Goal: Task Accomplishment & Management: Manage account settings

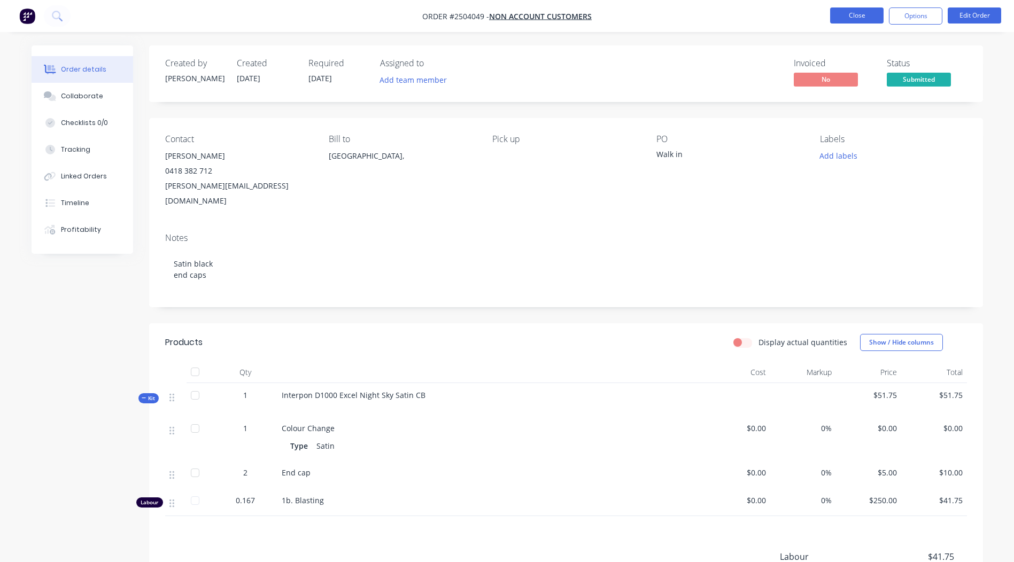
click at [852, 17] on button "Close" at bounding box center [856, 15] width 53 height 16
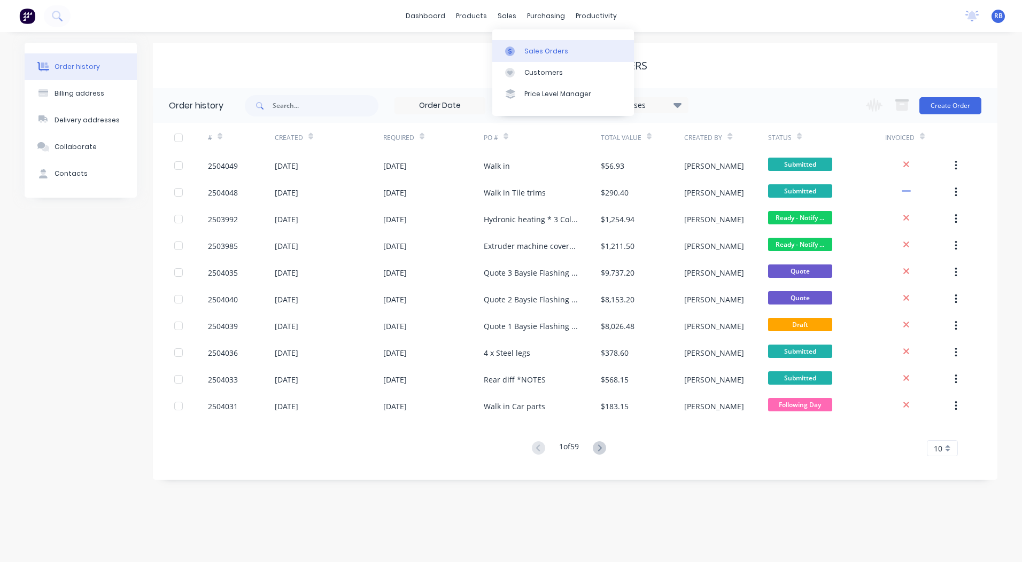
click at [514, 47] on icon at bounding box center [510, 51] width 10 height 10
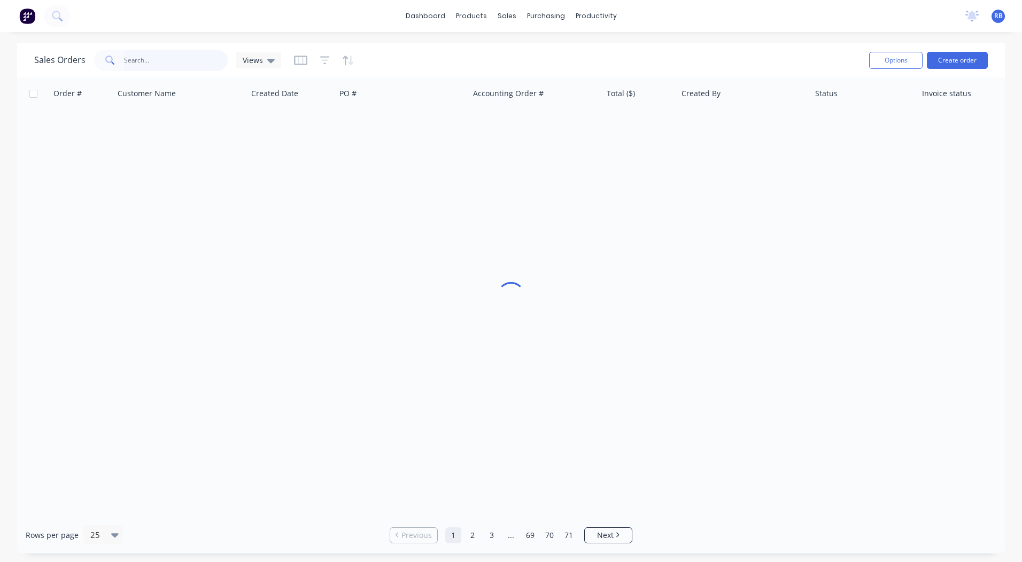
click at [126, 58] on input "text" at bounding box center [176, 60] width 104 height 21
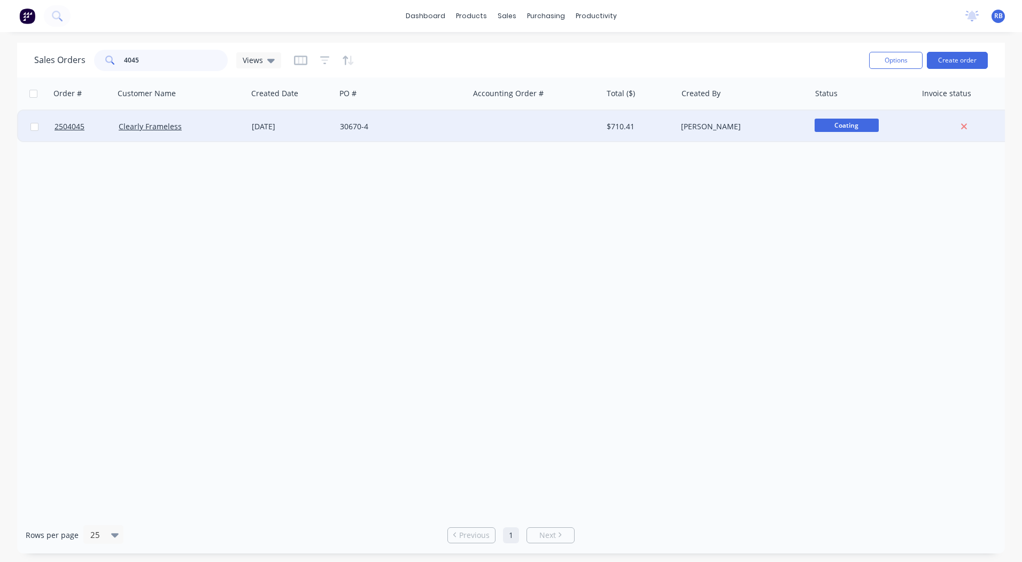
type input "4045"
click at [215, 122] on div "Clearly Frameless" at bounding box center [178, 126] width 119 height 11
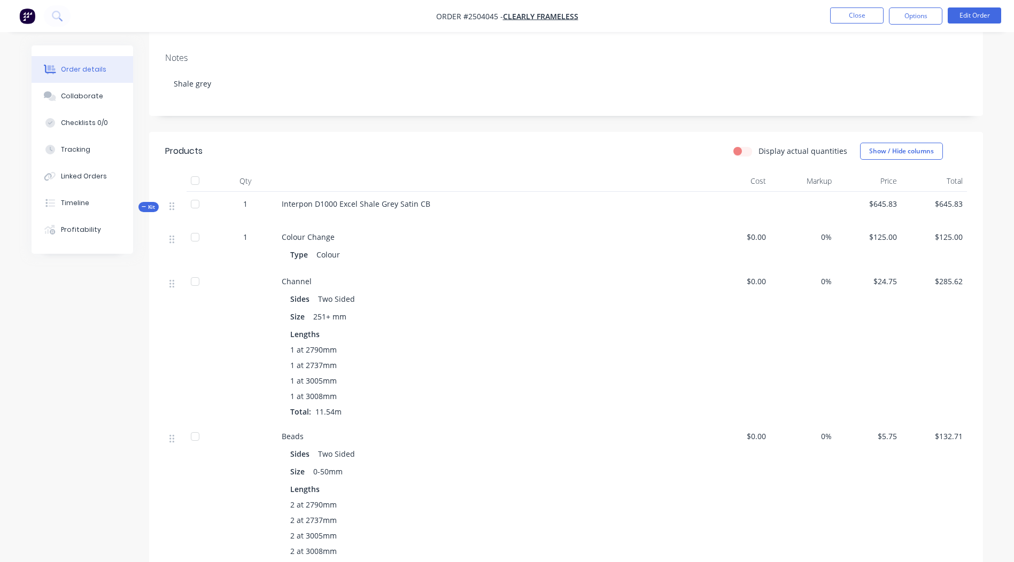
scroll to position [178, 0]
click at [966, 11] on button "Edit Order" at bounding box center [974, 15] width 53 height 16
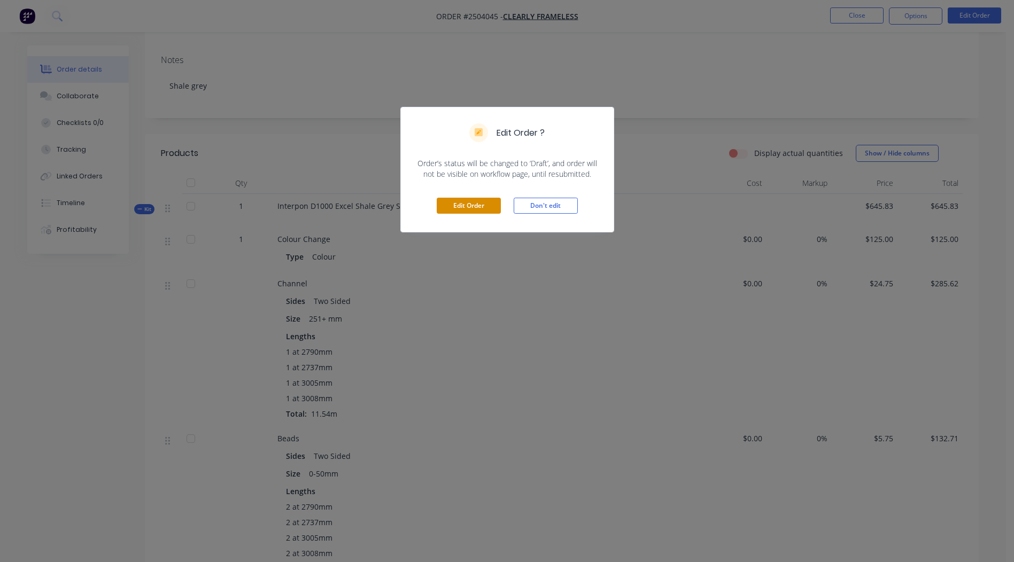
click at [467, 203] on button "Edit Order" at bounding box center [469, 206] width 64 height 16
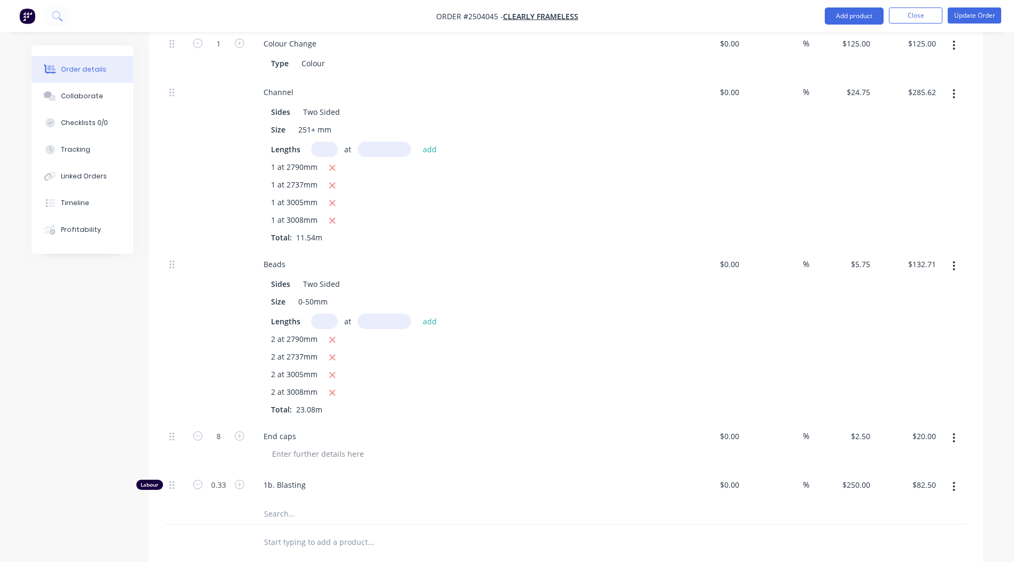
scroll to position [588, 0]
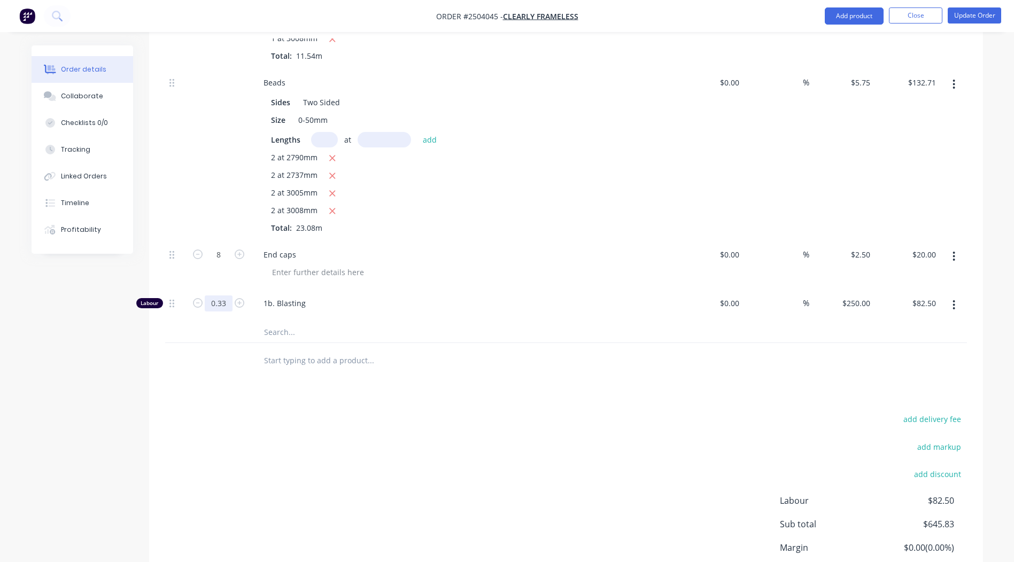
click at [212, 296] on input "0.33" at bounding box center [219, 304] width 28 height 16
type input "0.25"
type input "$62.50"
click at [420, 460] on div "add delivery fee add markup add discount Labour $62.50 Sub total $625.83 Margin…" at bounding box center [566, 515] width 802 height 206
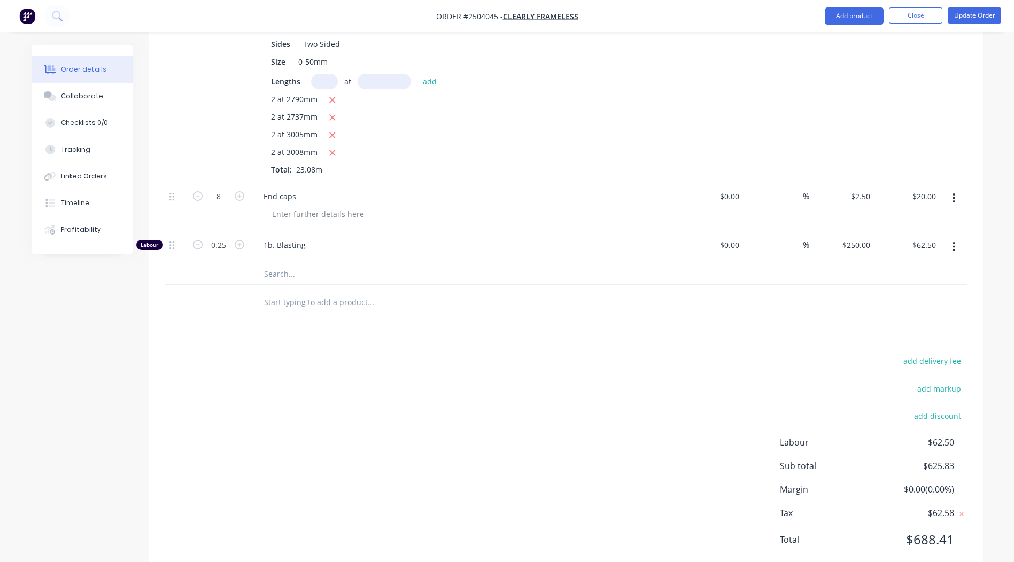
scroll to position [0, 0]
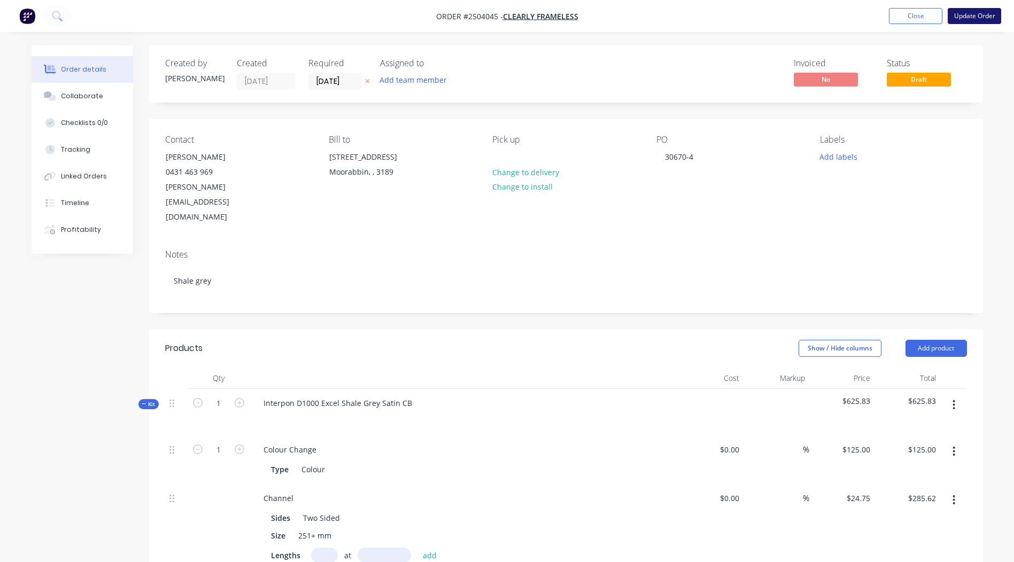
click at [956, 8] on button "Update Order" at bounding box center [974, 16] width 53 height 16
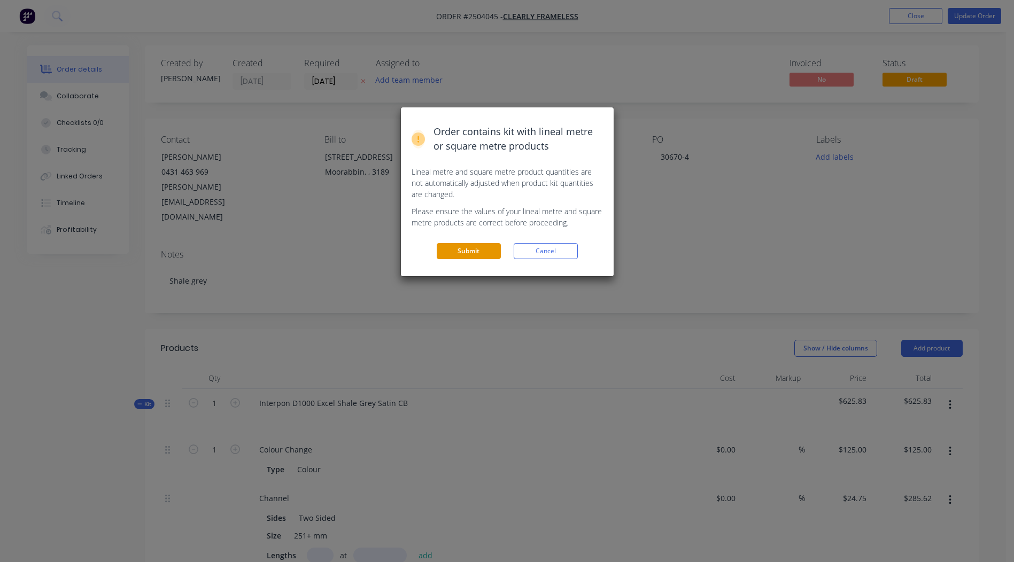
click at [483, 249] on button "Submit" at bounding box center [469, 251] width 64 height 16
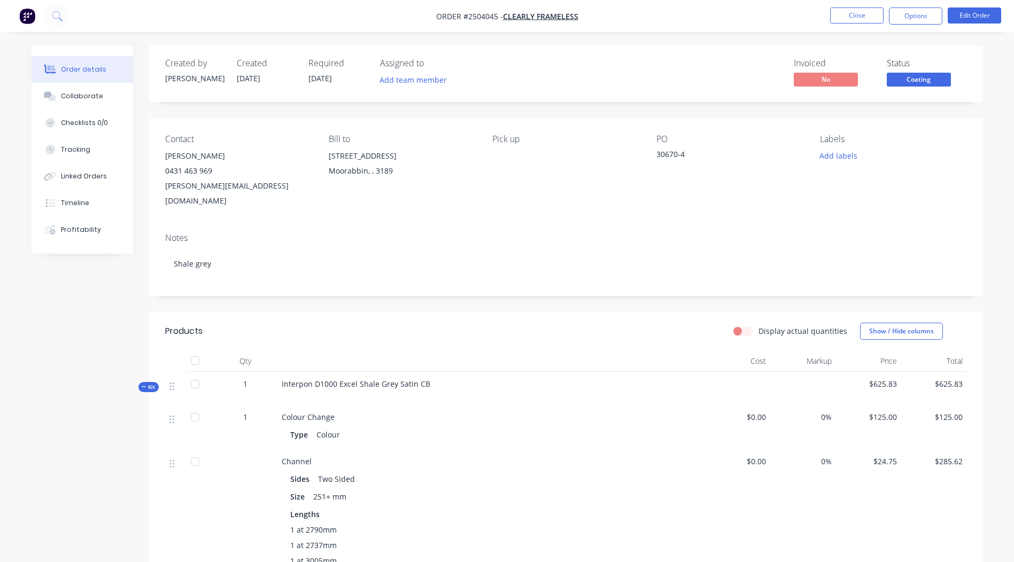
click at [935, 84] on span "Coating" at bounding box center [919, 79] width 64 height 13
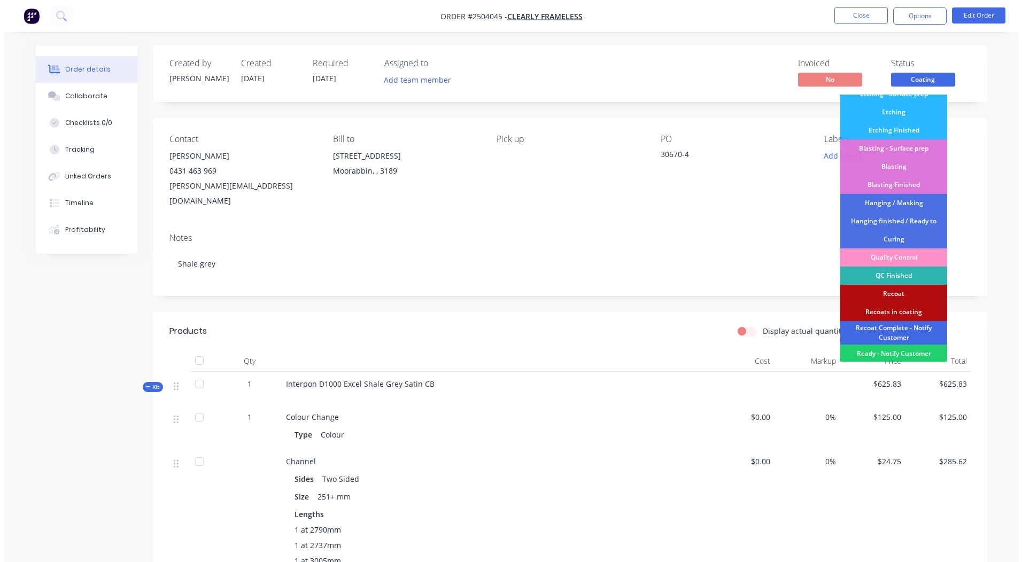
scroll to position [229, 0]
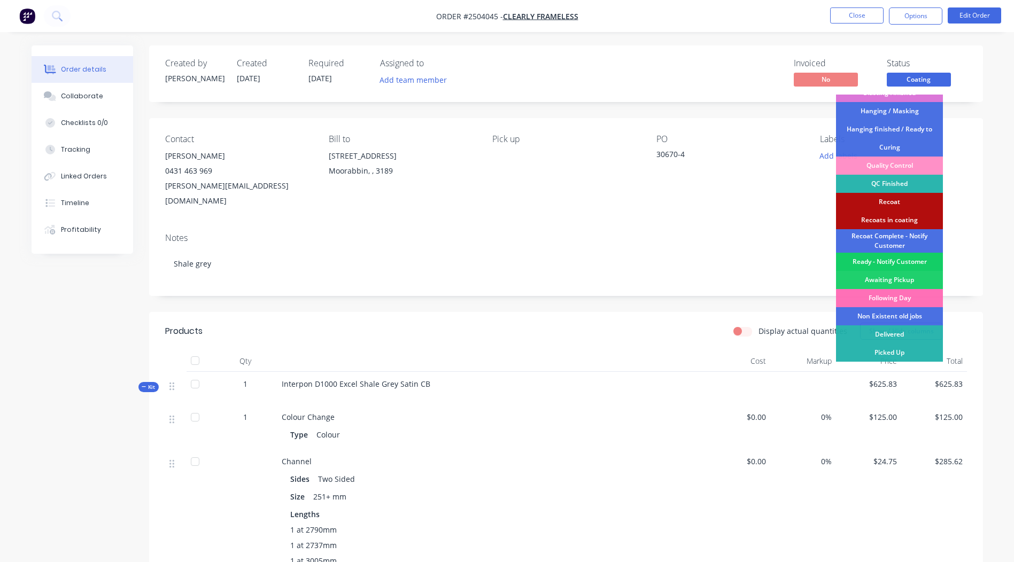
click at [898, 259] on div "Ready - Notify Customer" at bounding box center [889, 262] width 107 height 18
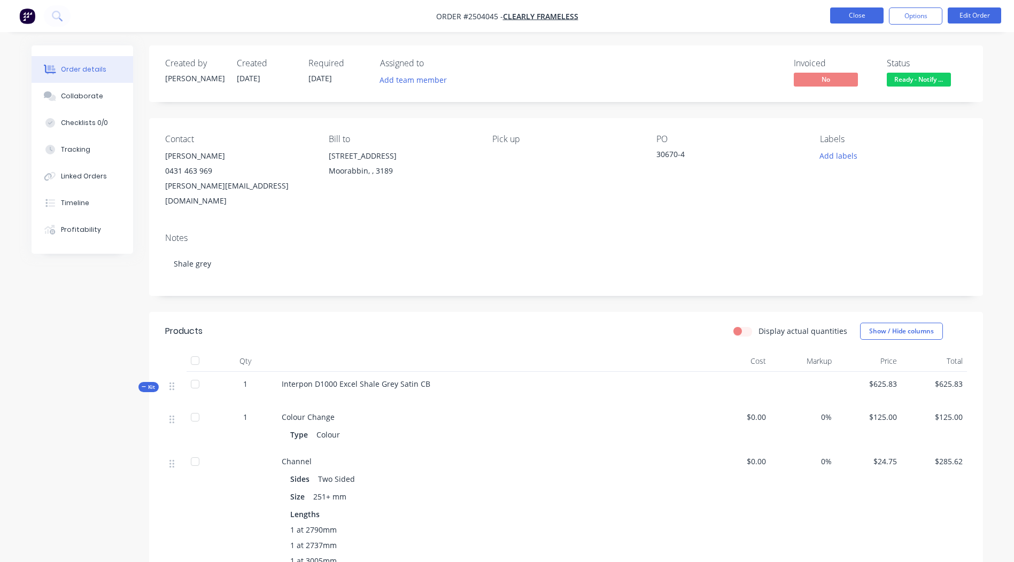
click at [866, 18] on button "Close" at bounding box center [856, 15] width 53 height 16
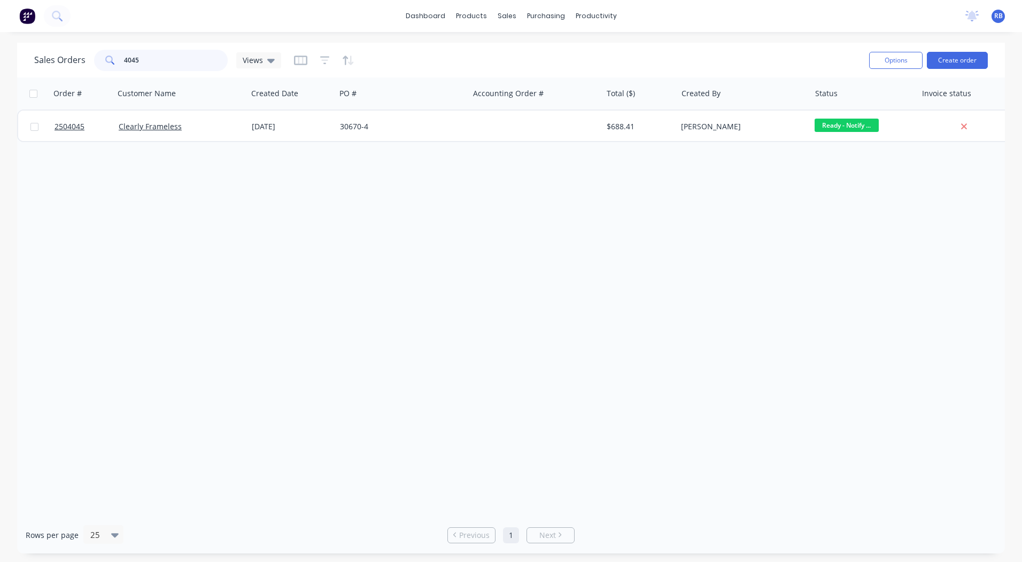
drag, startPoint x: 191, startPoint y: 50, endPoint x: 0, endPoint y: 83, distance: 193.7
click at [20, 77] on div "Sales Orders 4045 Views Options Create order Order # Customer Name Created Date…" at bounding box center [511, 298] width 988 height 511
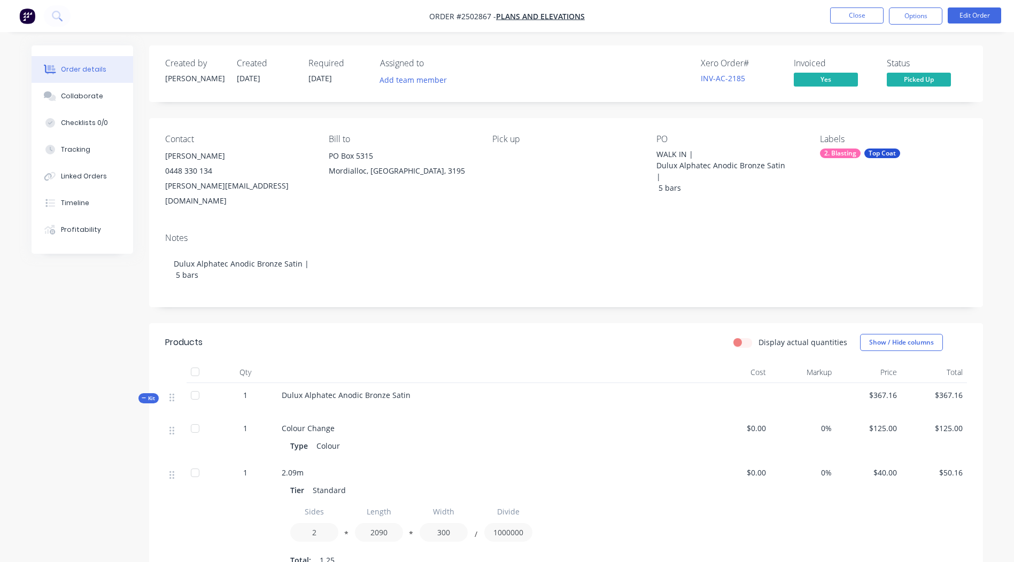
click at [539, 483] on div "Tier Standard" at bounding box center [491, 490] width 402 height 15
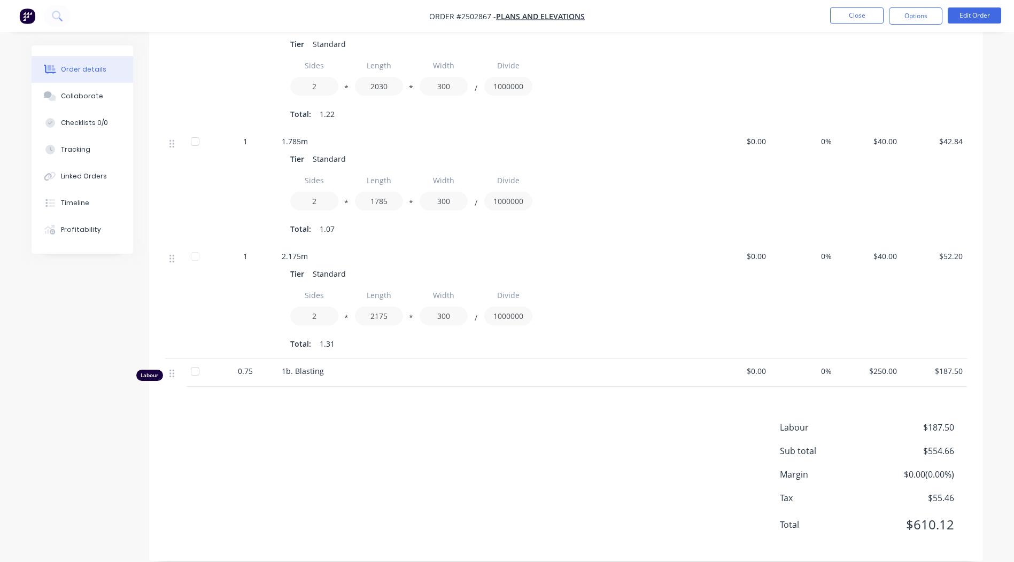
scroll to position [28, 0]
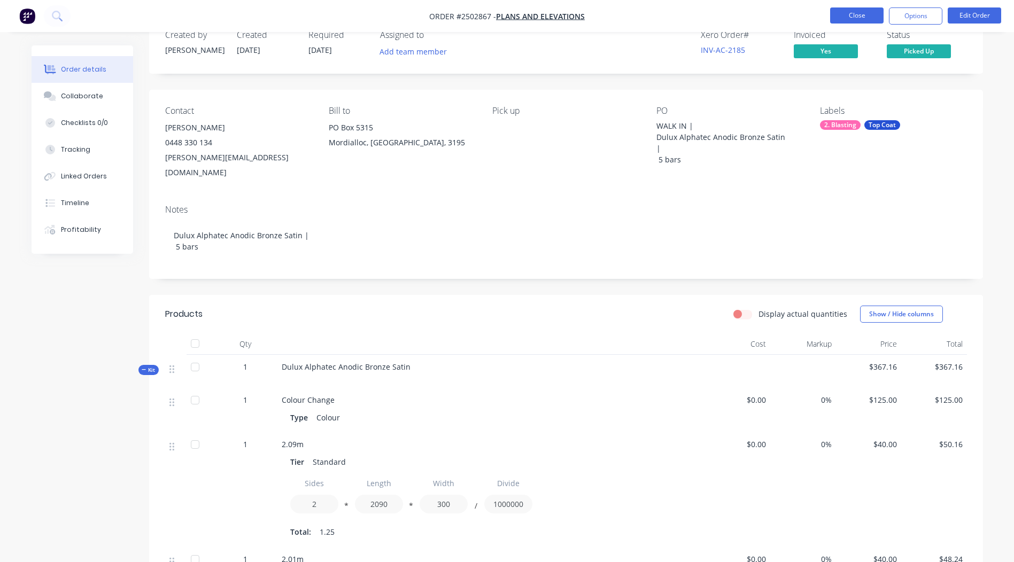
click at [862, 19] on button "Close" at bounding box center [856, 15] width 53 height 16
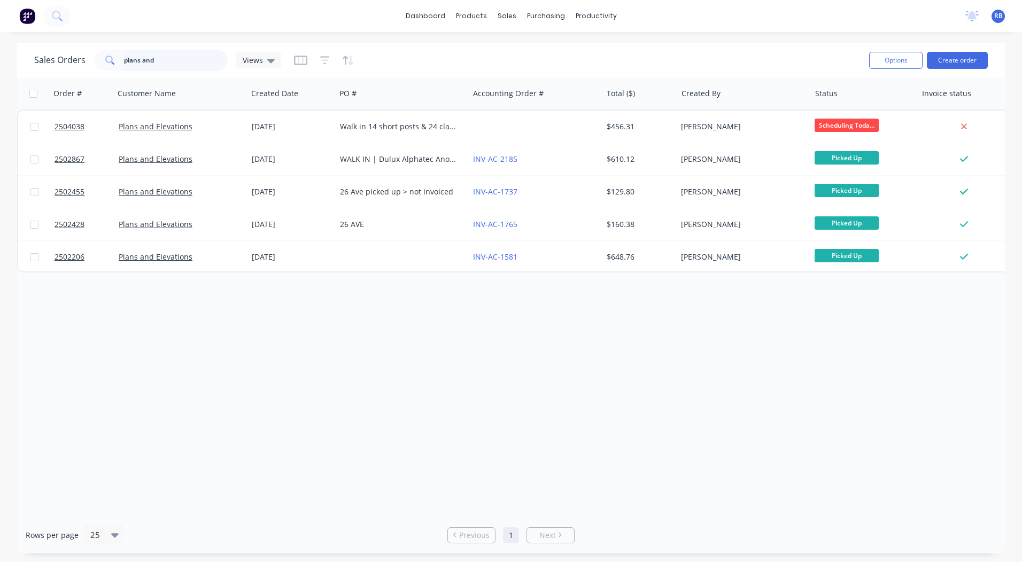
click at [0, 72] on html "dashboard products sales purchasing productivity dashboard products Product Cat…" at bounding box center [511, 281] width 1022 height 562
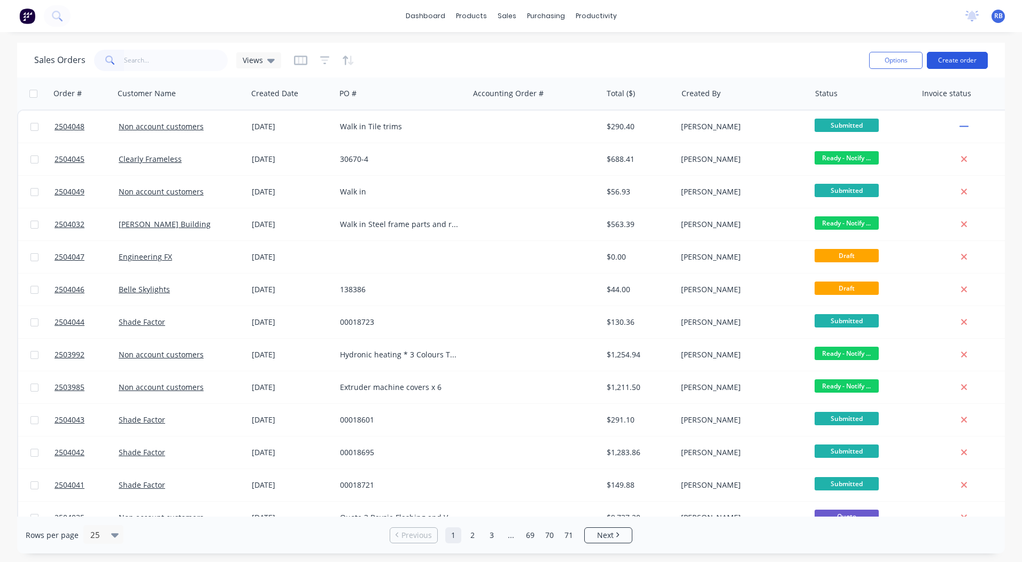
click at [951, 56] on button "Create order" at bounding box center [957, 60] width 61 height 17
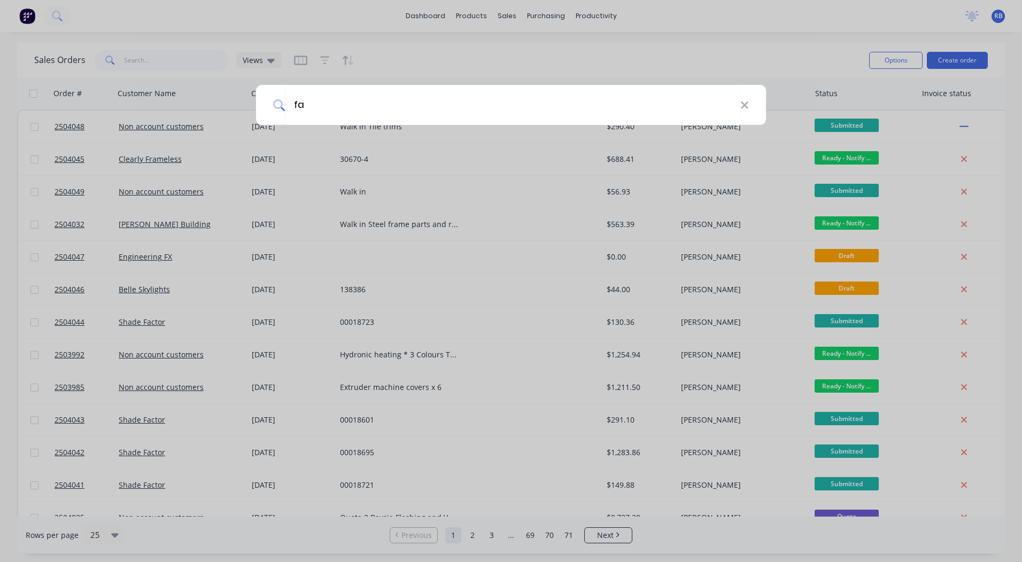
type input "fab"
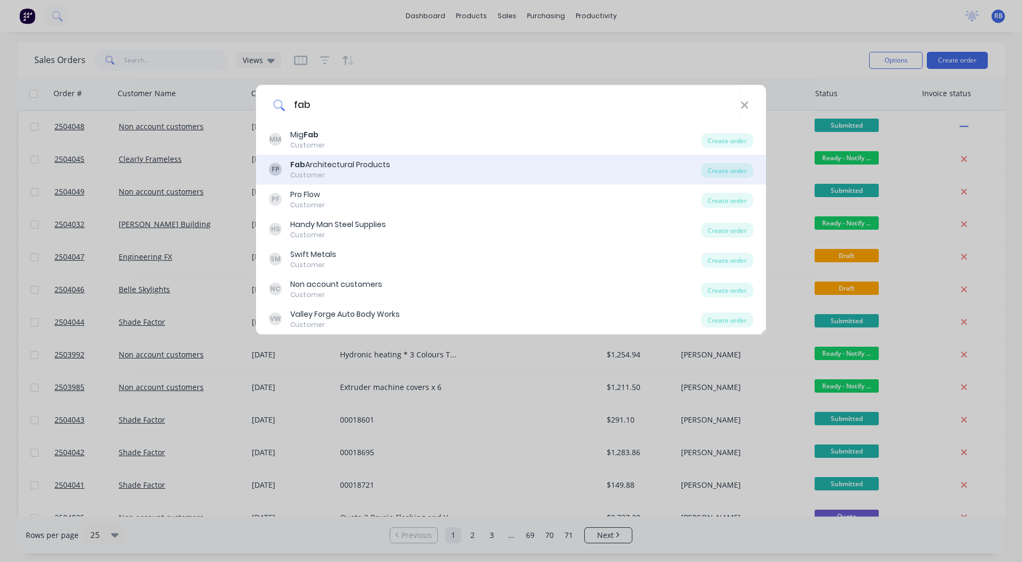
click at [355, 174] on div "Customer" at bounding box center [340, 175] width 100 height 10
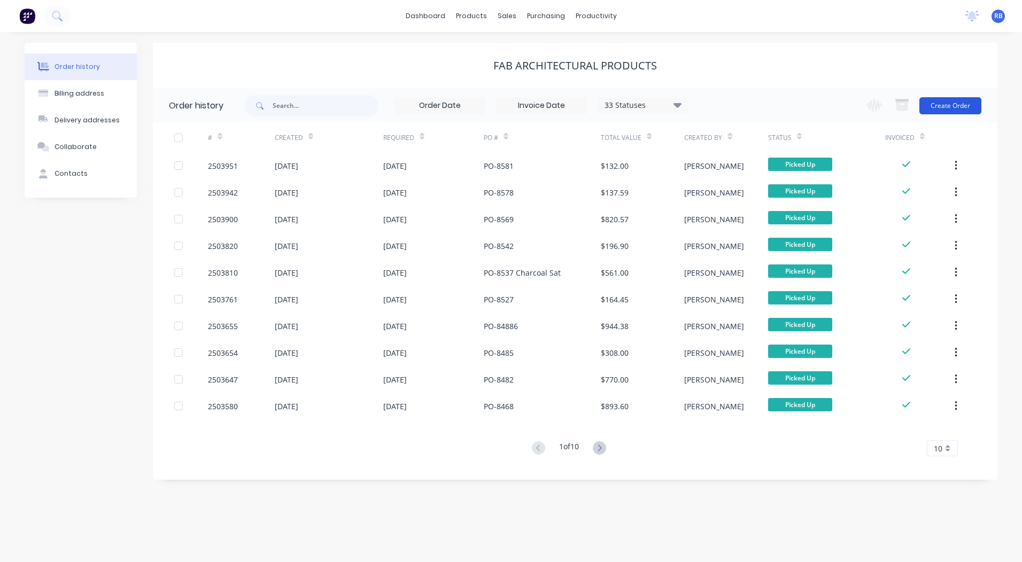
click at [947, 111] on button "Create Order" at bounding box center [950, 105] width 62 height 17
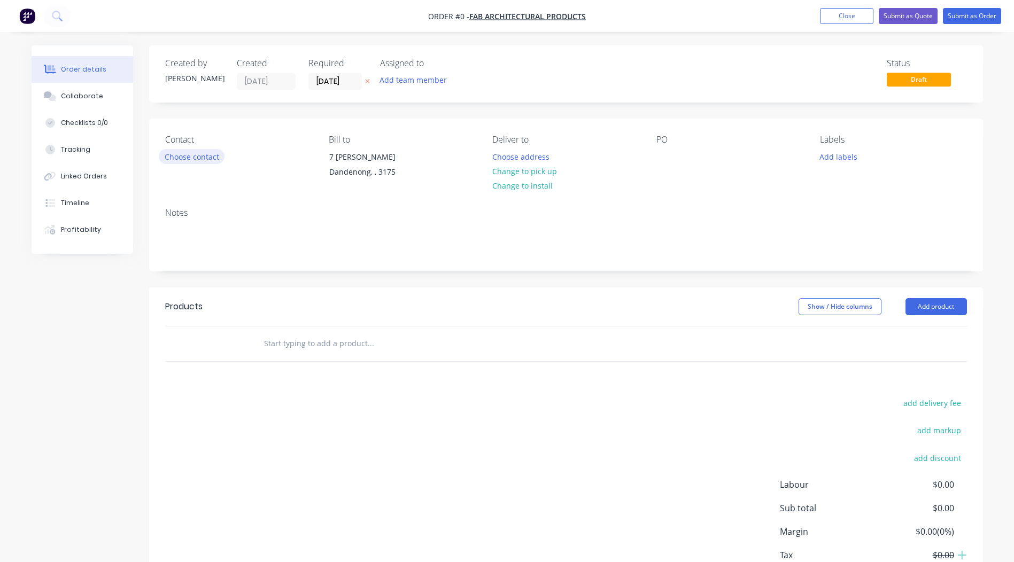
click at [171, 160] on button "Choose contact" at bounding box center [192, 156] width 66 height 14
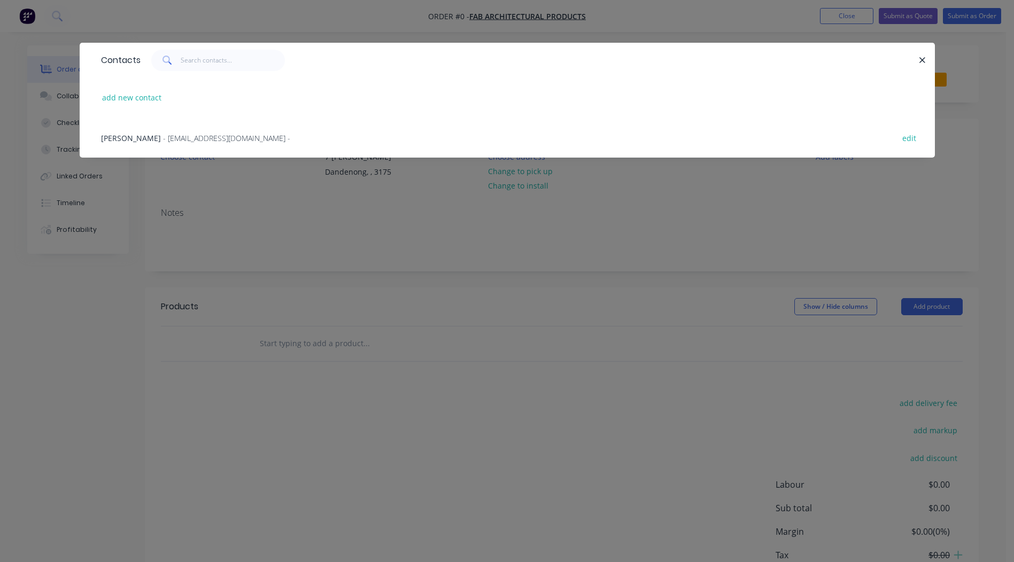
click at [143, 136] on span "[PERSON_NAME]" at bounding box center [131, 138] width 60 height 10
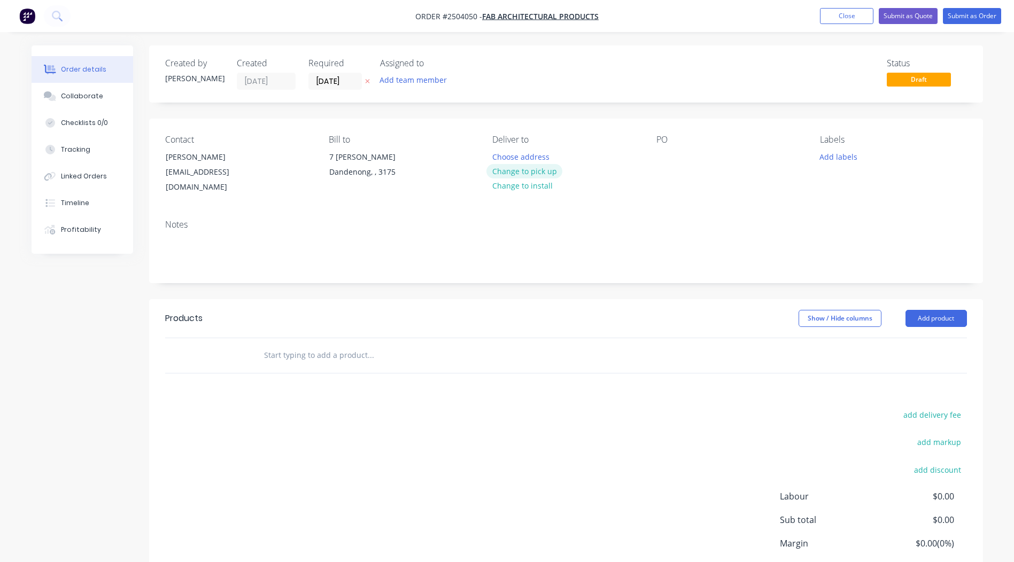
click at [529, 174] on button "Change to pick up" at bounding box center [524, 171] width 76 height 14
click at [658, 160] on div at bounding box center [664, 156] width 17 height 15
drag, startPoint x: 700, startPoint y: 159, endPoint x: 627, endPoint y: 159, distance: 72.7
click at [686, 159] on div "Pink sand" at bounding box center [682, 156] width 52 height 15
click at [702, 159] on div "Pink sand" at bounding box center [682, 156] width 52 height 15
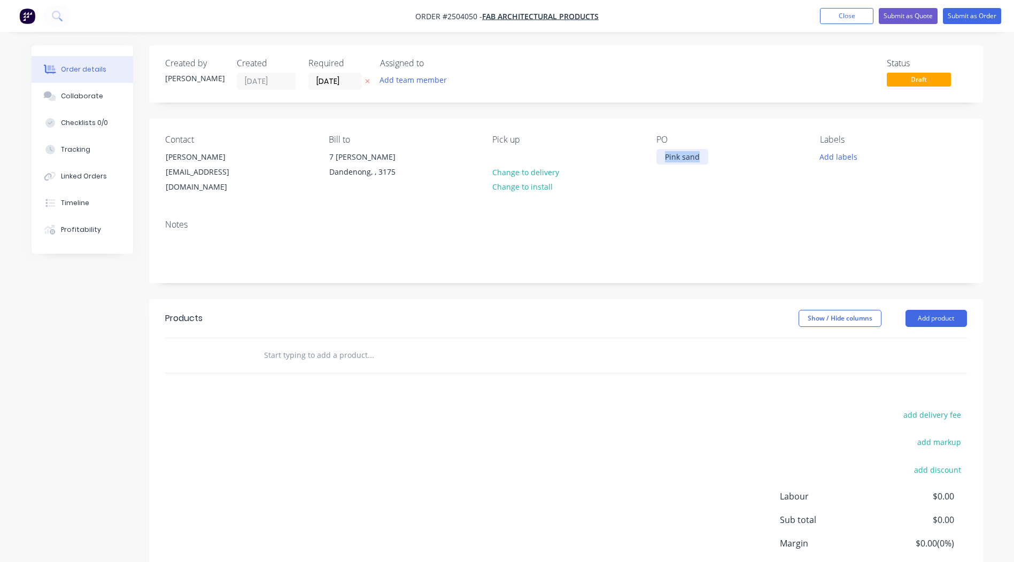
drag, startPoint x: 702, startPoint y: 159, endPoint x: 622, endPoint y: 165, distance: 80.4
click at [622, 165] on div "Contact [PERSON_NAME] [EMAIL_ADDRESS][DOMAIN_NAME] Bill to [STREET_ADDRESS][PER…" at bounding box center [566, 165] width 834 height 92
copy div "Pink sand"
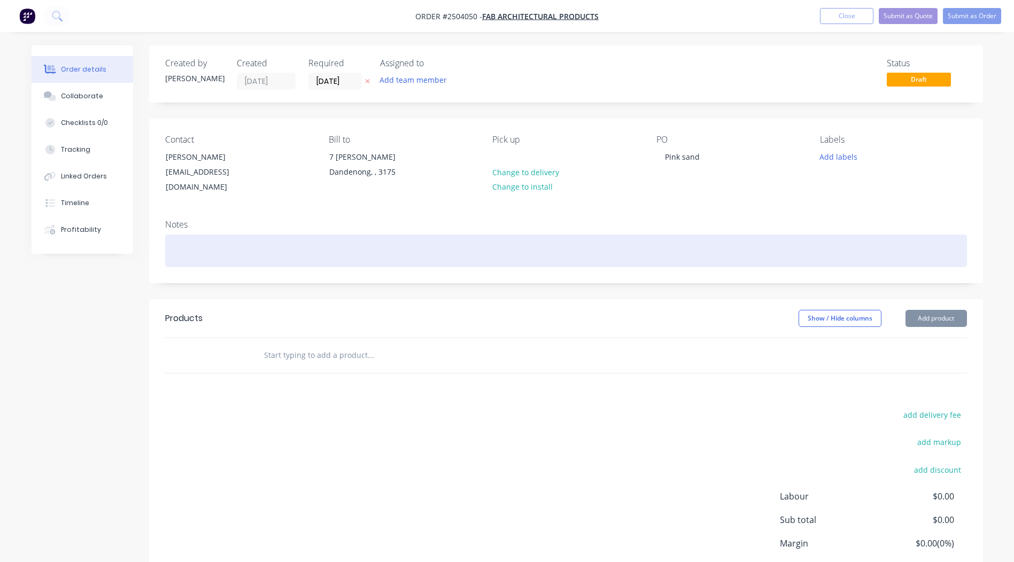
click at [177, 241] on div at bounding box center [566, 251] width 802 height 33
paste div
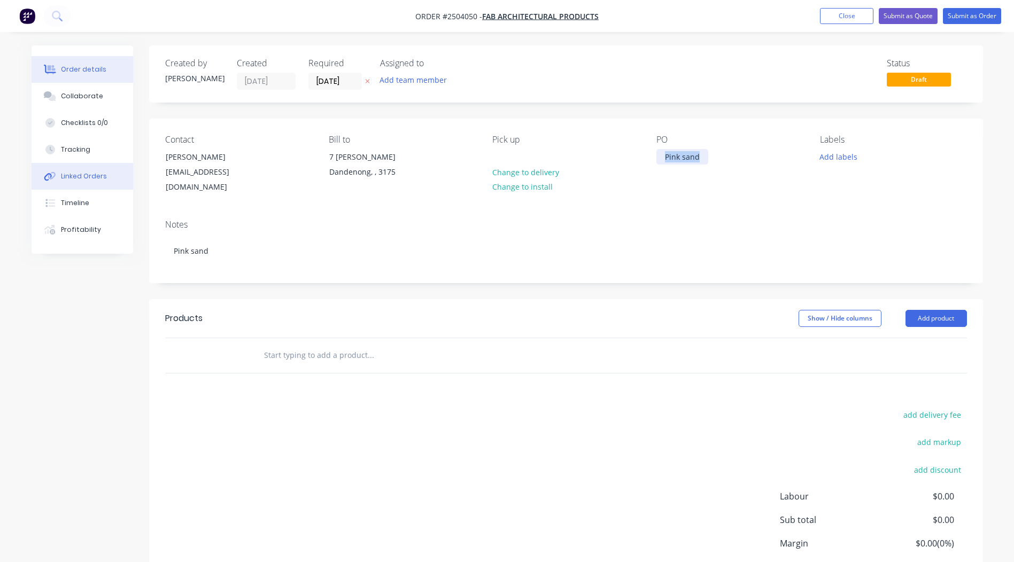
drag, startPoint x: 703, startPoint y: 157, endPoint x: 126, endPoint y: 179, distance: 578.1
click at [216, 177] on div "Contact [PERSON_NAME] [EMAIL_ADDRESS][DOMAIN_NAME] Bill to [STREET_ADDRESS][PER…" at bounding box center [566, 165] width 834 height 92
click at [409, 280] on div "Created by [PERSON_NAME] Created [DATE] Required [DATE] Assigned to Add team me…" at bounding box center [566, 337] width 834 height 585
click at [924, 310] on button "Add product" at bounding box center [935, 318] width 61 height 17
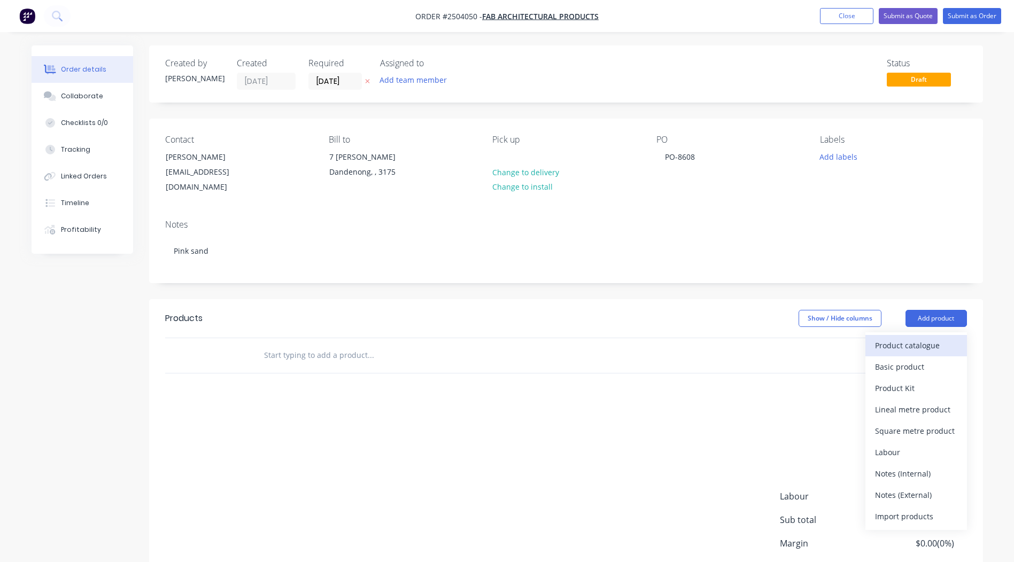
click at [916, 338] on div "Product catalogue" at bounding box center [916, 345] width 82 height 15
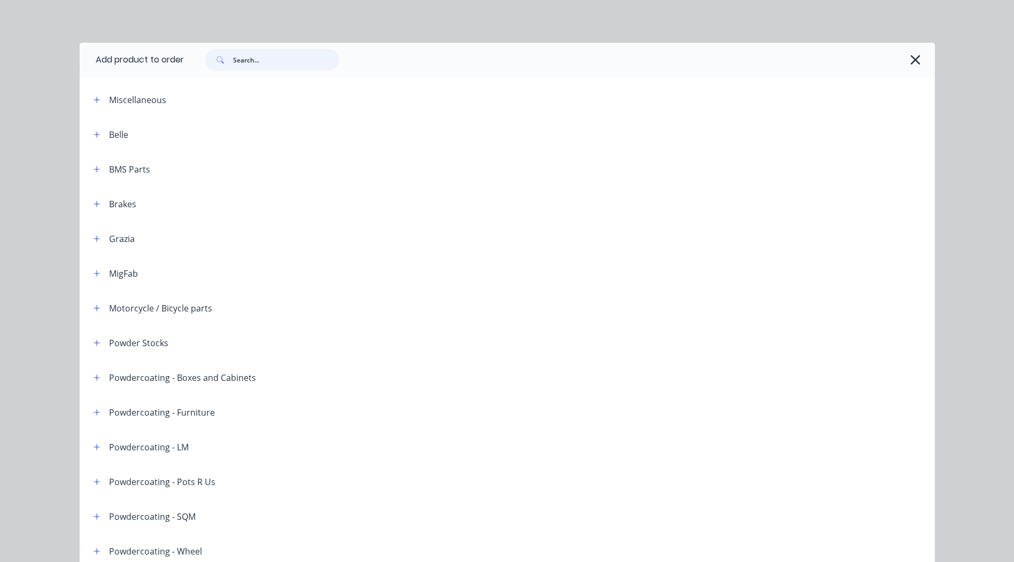
click at [251, 56] on input "text" at bounding box center [286, 59] width 106 height 21
paste input "Pink sand"
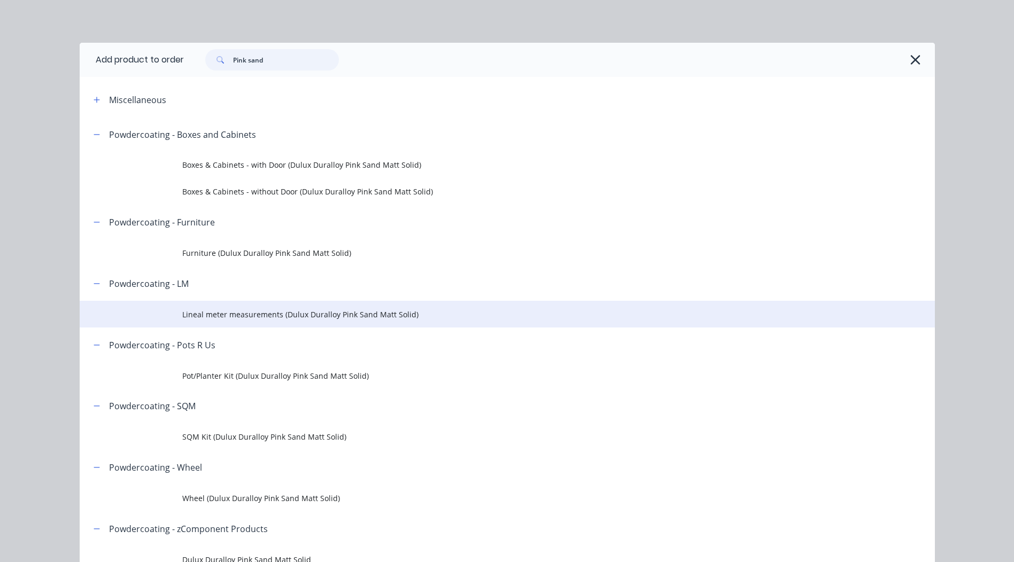
type input "Pink sand"
click at [291, 314] on span "Lineal meter measurements (Dulux Duralloy Pink Sand Matt Solid)" at bounding box center [483, 314] width 602 height 11
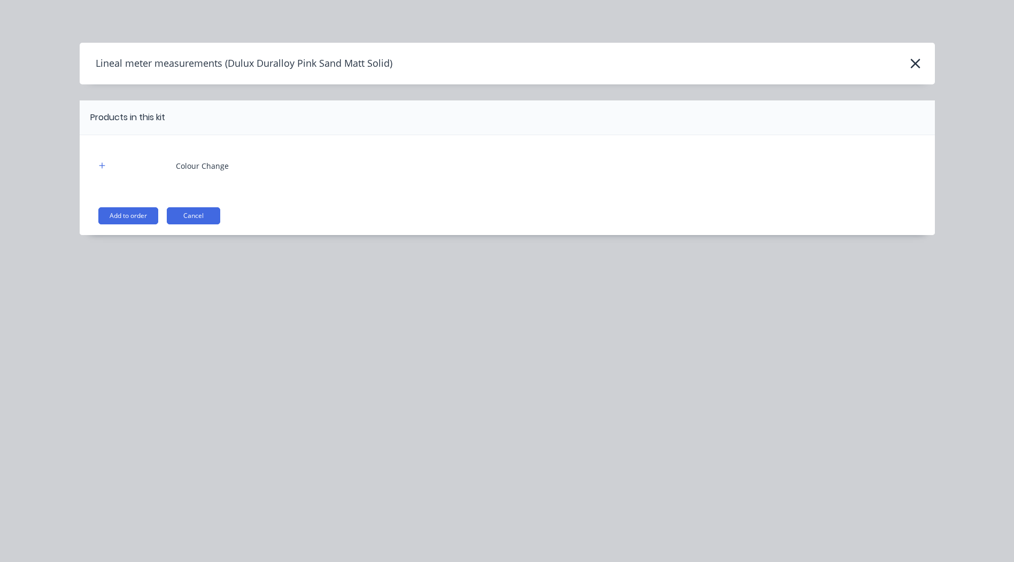
click at [137, 206] on div "Colour Change Add to order Cancel" at bounding box center [507, 185] width 855 height 100
click at [135, 214] on button "Add to order" at bounding box center [128, 215] width 60 height 17
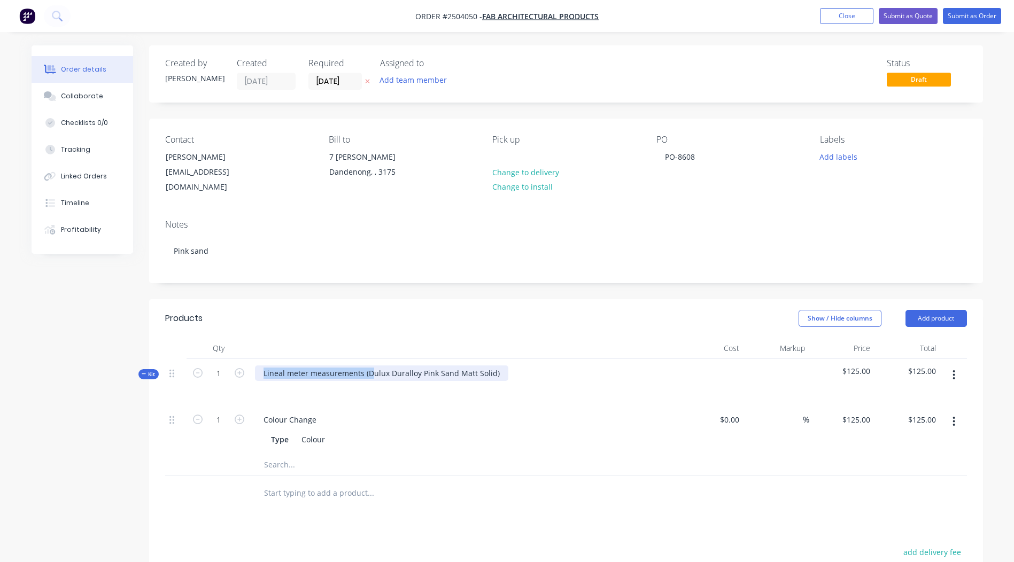
drag, startPoint x: 368, startPoint y: 359, endPoint x: -2, endPoint y: 426, distance: 376.4
click at [0, 426] on html "Order #2504050 - Fab Architectural Products Add product Close Submit as Quote S…" at bounding box center [507, 392] width 1014 height 784
click at [395, 366] on div "Dulux Duralloy Pink Sand Matt Solid)" at bounding box center [329, 373] width 148 height 15
click at [634, 310] on div "Show / Hide columns Add product" at bounding box center [650, 318] width 631 height 17
click at [953, 369] on icon "button" at bounding box center [953, 375] width 3 height 12
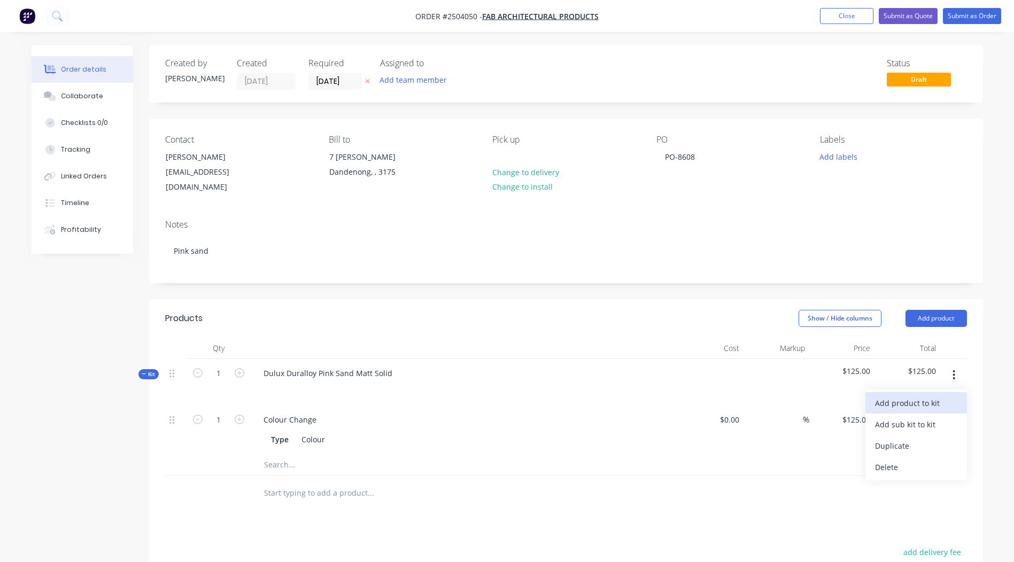
click at [931, 395] on div "Add product to kit" at bounding box center [916, 402] width 82 height 15
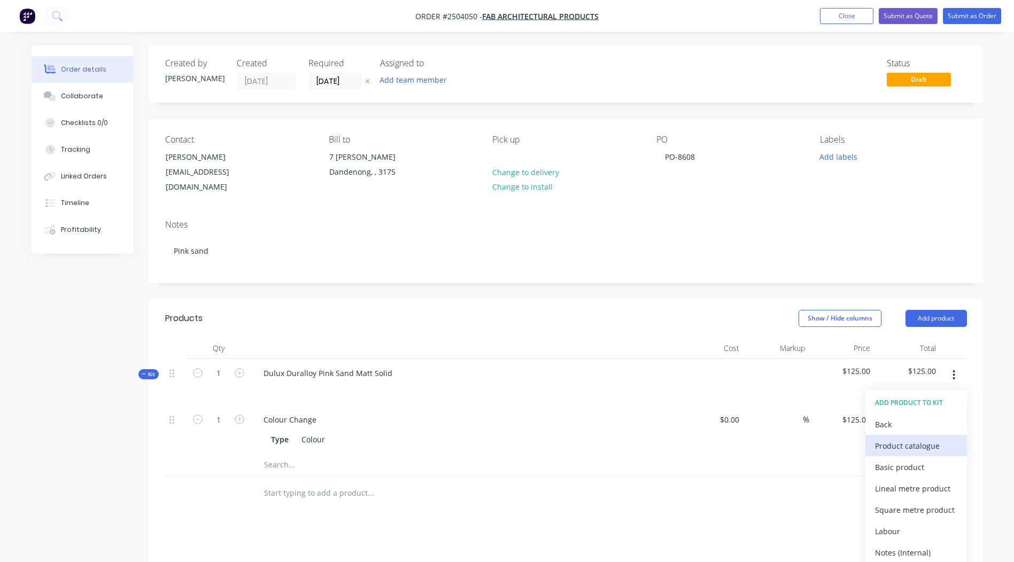
click at [886, 438] on div "Product catalogue" at bounding box center [916, 445] width 82 height 15
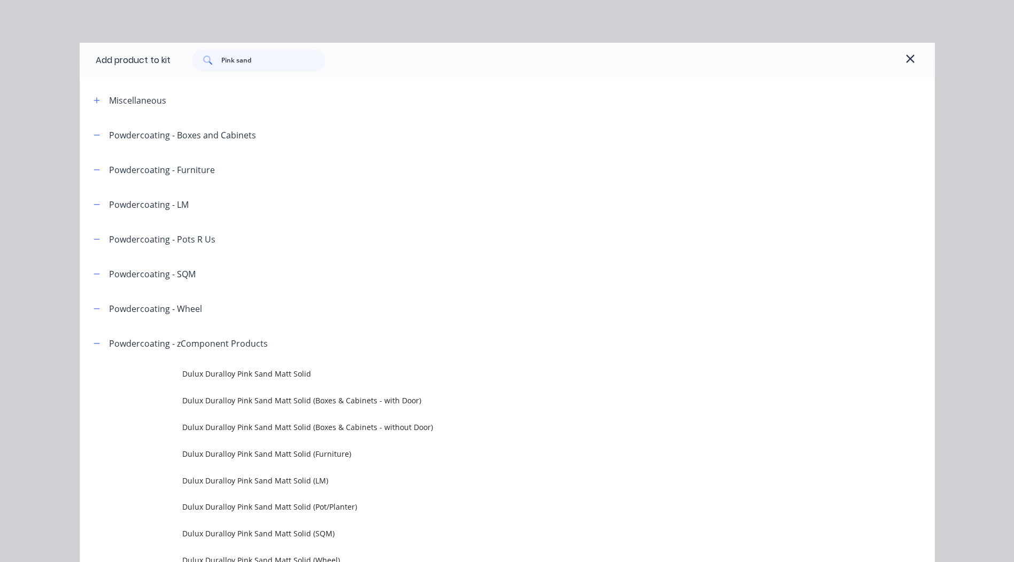
scroll to position [58, 0]
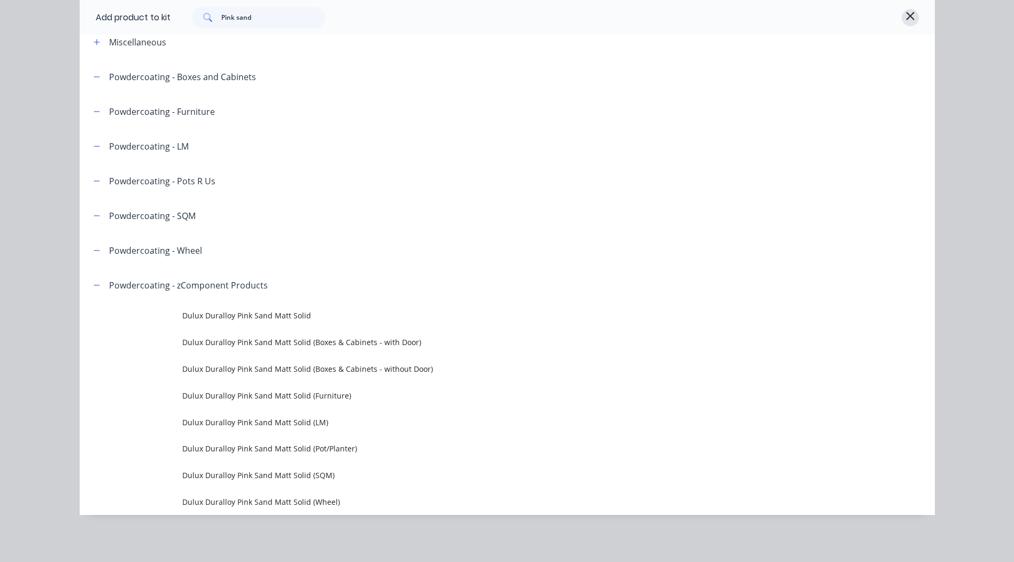
click at [906, 19] on icon "button" at bounding box center [910, 16] width 8 height 8
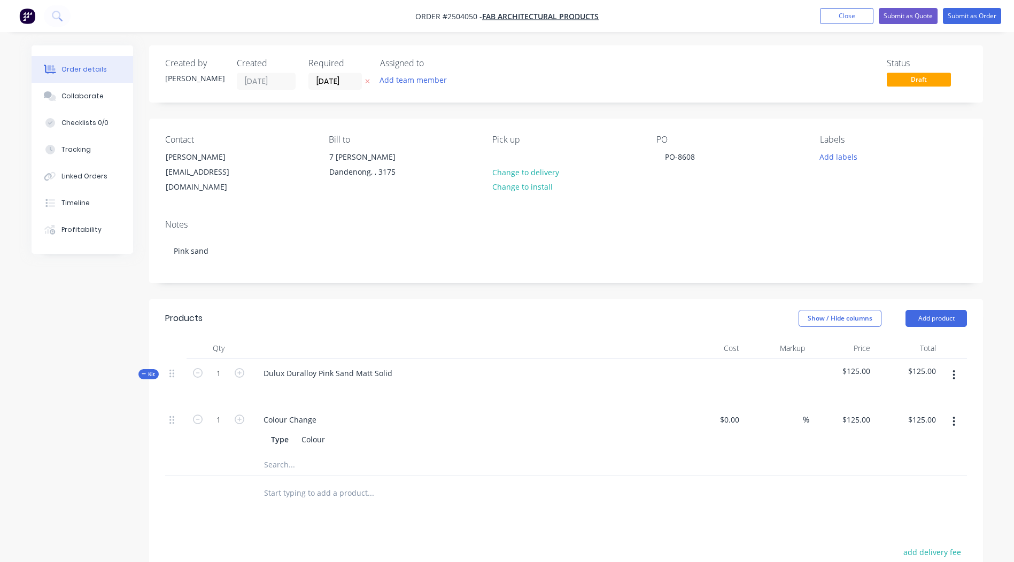
click at [962, 366] on button "button" at bounding box center [953, 375] width 25 height 19
click at [938, 395] on div "Add product to kit" at bounding box center [916, 402] width 82 height 15
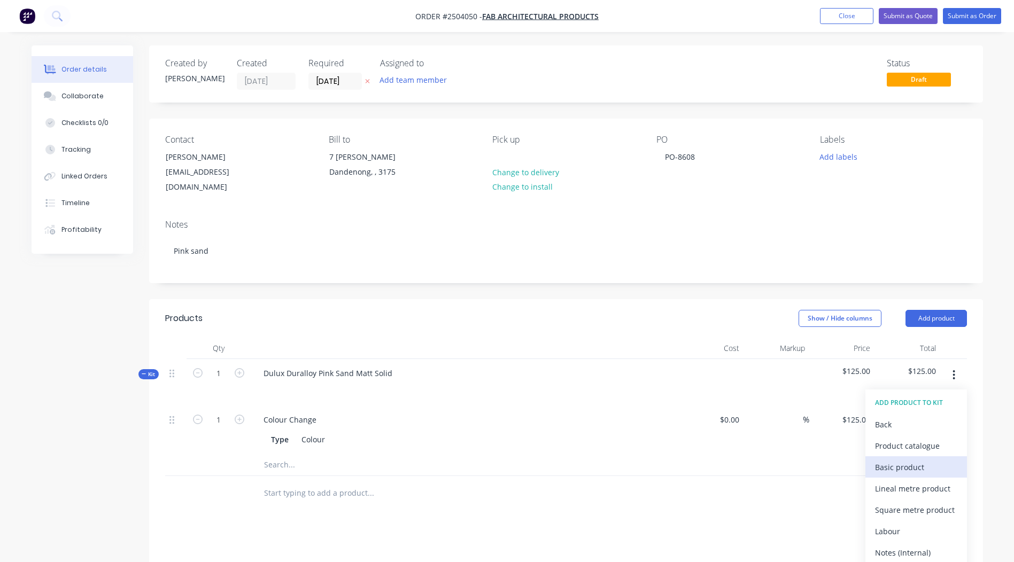
click at [904, 461] on div "Basic product" at bounding box center [916, 467] width 82 height 15
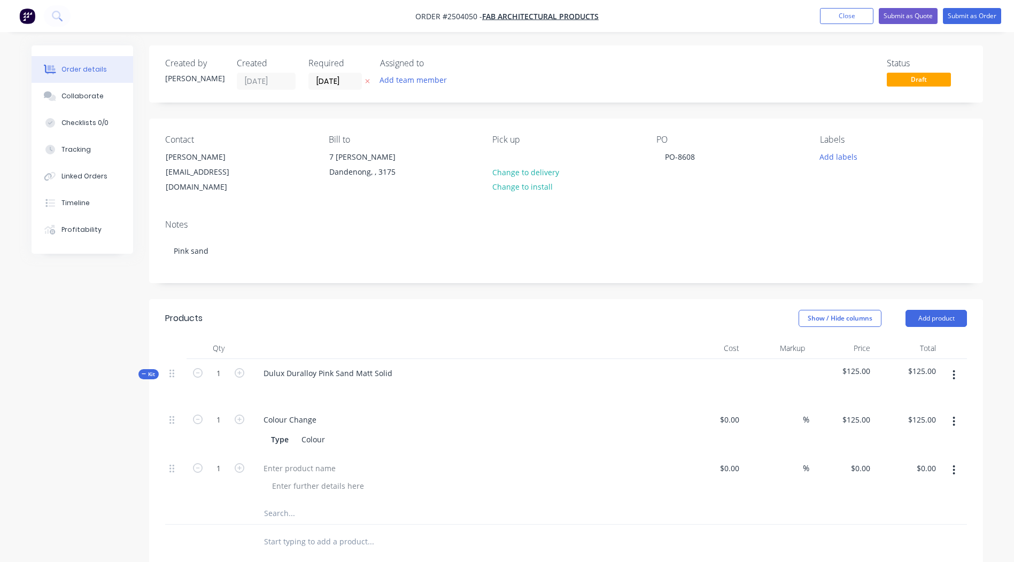
scroll to position [160, 0]
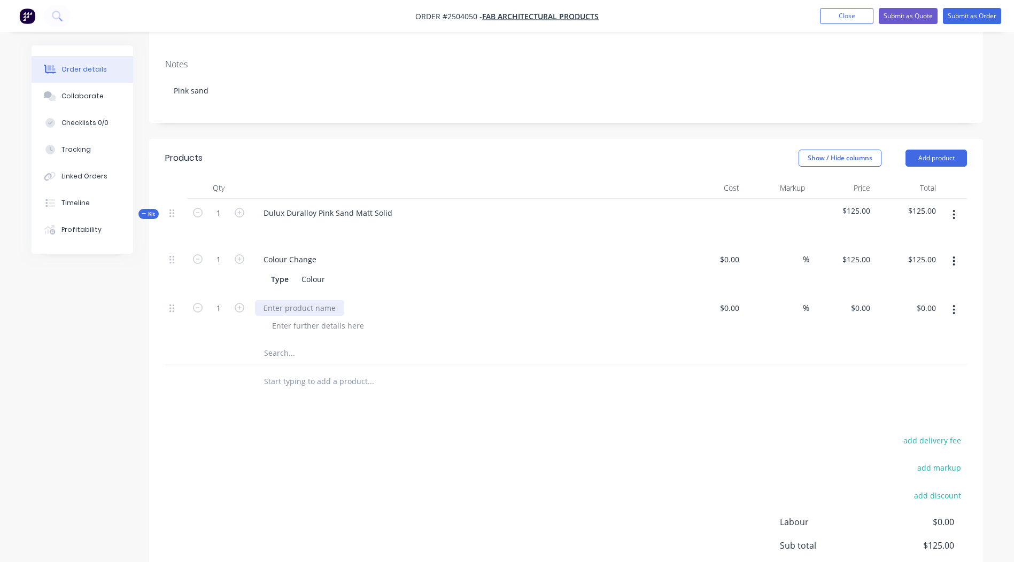
click at [280, 300] on div at bounding box center [299, 307] width 89 height 15
click at [875, 299] on div "$0.00 $0.00" at bounding box center [907, 318] width 66 height 49
click at [870, 300] on input "0" at bounding box center [868, 307] width 12 height 15
type input "$101.44"
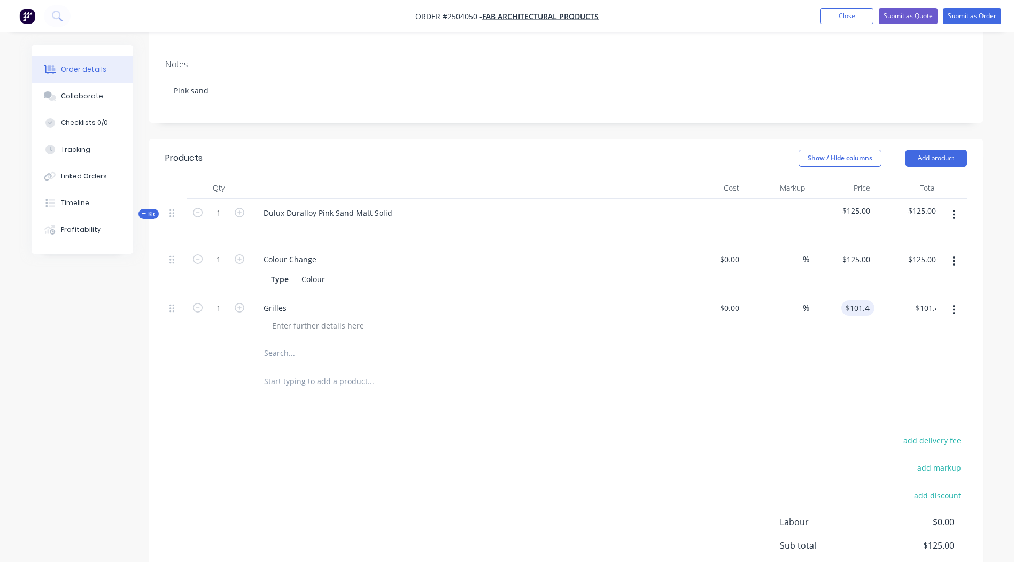
click at [857, 390] on div "Products Show / Hide columns Add product Qty Cost Markup Price Total Kit 1 Dulu…" at bounding box center [566, 397] width 834 height 517
click at [858, 252] on input "125" at bounding box center [865, 259] width 18 height 15
type input "$100.00"
click at [859, 365] on div at bounding box center [566, 382] width 802 height 35
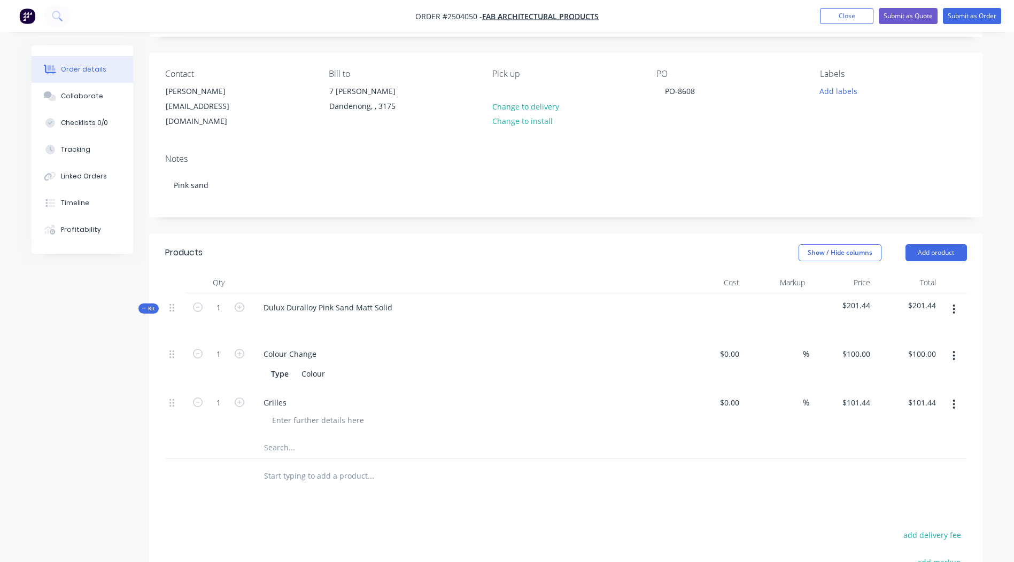
scroll to position [0, 0]
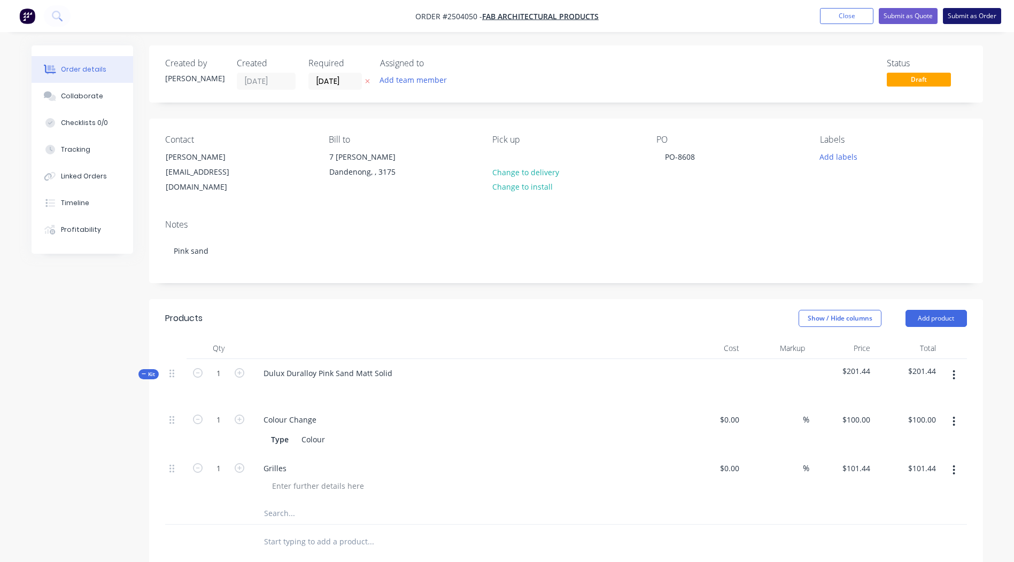
click at [976, 20] on button "Submit as Order" at bounding box center [972, 16] width 58 height 16
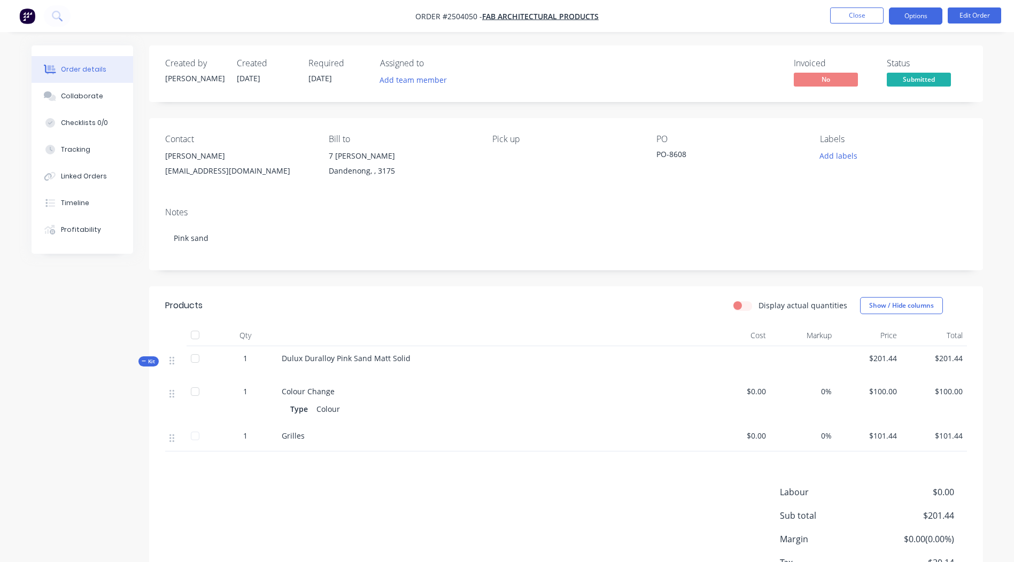
click at [911, 18] on button "Options" at bounding box center [915, 15] width 53 height 17
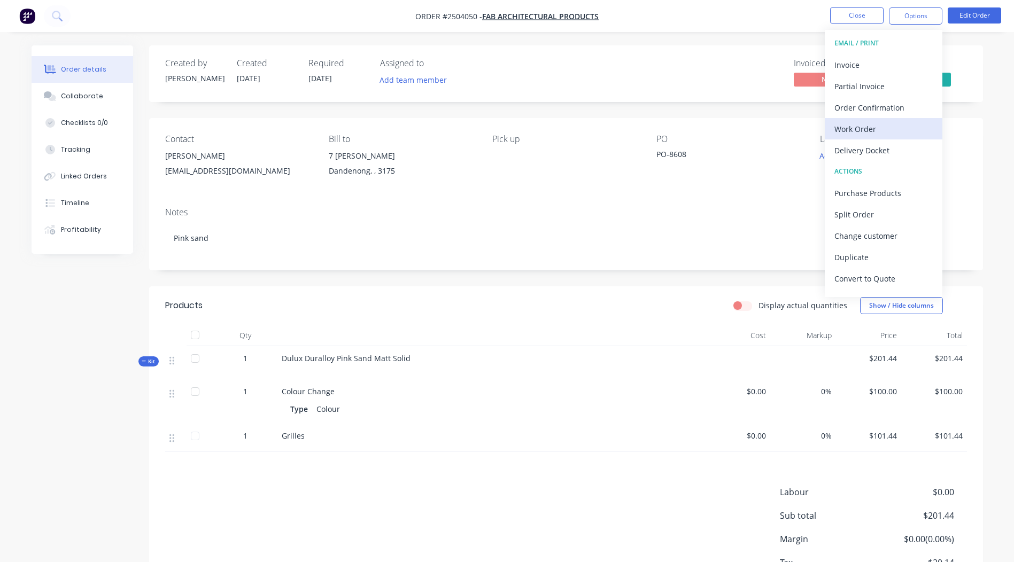
click at [870, 126] on div "Work Order" at bounding box center [883, 128] width 98 height 15
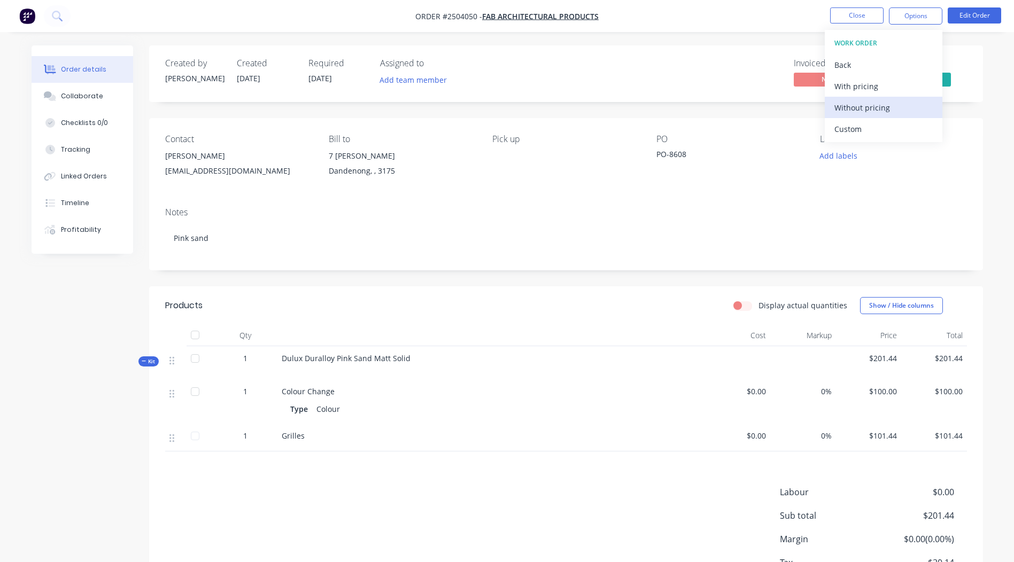
click at [889, 113] on div "Without pricing" at bounding box center [883, 107] width 98 height 15
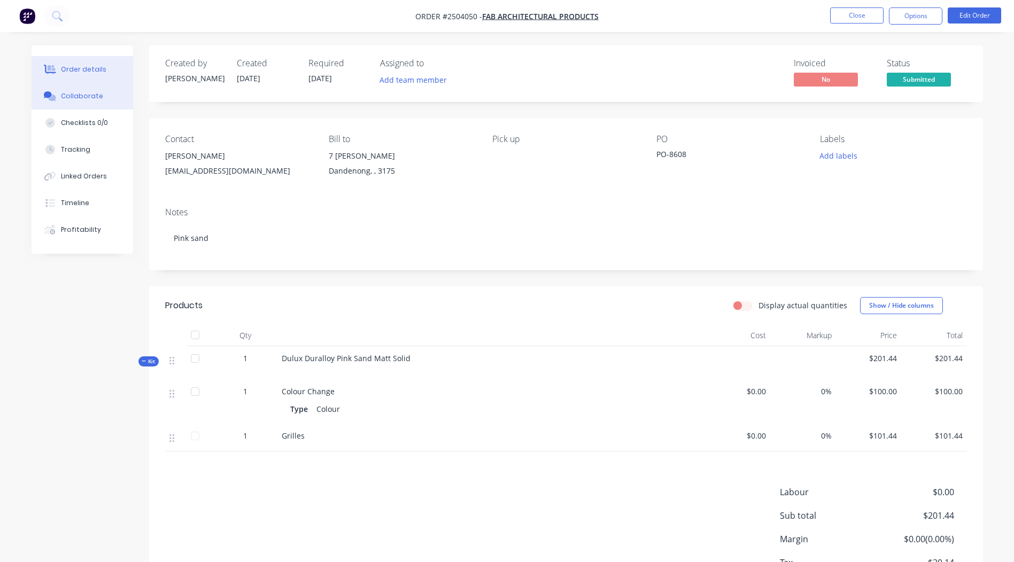
click at [92, 98] on div "Collaborate" at bounding box center [82, 96] width 42 height 10
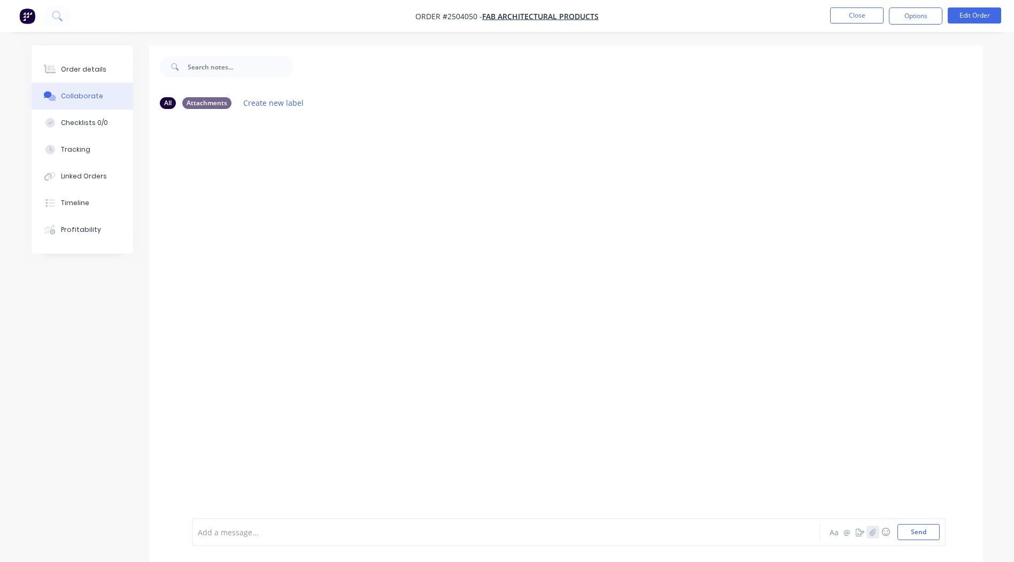
click at [871, 531] on icon "button" at bounding box center [872, 532] width 6 height 7
click at [915, 529] on button "Send" at bounding box center [918, 532] width 42 height 16
click at [864, 12] on button "Close" at bounding box center [856, 15] width 53 height 16
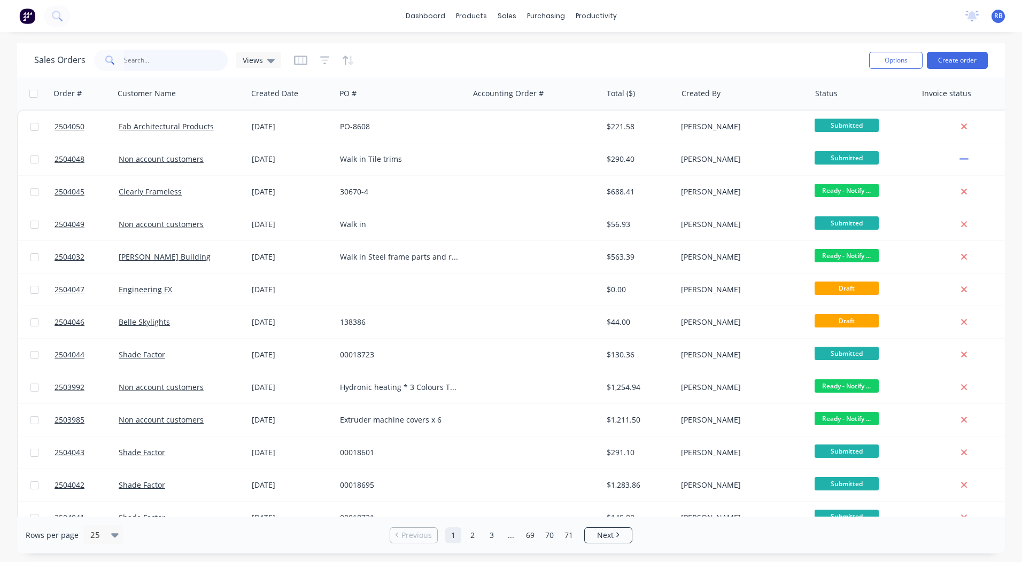
click at [176, 59] on input "text" at bounding box center [176, 60] width 104 height 21
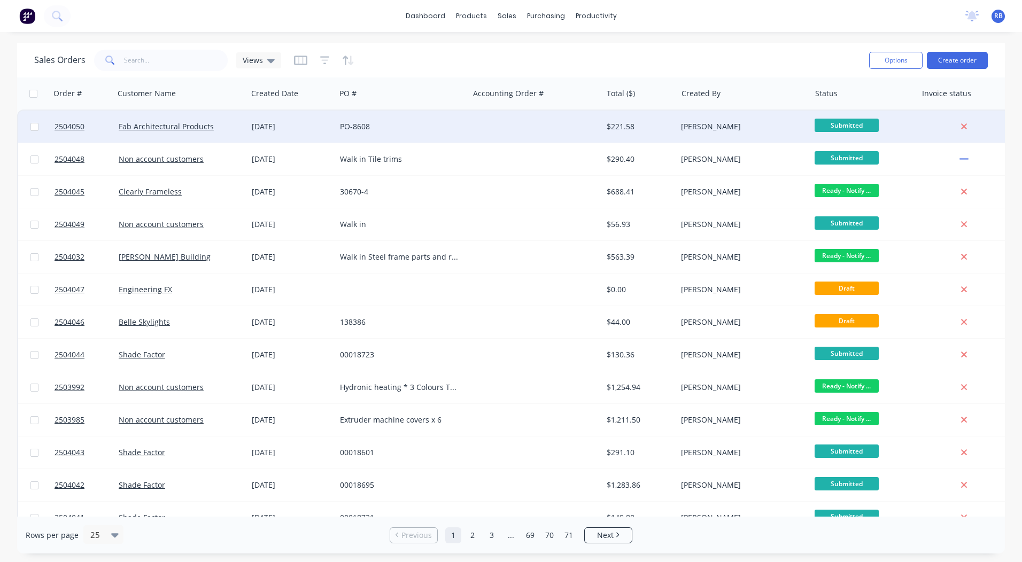
click at [223, 123] on div "Fab Architectural Products" at bounding box center [178, 126] width 119 height 11
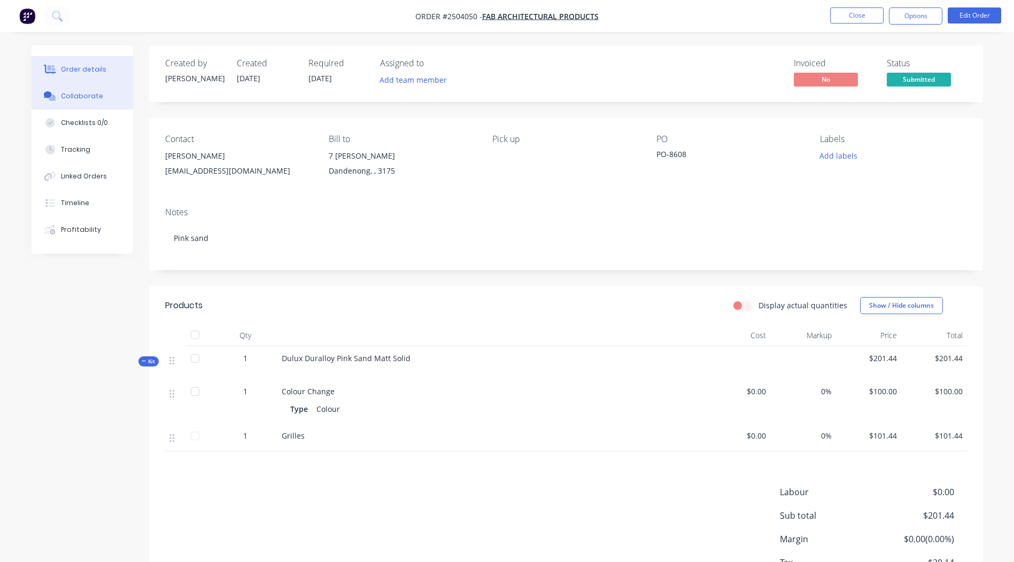
click at [86, 104] on button "Collaborate" at bounding box center [83, 96] width 102 height 27
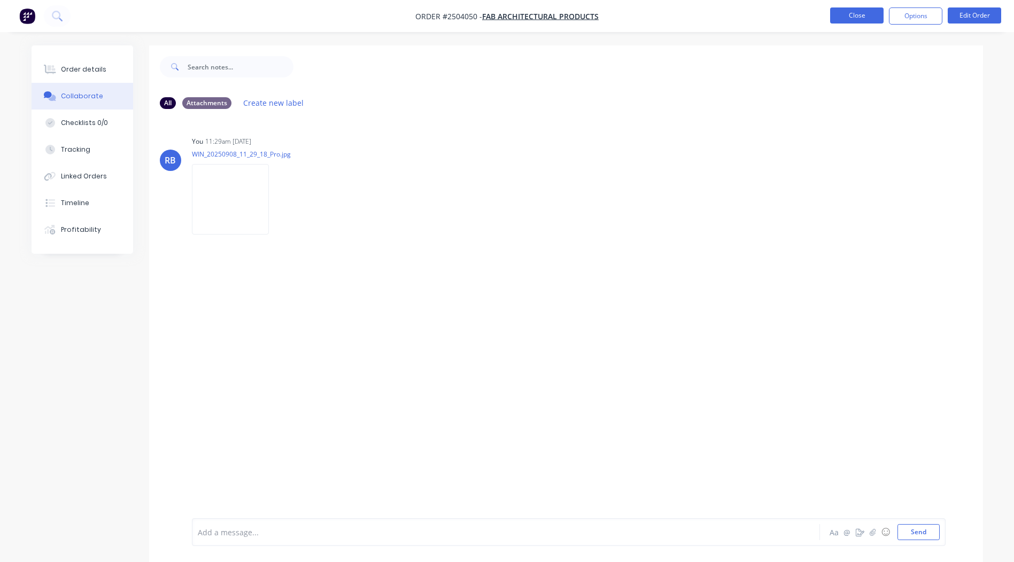
click at [862, 14] on button "Close" at bounding box center [856, 15] width 53 height 16
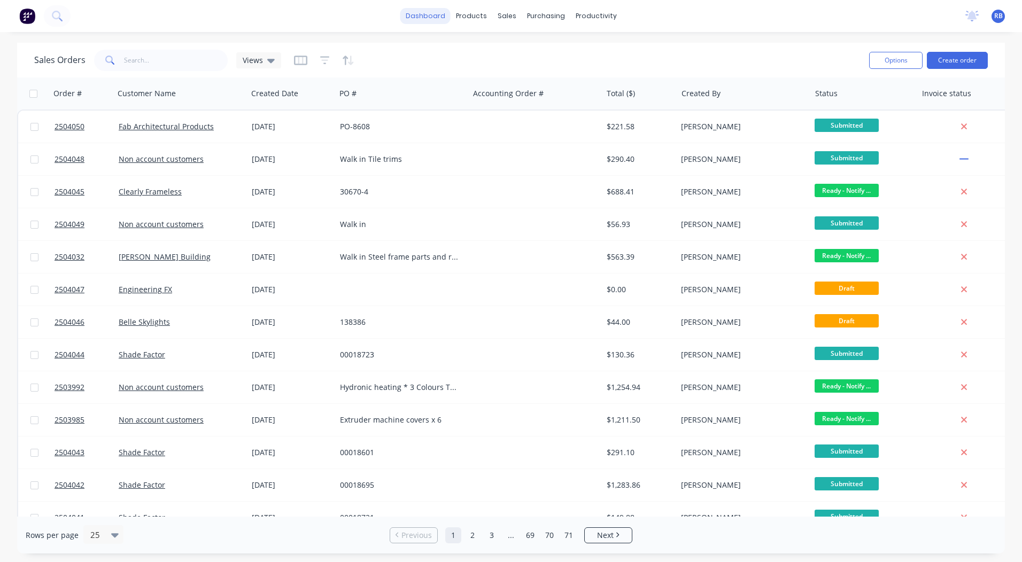
click at [415, 19] on link "dashboard" at bounding box center [425, 16] width 50 height 16
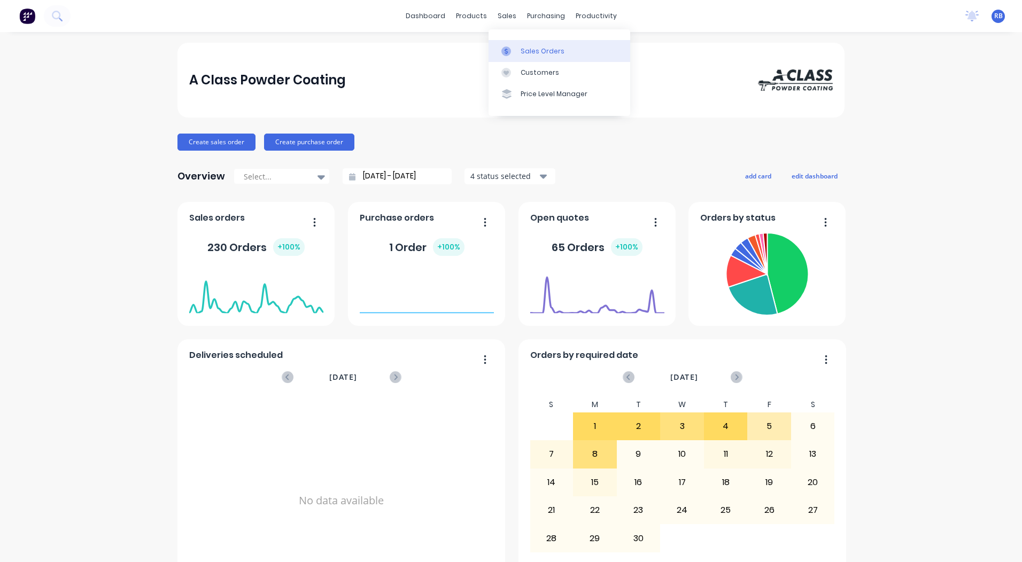
click at [534, 55] on div "Sales Orders" at bounding box center [543, 51] width 44 height 10
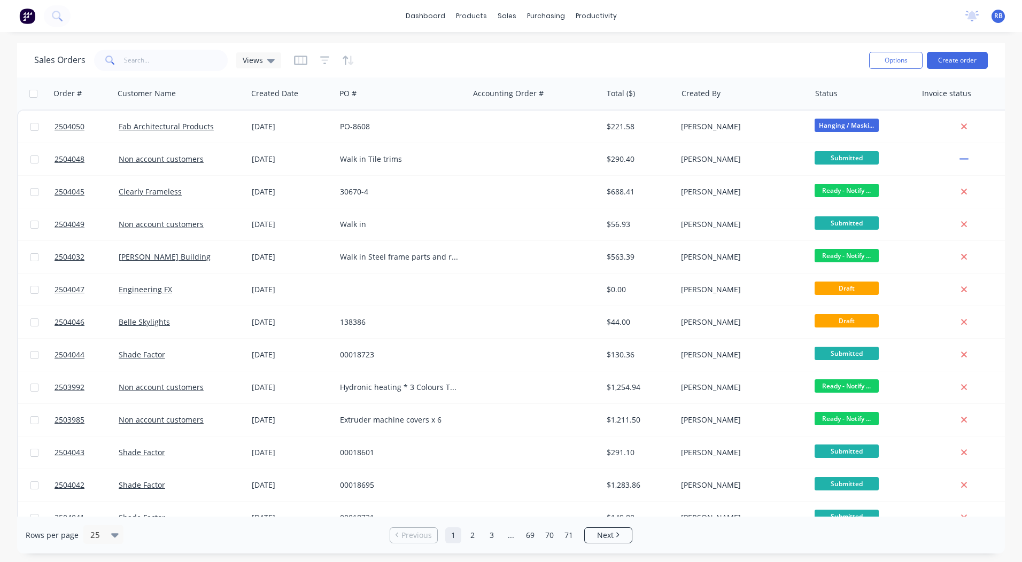
click at [358, 50] on div "Sales Orders Views" at bounding box center [447, 60] width 826 height 26
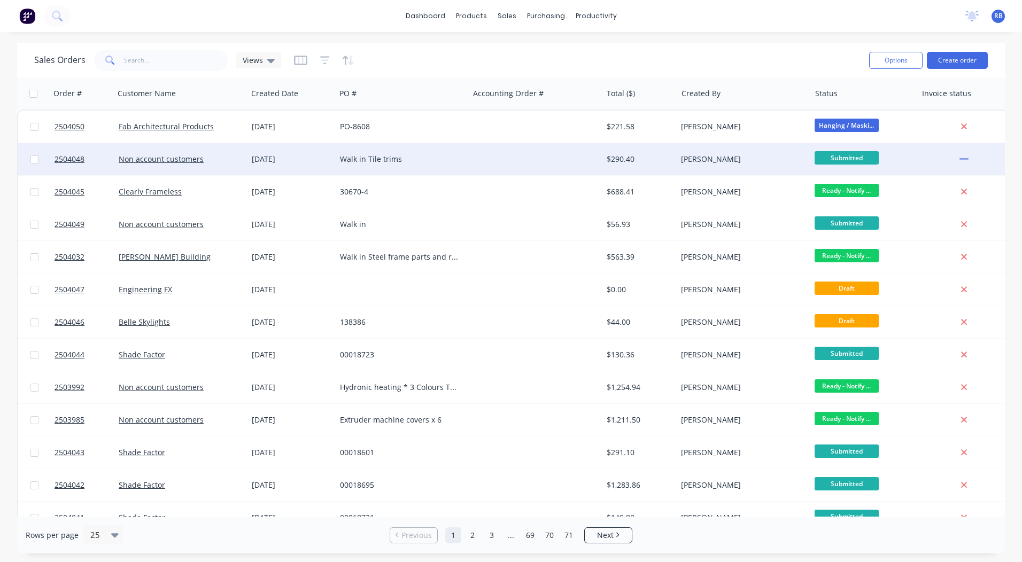
click at [396, 155] on div "Walk in Tile trims" at bounding box center [399, 159] width 119 height 11
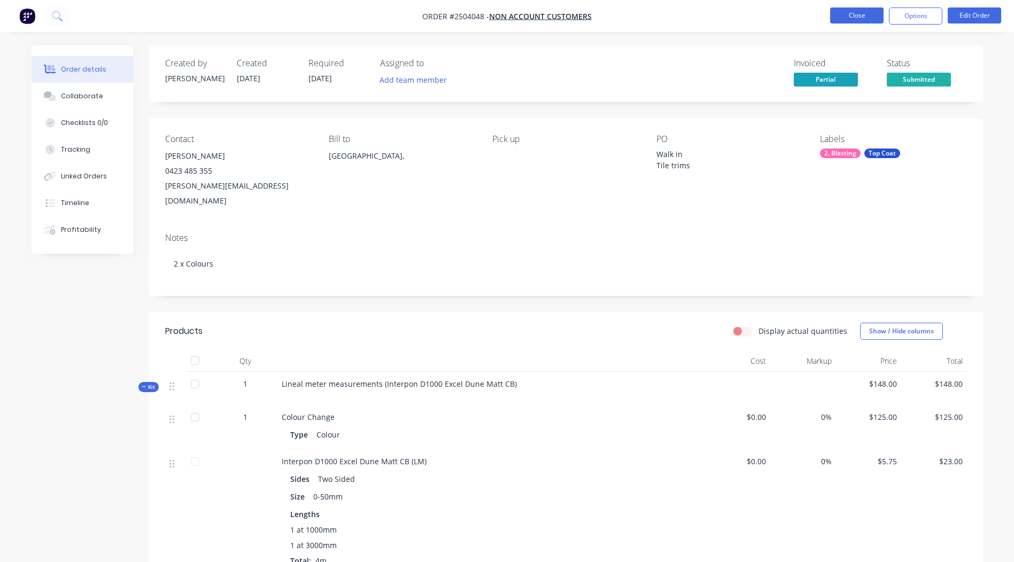
click at [865, 8] on button "Close" at bounding box center [856, 15] width 53 height 16
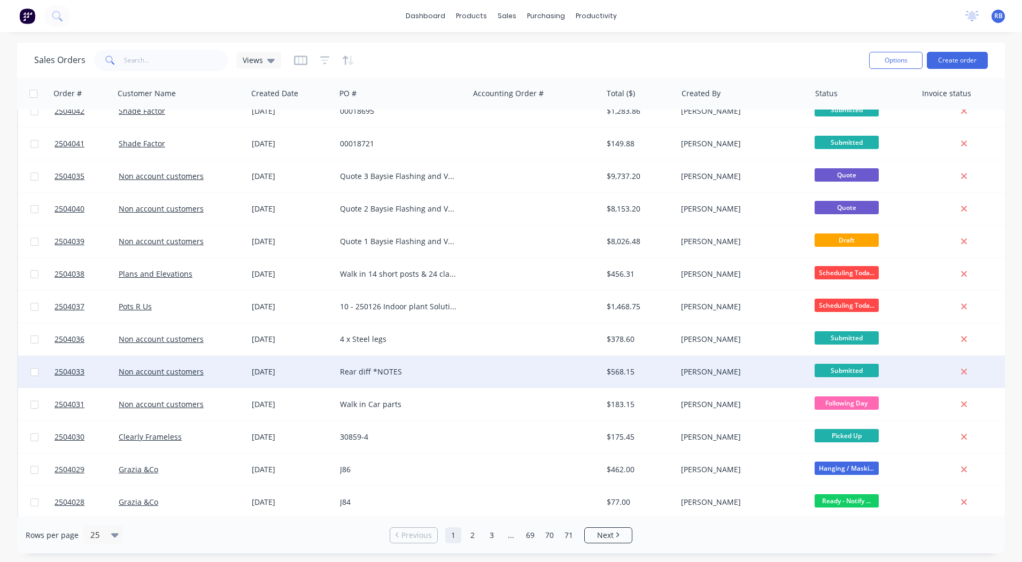
scroll to position [413, 0]
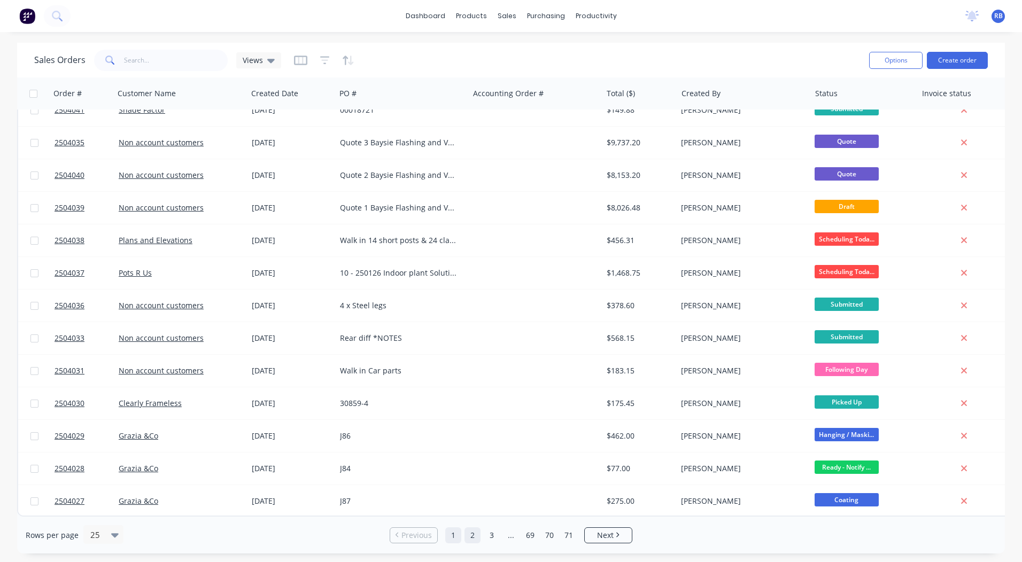
click at [478, 542] on link "2" at bounding box center [472, 536] width 16 height 16
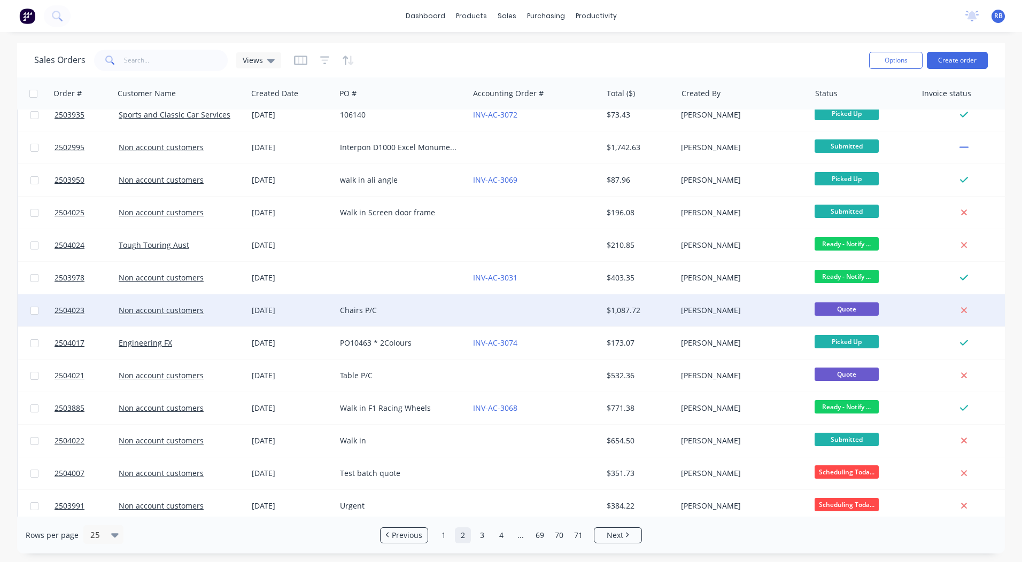
scroll to position [0, 0]
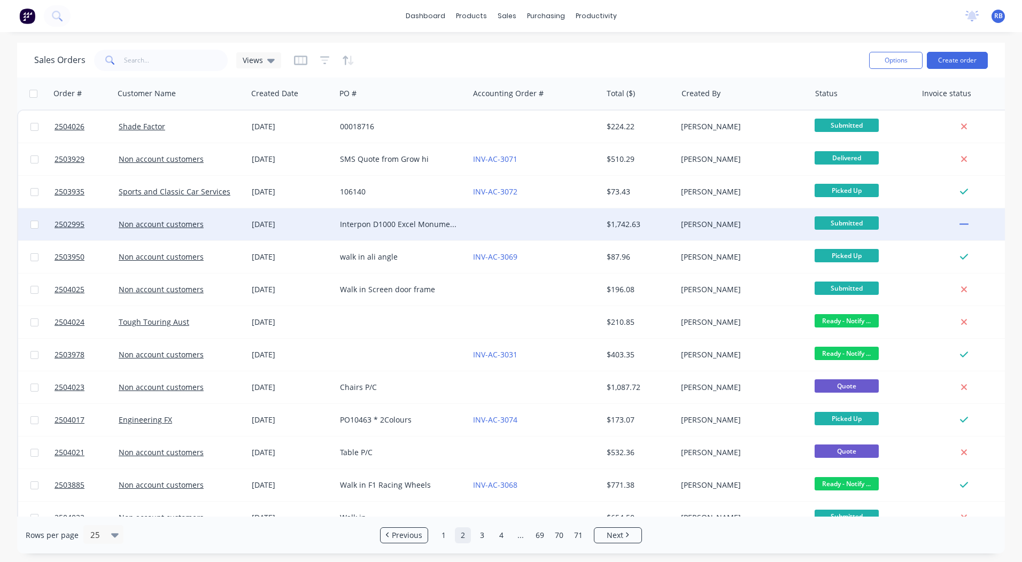
click at [375, 226] on div "Interpon D1000 Excel Monument Satin CB" at bounding box center [399, 224] width 119 height 11
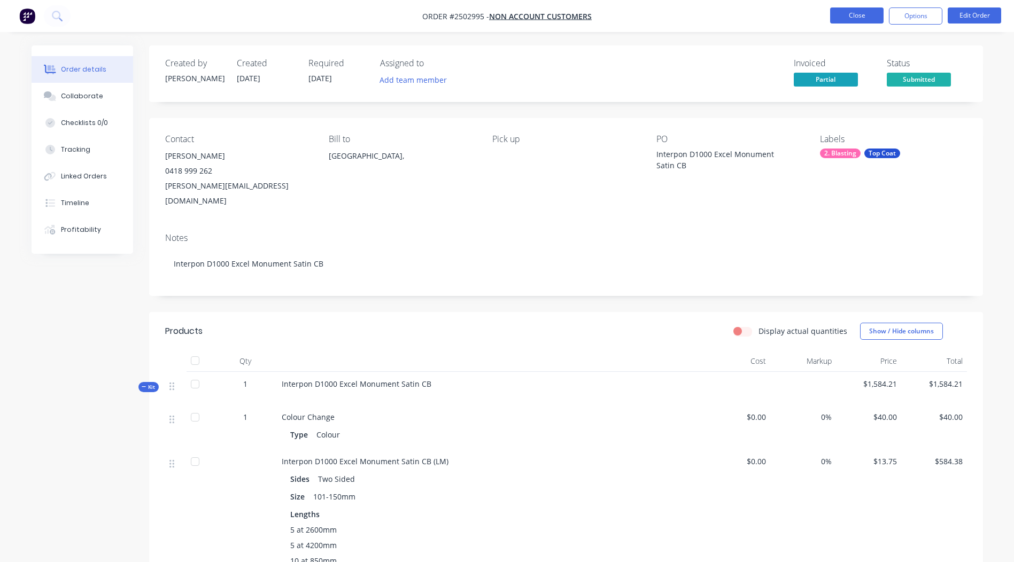
click at [856, 11] on button "Close" at bounding box center [856, 15] width 53 height 16
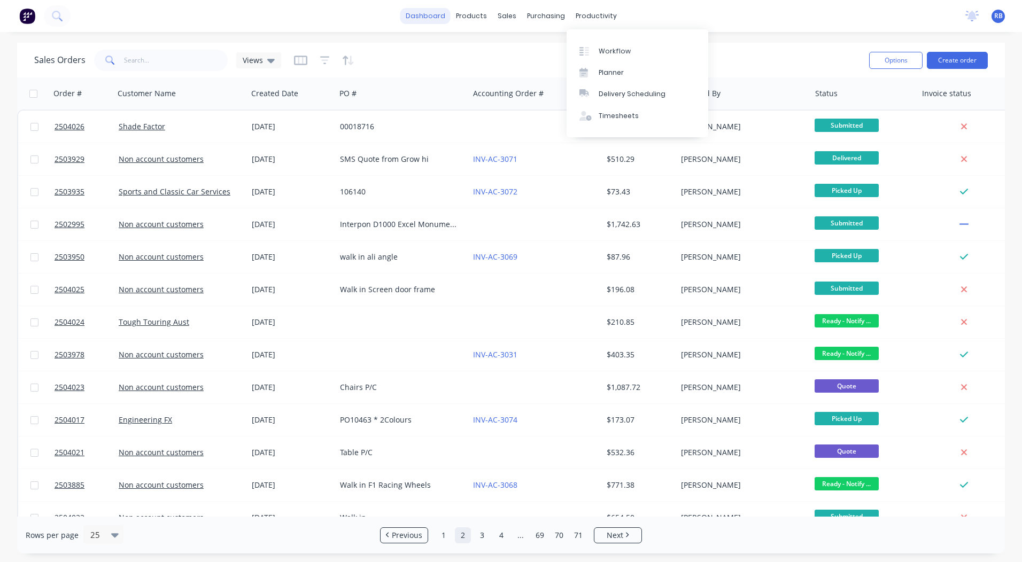
click at [436, 19] on link "dashboard" at bounding box center [425, 16] width 50 height 16
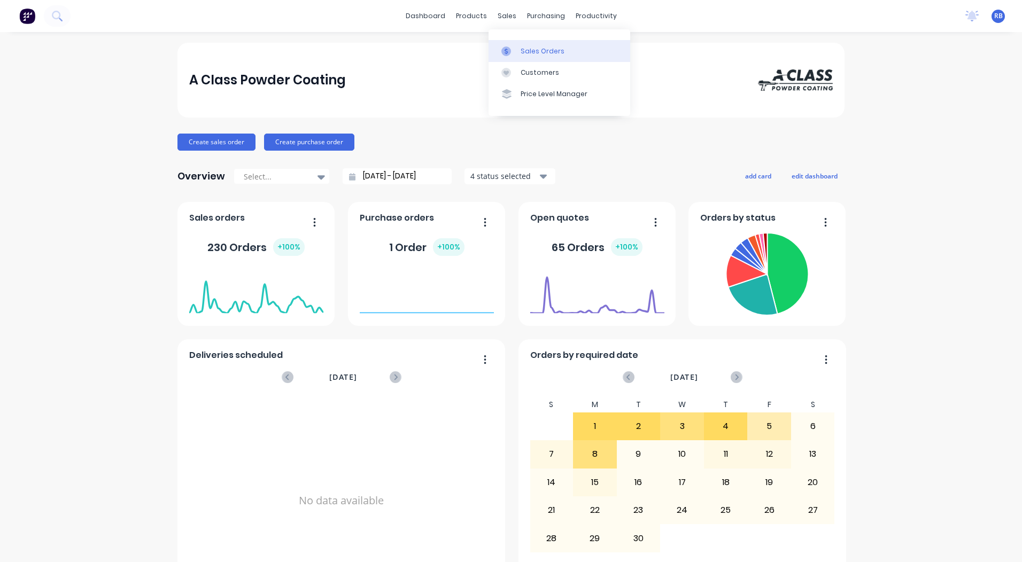
click at [509, 50] on icon at bounding box center [506, 51] width 10 height 10
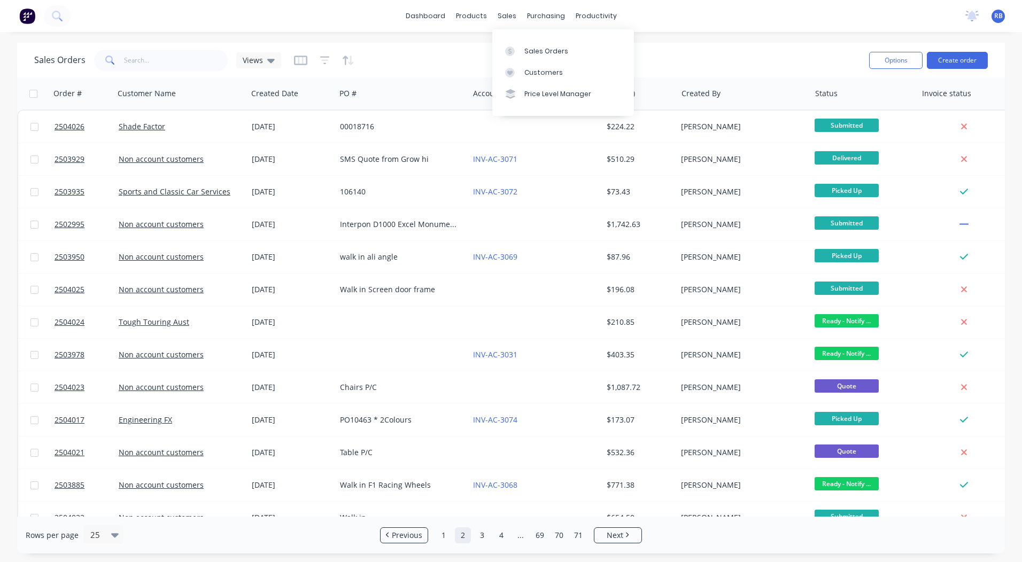
click at [678, 31] on div "dashboard products sales purchasing productivity dashboard products Product Cat…" at bounding box center [511, 16] width 1022 height 32
click at [426, 19] on link "dashboard" at bounding box center [425, 16] width 50 height 16
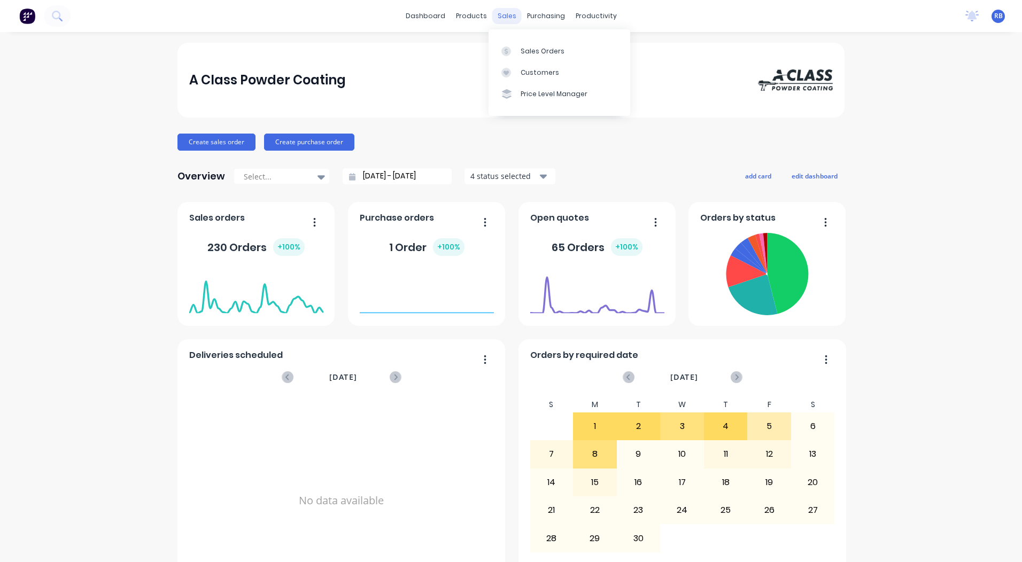
click at [501, 21] on div "sales" at bounding box center [506, 16] width 29 height 16
click at [515, 46] on div at bounding box center [509, 51] width 16 height 10
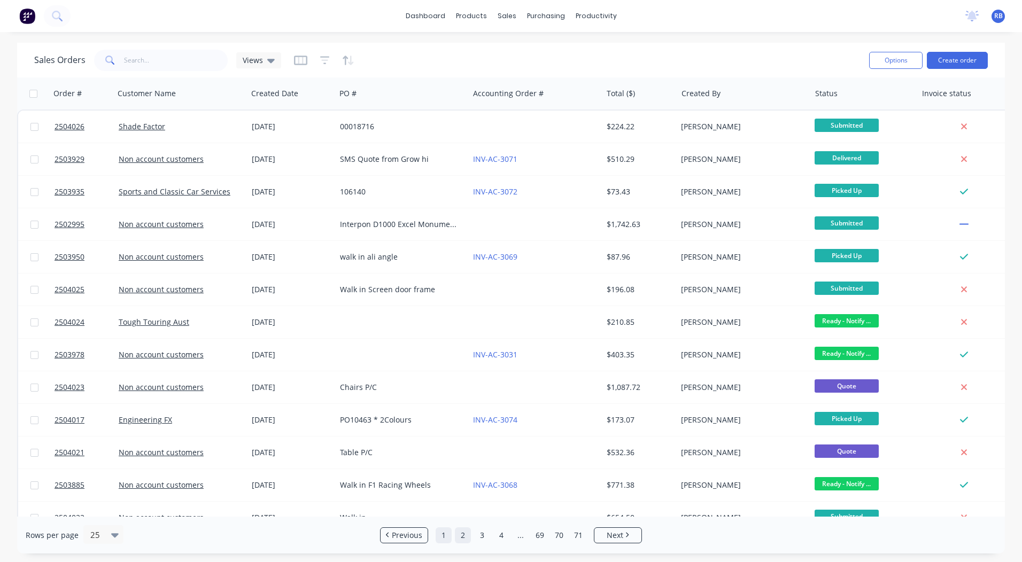
click at [439, 532] on link "1" at bounding box center [444, 536] width 16 height 16
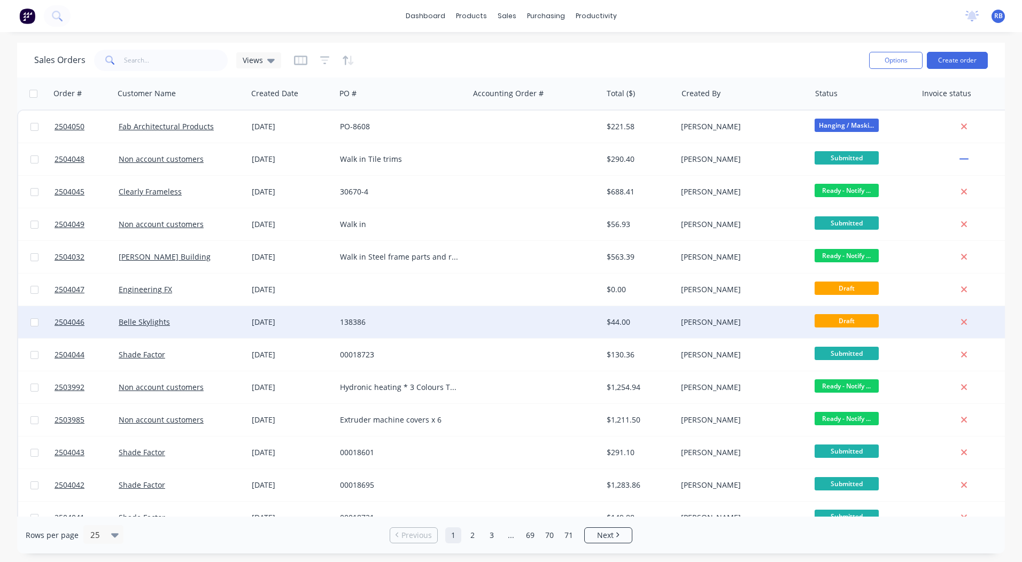
click at [542, 320] on div at bounding box center [535, 322] width 133 height 32
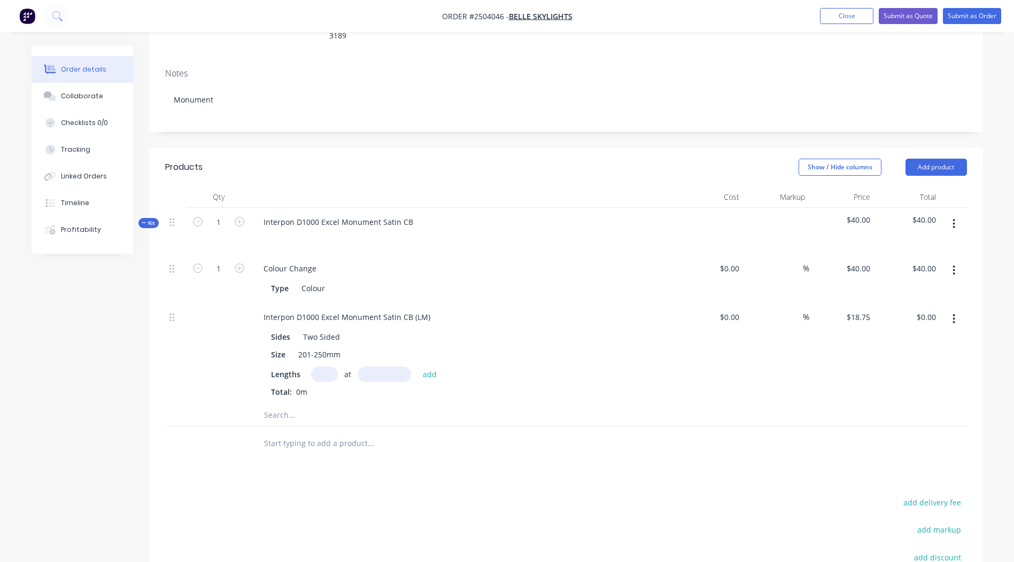
scroll to position [214, 0]
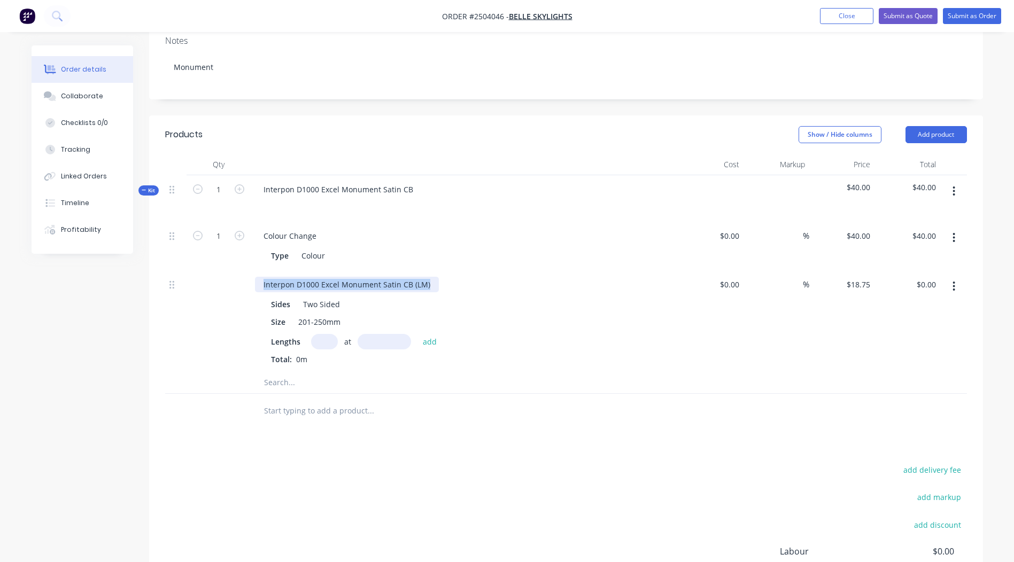
drag, startPoint x: 427, startPoint y: 251, endPoint x: 0, endPoint y: 272, distance: 427.6
click at [0, 267] on html "Order #2504046 - Belle Skylights Add product Close Submit as Quote Submit as Or…" at bounding box center [507, 243] width 1014 height 915
click at [307, 334] on div "Lengths at add" at bounding box center [464, 341] width 387 height 15
click at [311, 334] on input "text" at bounding box center [324, 341] width 27 height 15
type input "4"
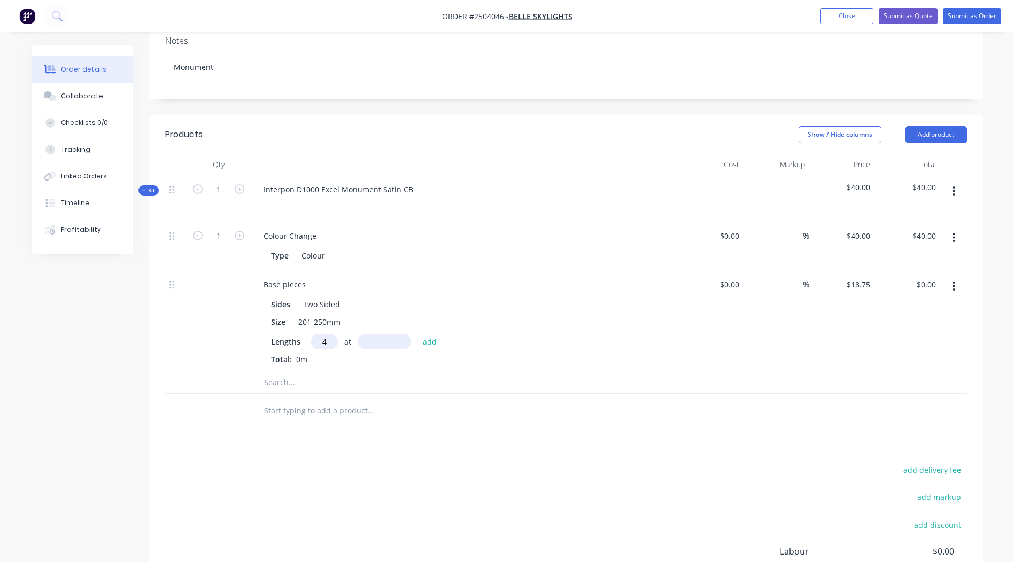
click at [392, 334] on input "text" at bounding box center [384, 341] width 53 height 15
type input "1950"
click at [417, 334] on button "add" at bounding box center [429, 341] width 25 height 14
type input "$146.25"
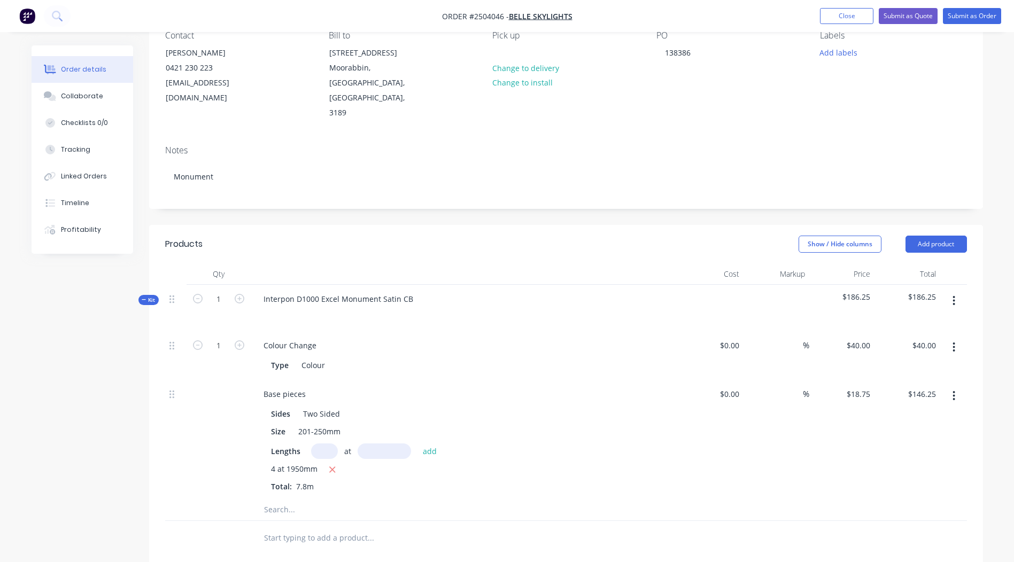
scroll to position [103, 0]
click at [955, 297] on icon "button" at bounding box center [953, 303] width 3 height 12
click at [918, 323] on div "Add product to kit" at bounding box center [916, 330] width 82 height 15
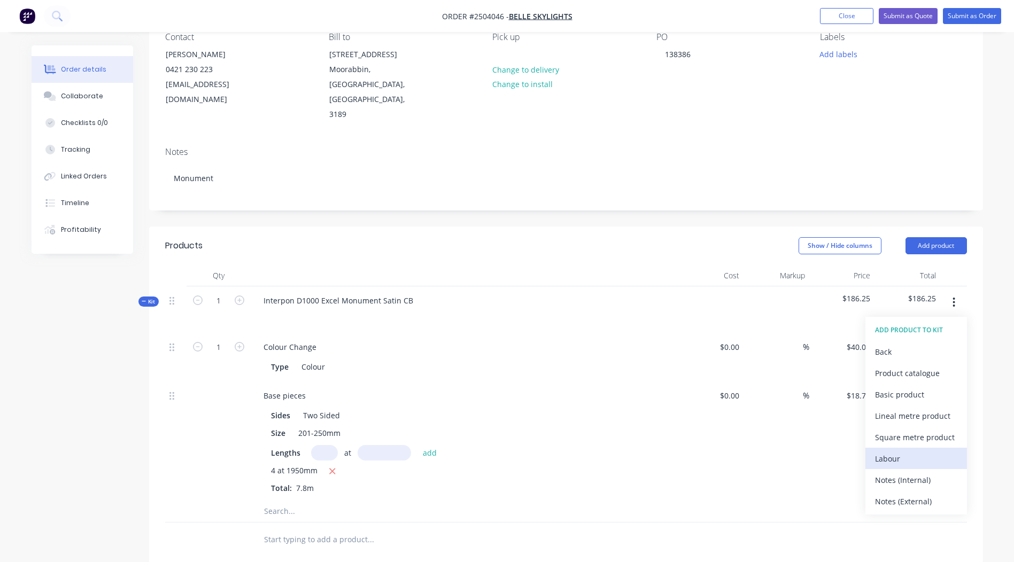
click at [905, 448] on button "Labour" at bounding box center [916, 458] width 102 height 21
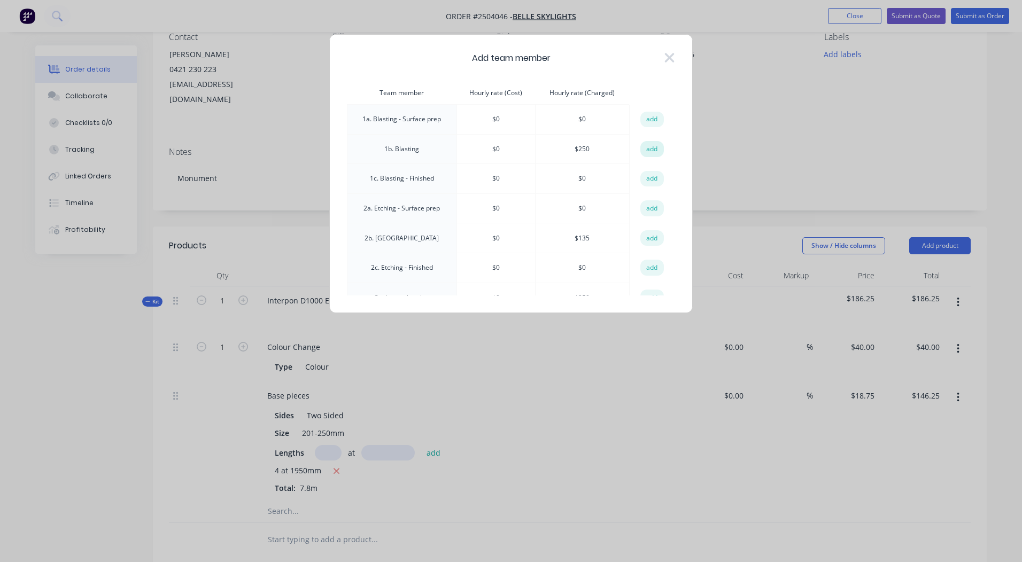
click at [645, 143] on button "add" at bounding box center [652, 149] width 24 height 16
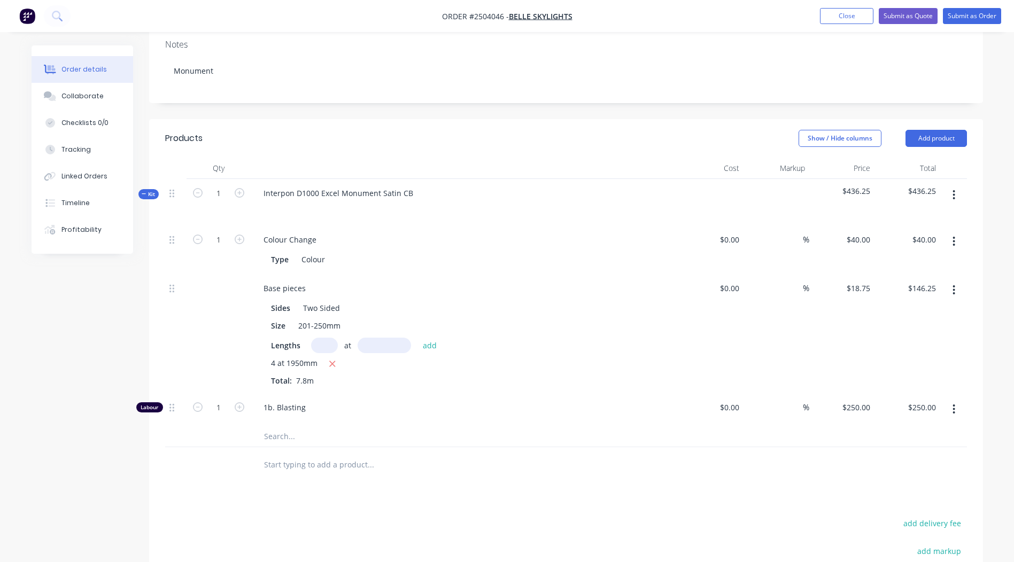
scroll to position [316, 0]
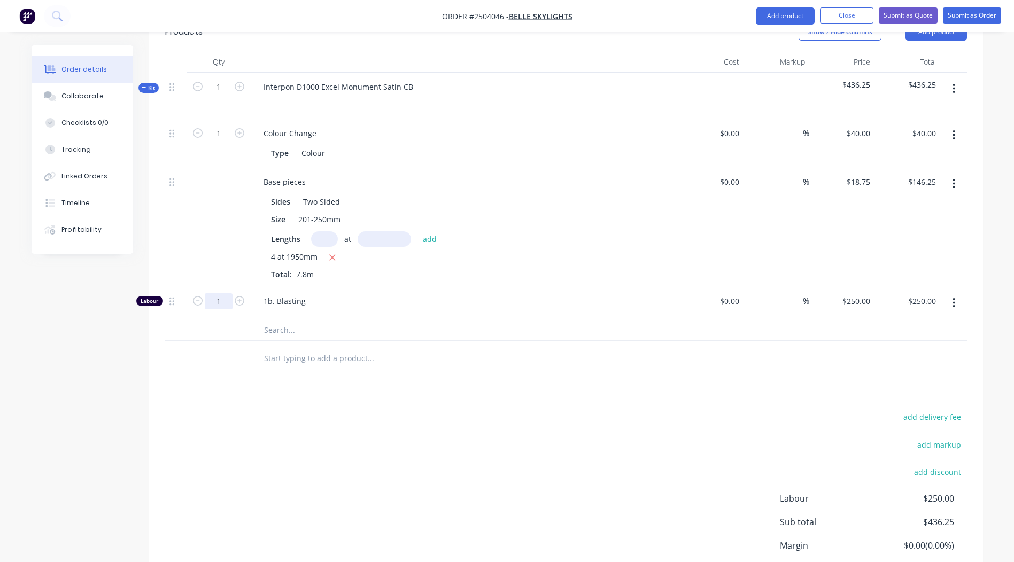
click at [223, 293] on input "1" at bounding box center [219, 301] width 28 height 16
type input "0"
click at [954, 298] on icon "button" at bounding box center [954, 303] width 2 height 10
click at [910, 366] on div "Delete" at bounding box center [916, 373] width 82 height 15
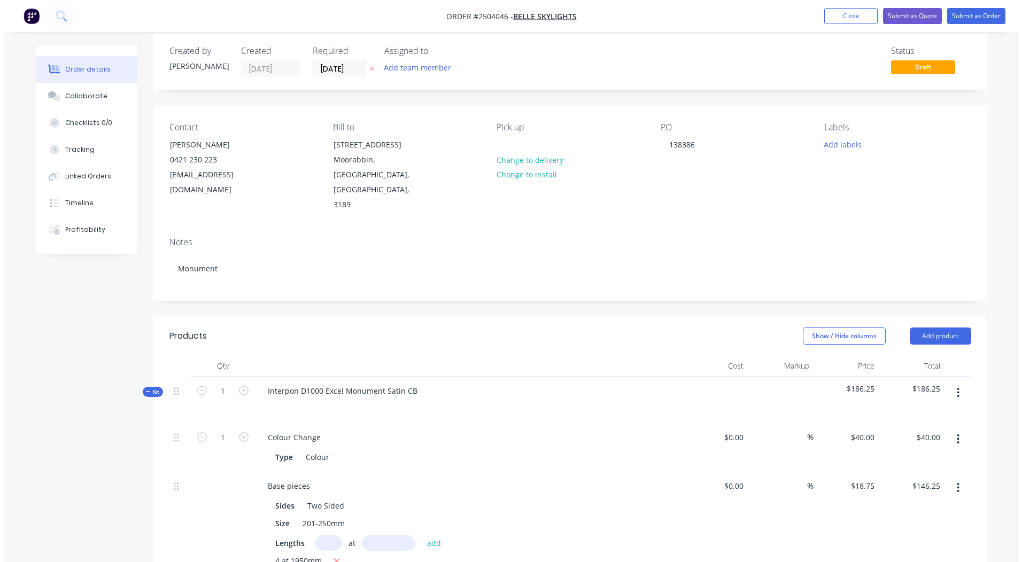
scroll to position [0, 0]
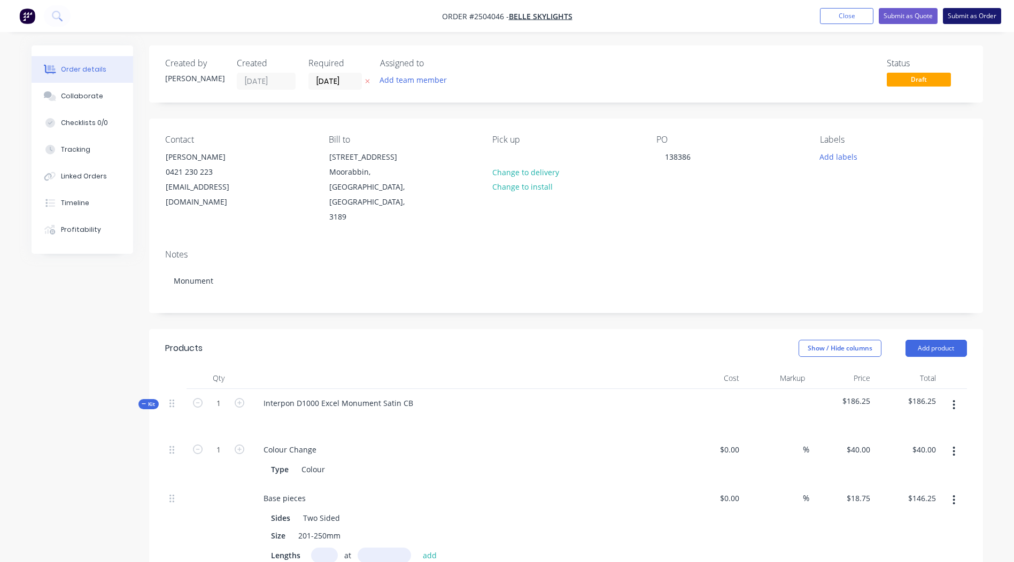
click at [959, 10] on button "Submit as Order" at bounding box center [972, 16] width 58 height 16
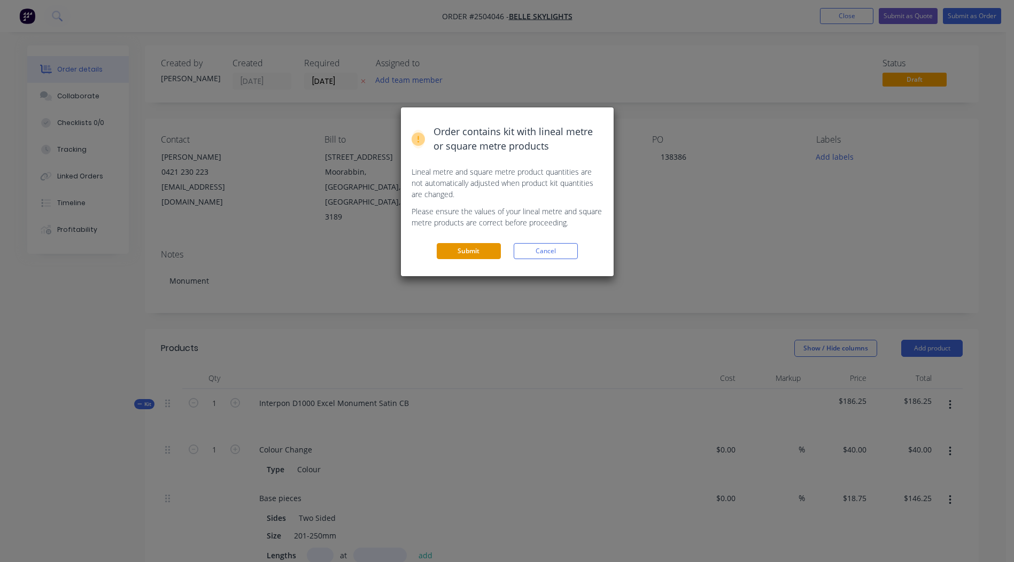
click at [454, 252] on button "Submit" at bounding box center [469, 251] width 64 height 16
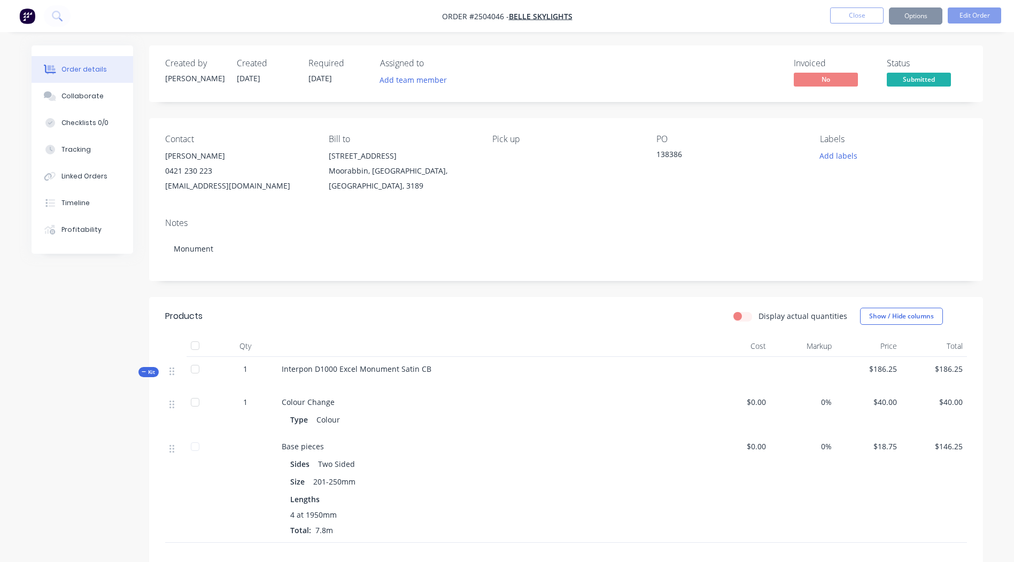
click at [917, 17] on button "Options" at bounding box center [915, 15] width 53 height 17
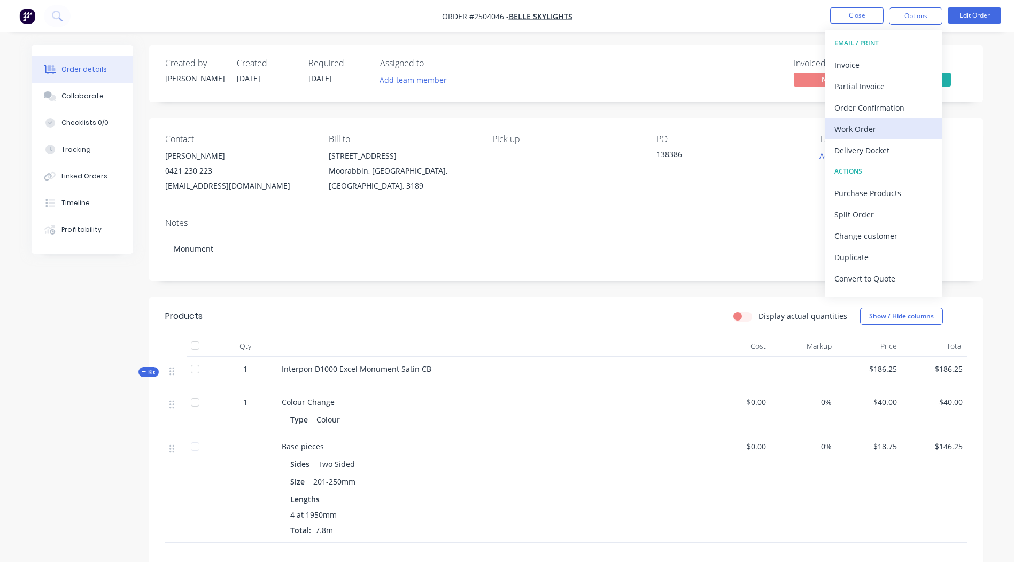
click at [857, 119] on button "Work Order" at bounding box center [884, 128] width 118 height 21
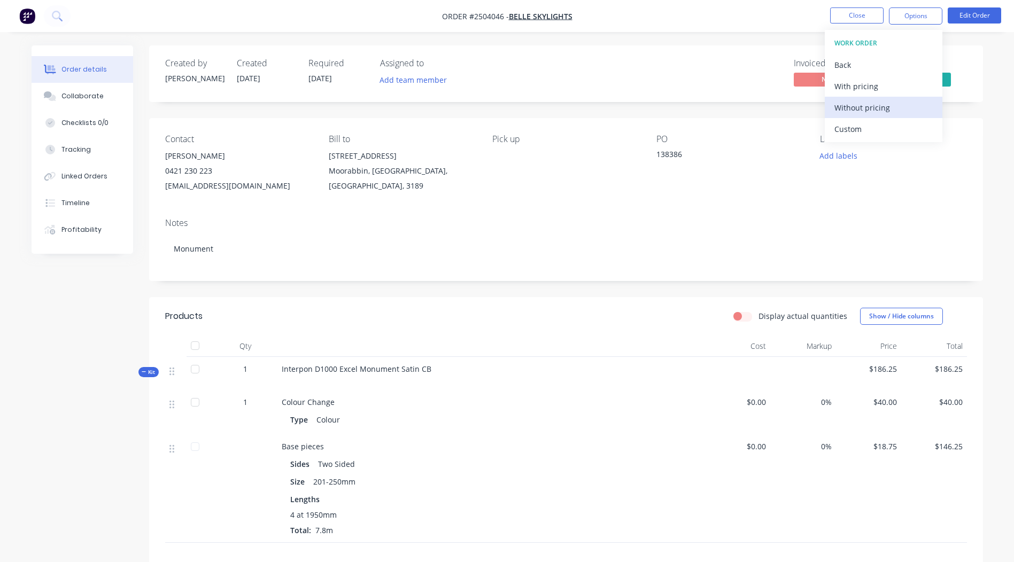
click at [872, 108] on div "Without pricing" at bounding box center [883, 107] width 98 height 15
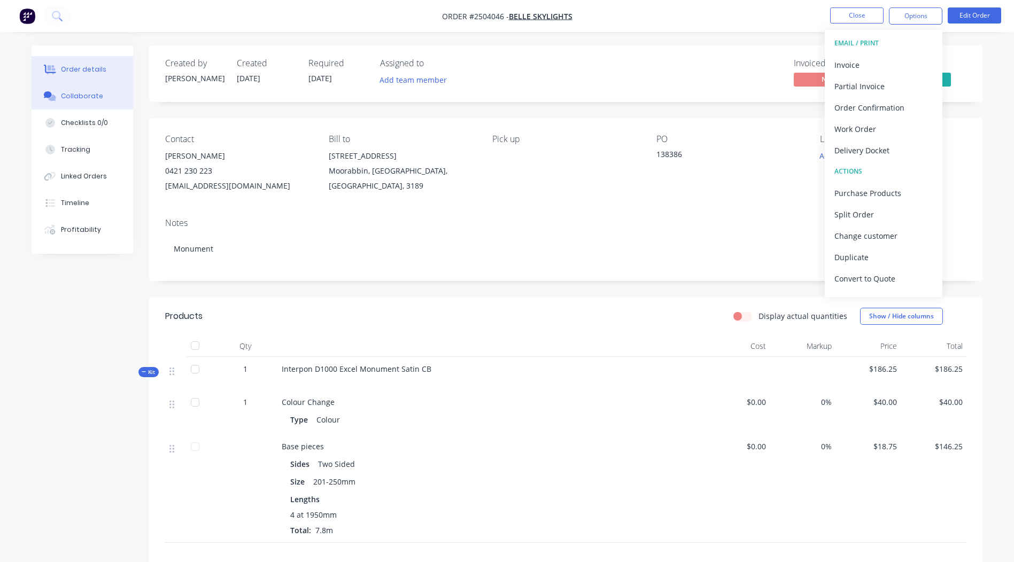
click at [83, 96] on div "Collaborate" at bounding box center [82, 96] width 42 height 10
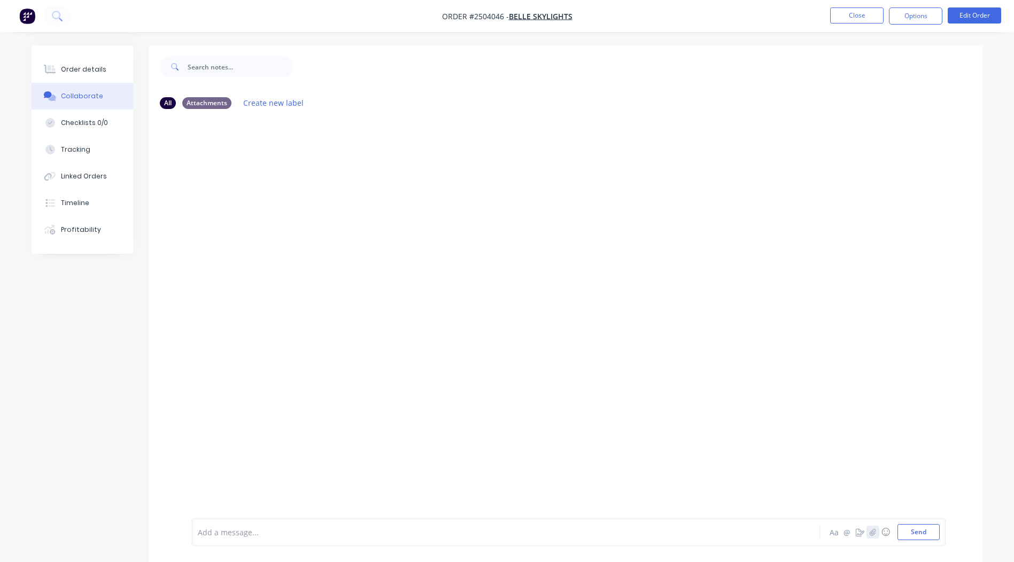
click at [870, 532] on icon "button" at bounding box center [872, 532] width 6 height 7
click at [924, 537] on button "Send" at bounding box center [918, 532] width 42 height 16
click at [891, 12] on button "Options" at bounding box center [915, 15] width 53 height 17
click at [857, 15] on button "Close" at bounding box center [856, 15] width 53 height 16
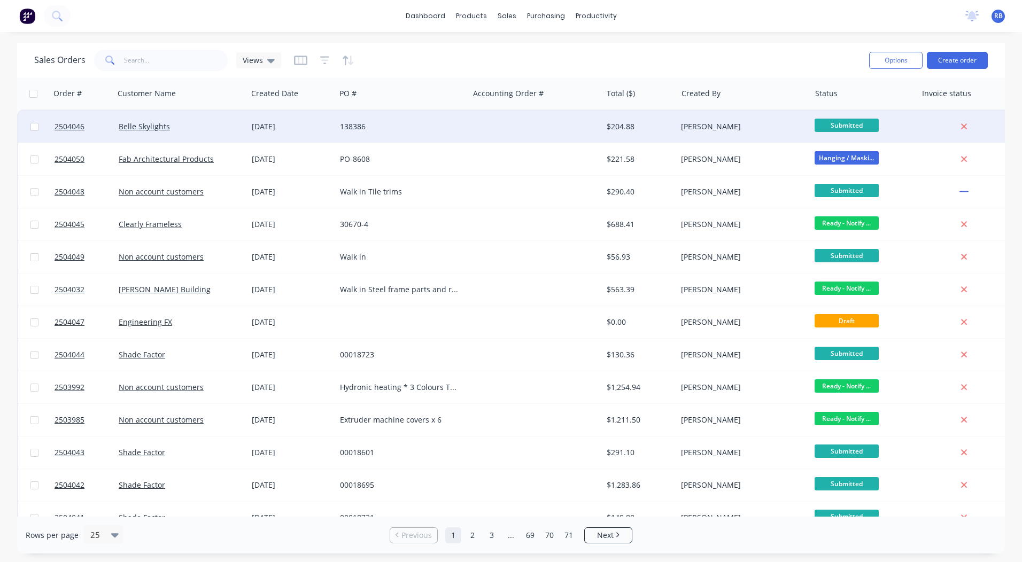
click at [213, 129] on div "Belle Skylights" at bounding box center [178, 126] width 119 height 11
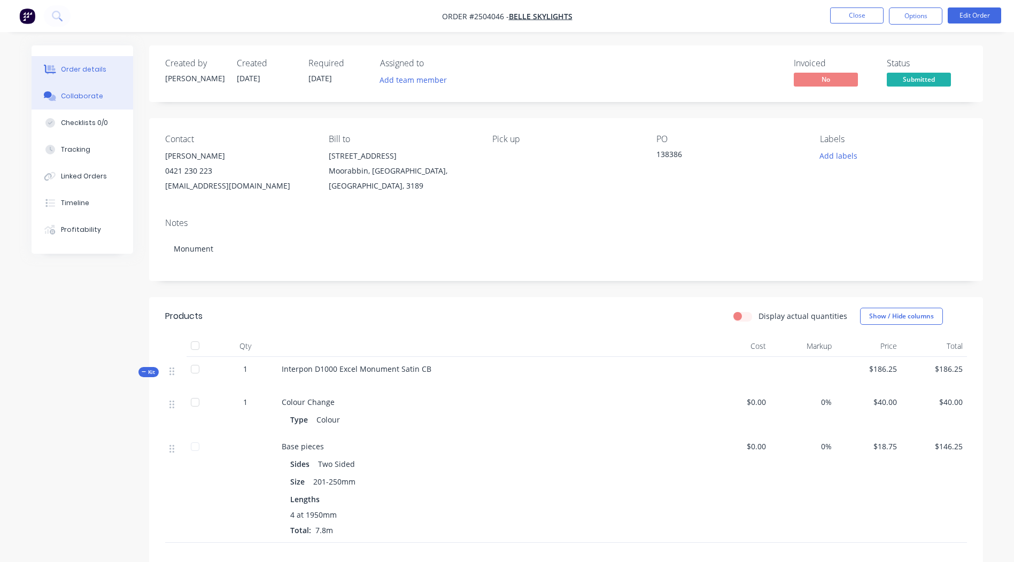
click at [99, 97] on div "Collaborate" at bounding box center [82, 96] width 42 height 10
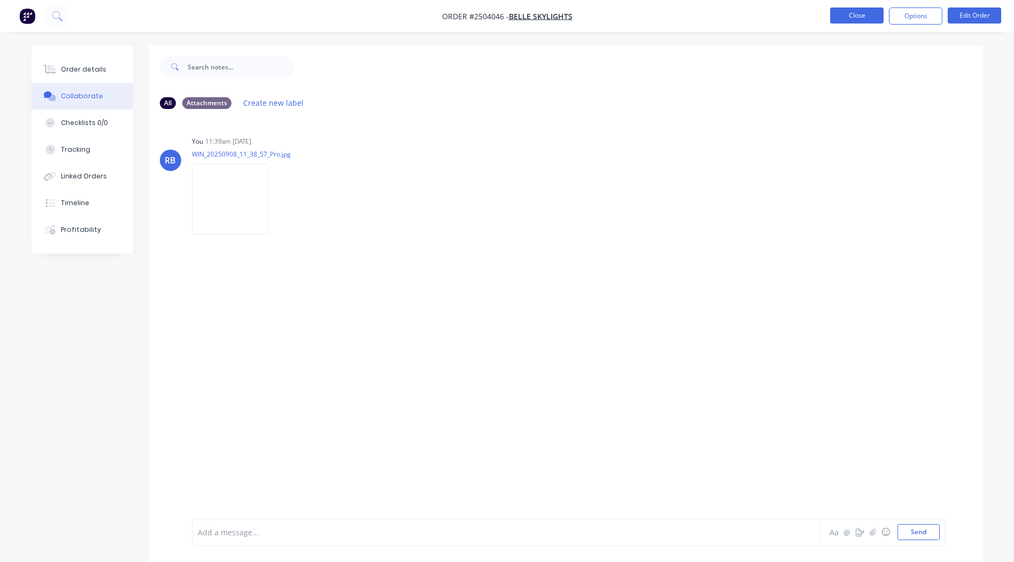
click at [852, 14] on button "Close" at bounding box center [856, 15] width 53 height 16
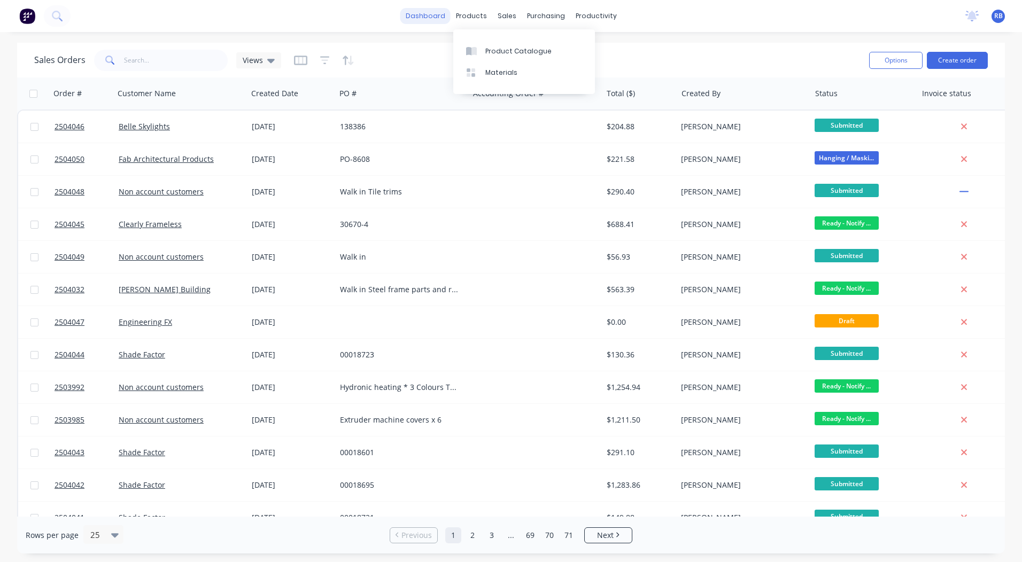
click at [444, 16] on link "dashboard" at bounding box center [425, 16] width 50 height 16
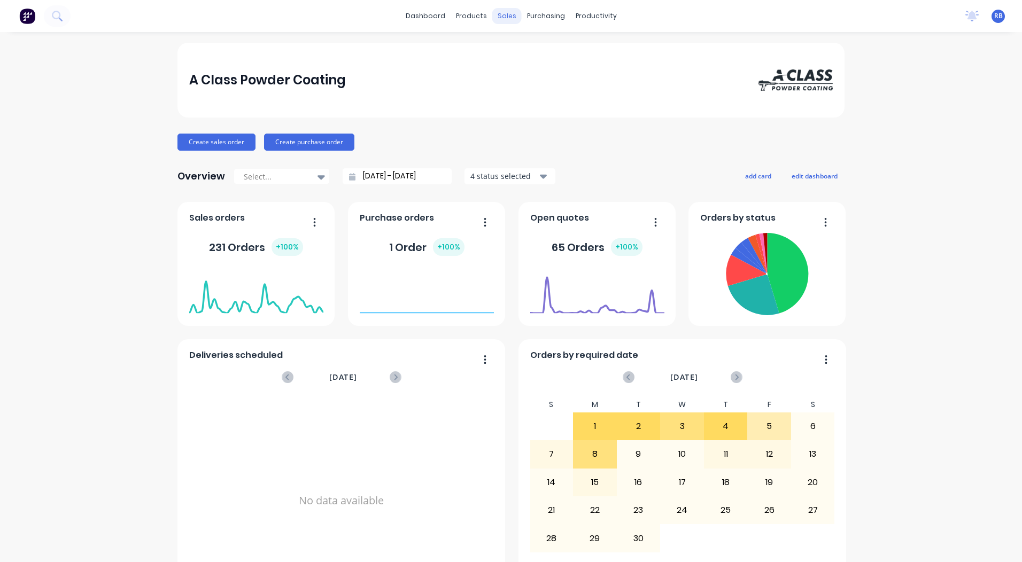
click at [495, 19] on div "sales" at bounding box center [506, 16] width 29 height 16
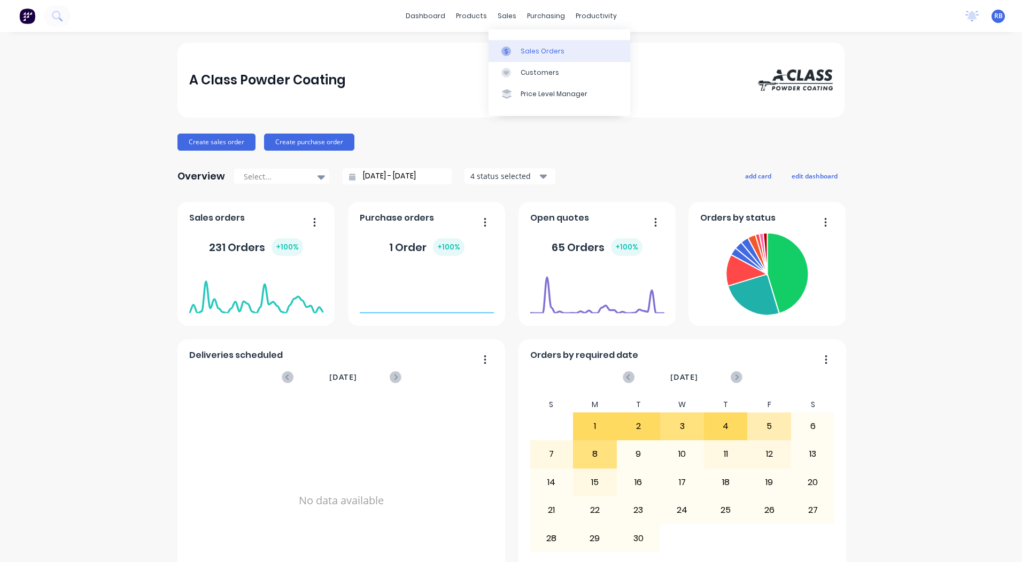
click at [526, 50] on div "Sales Orders" at bounding box center [543, 51] width 44 height 10
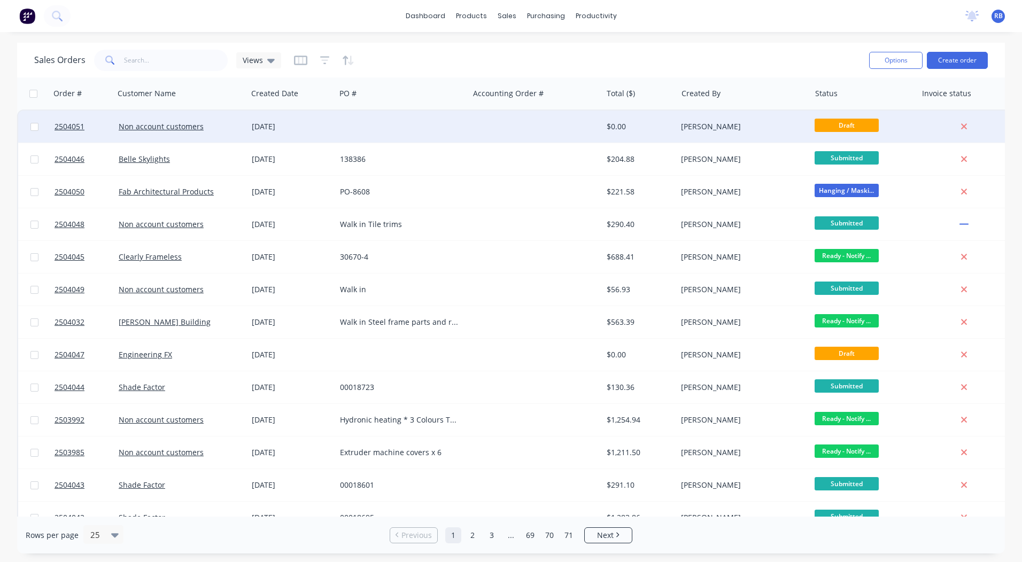
click at [386, 125] on div at bounding box center [402, 127] width 133 height 32
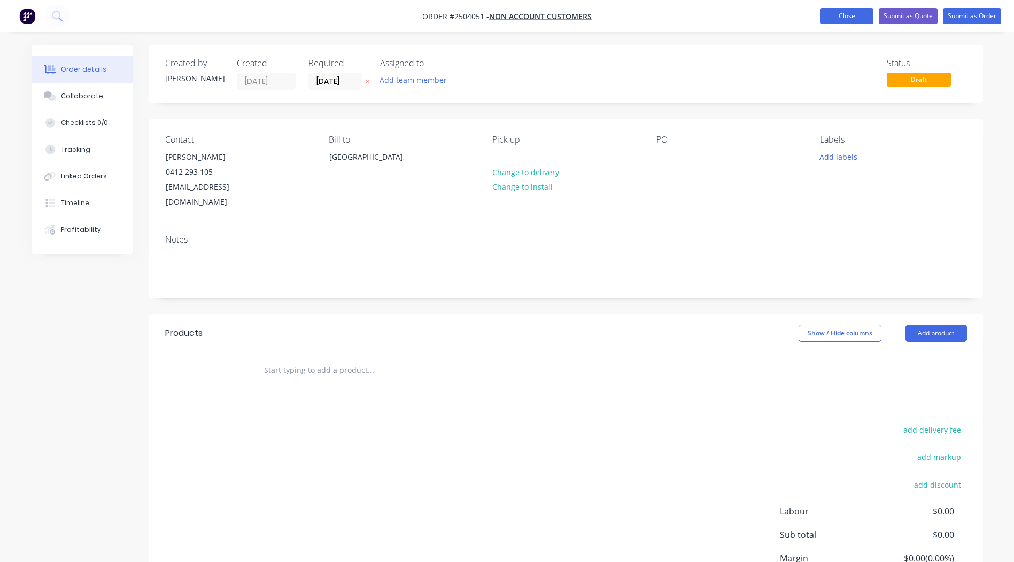
click at [837, 14] on button "Close" at bounding box center [846, 16] width 53 height 16
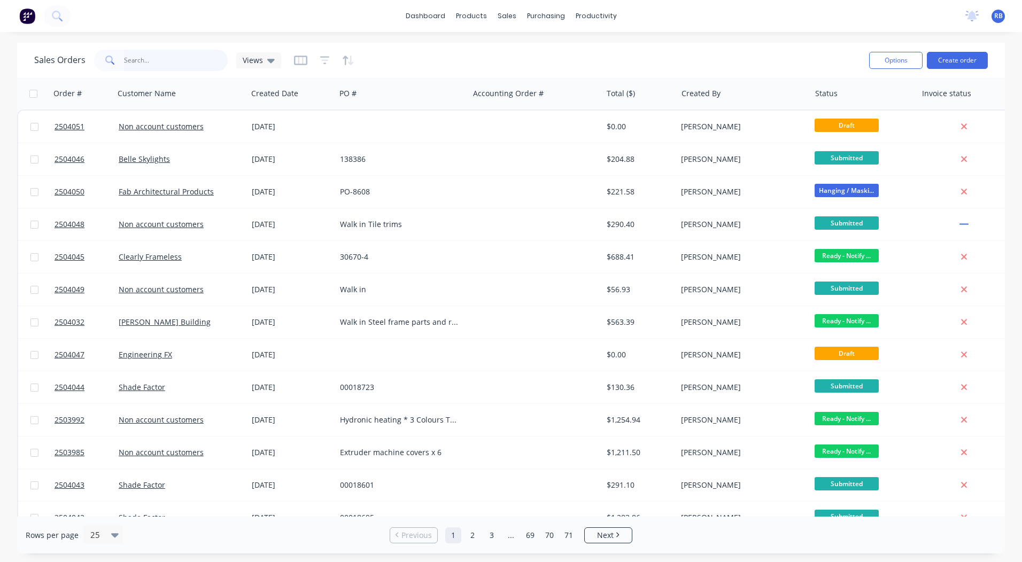
click at [151, 65] on input "text" at bounding box center [176, 60] width 104 height 21
type input "jet"
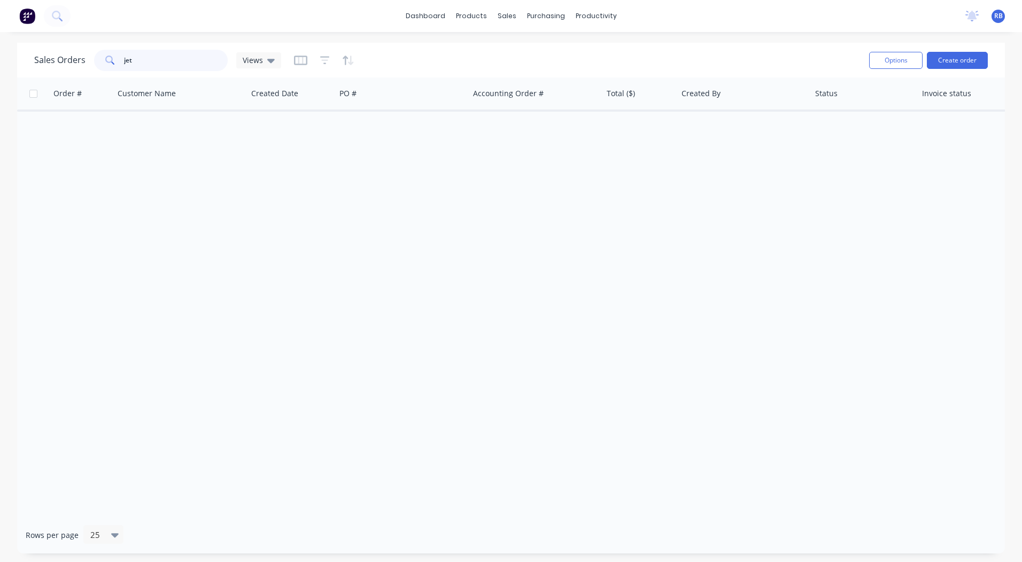
drag, startPoint x: 168, startPoint y: 61, endPoint x: 0, endPoint y: 113, distance: 175.6
click at [16, 93] on div "Sales Orders jet Views Options Create order Order # Customer Name Created Date …" at bounding box center [511, 298] width 1022 height 511
click at [0, 96] on html "dashboard products sales purchasing productivity dashboard products Product Cat…" at bounding box center [511, 281] width 1022 height 562
type input "s"
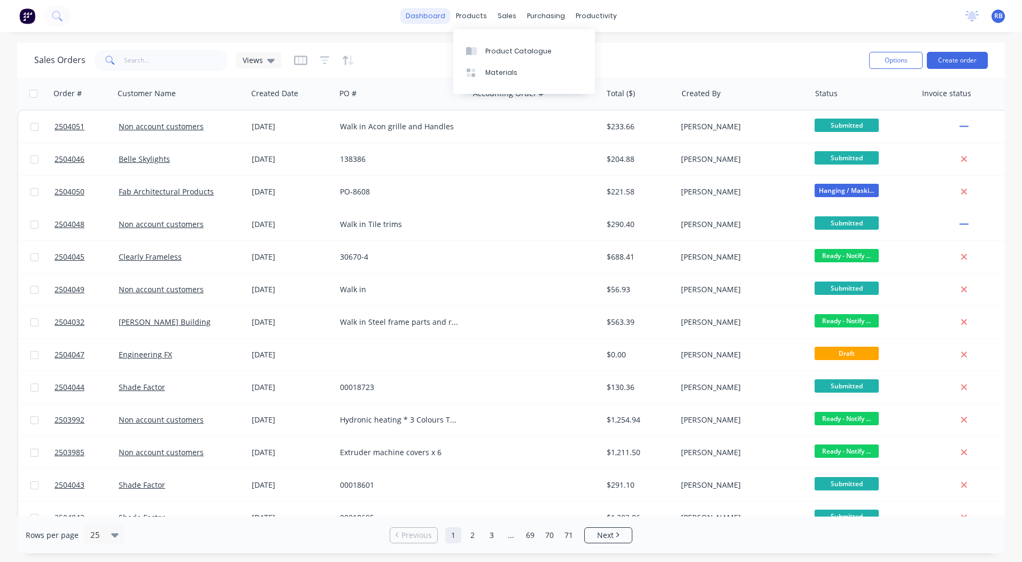
click at [436, 17] on link "dashboard" at bounding box center [425, 16] width 50 height 16
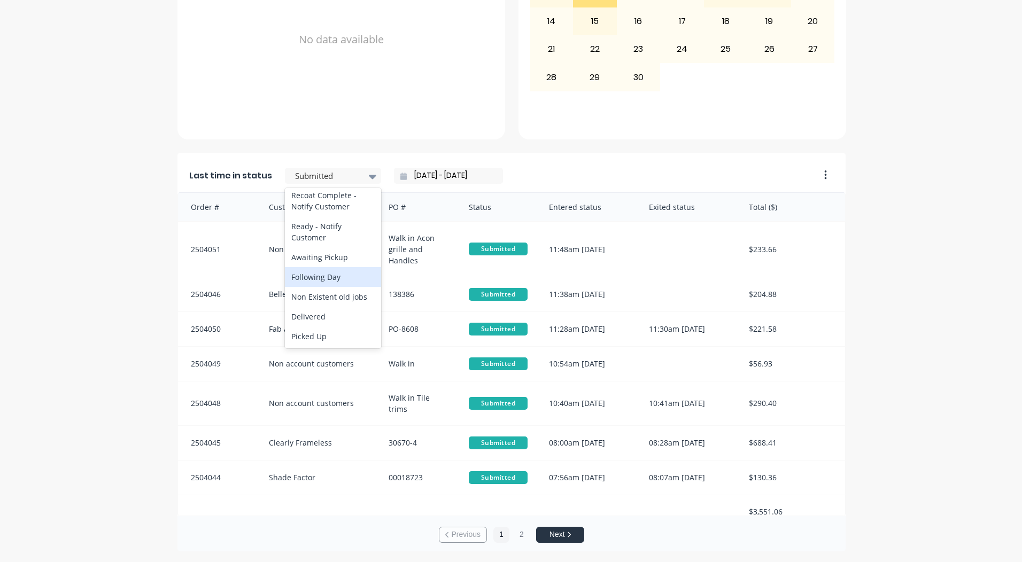
scroll to position [2, 0]
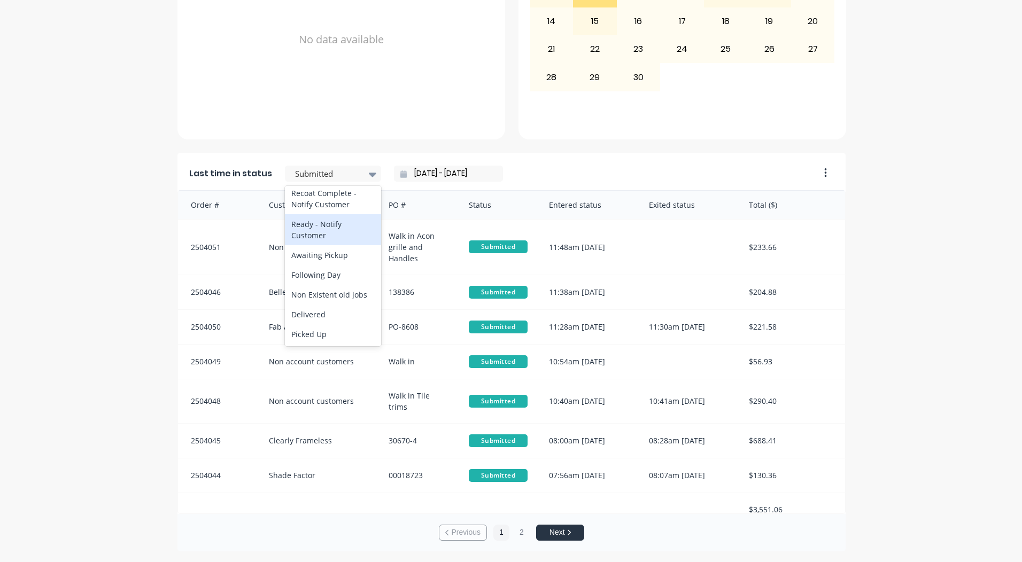
click at [322, 218] on div "Ready - Notify Customer" at bounding box center [333, 229] width 96 height 31
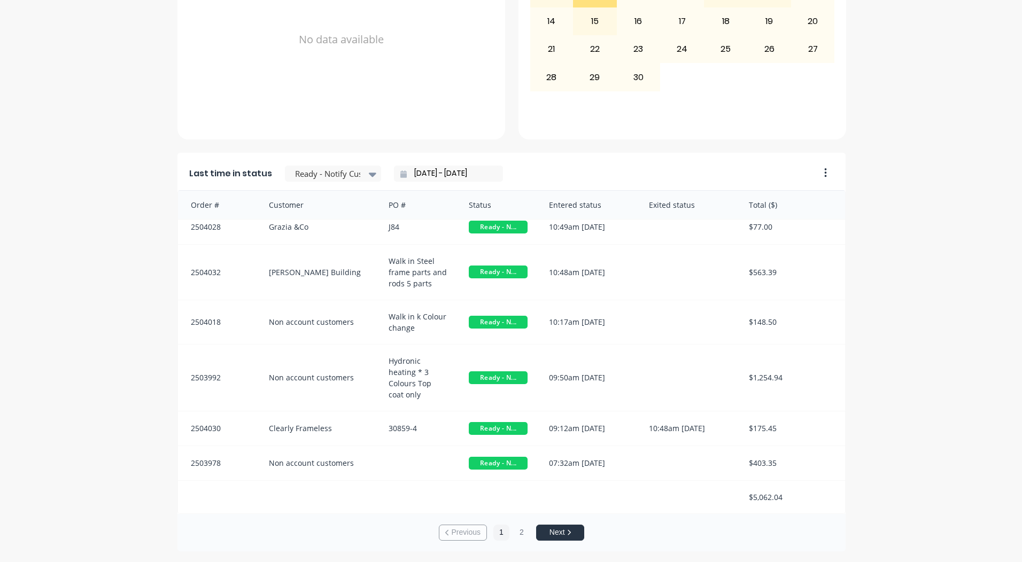
scroll to position [0, 0]
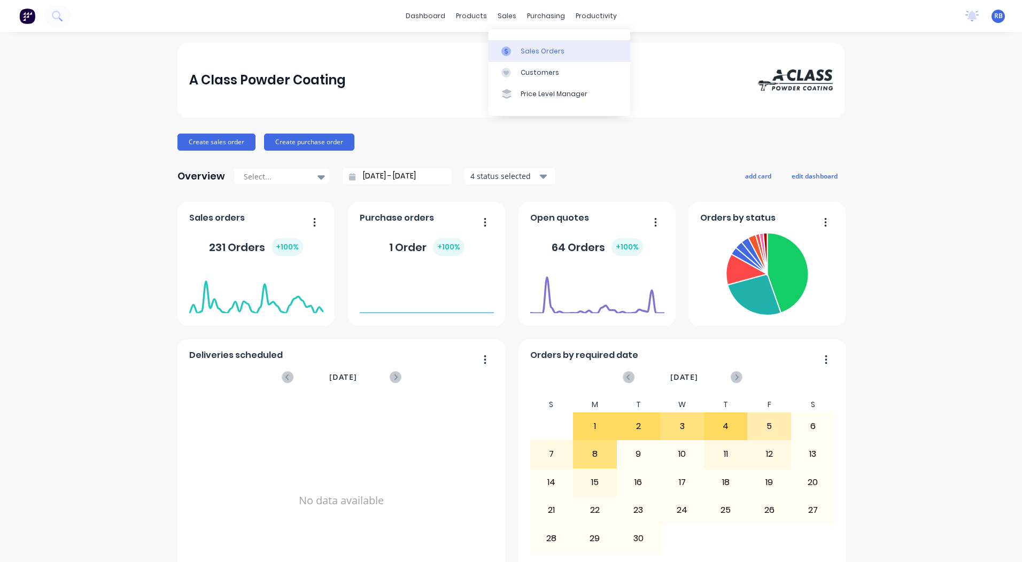
click at [525, 44] on link "Sales Orders" at bounding box center [559, 50] width 142 height 21
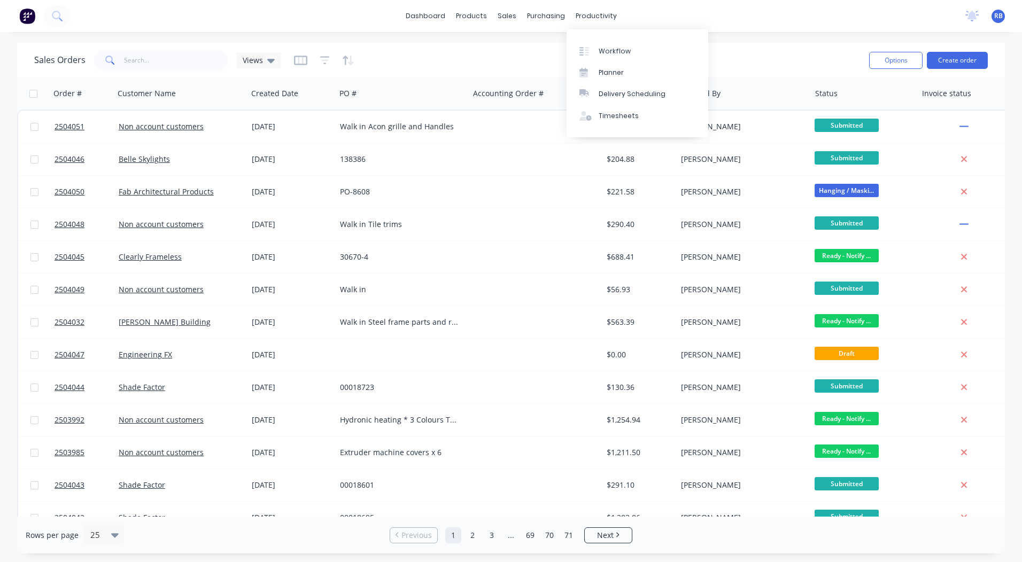
click at [723, 50] on div "Sales Orders Views" at bounding box center [447, 60] width 826 height 26
click at [429, 19] on link "dashboard" at bounding box center [425, 16] width 50 height 16
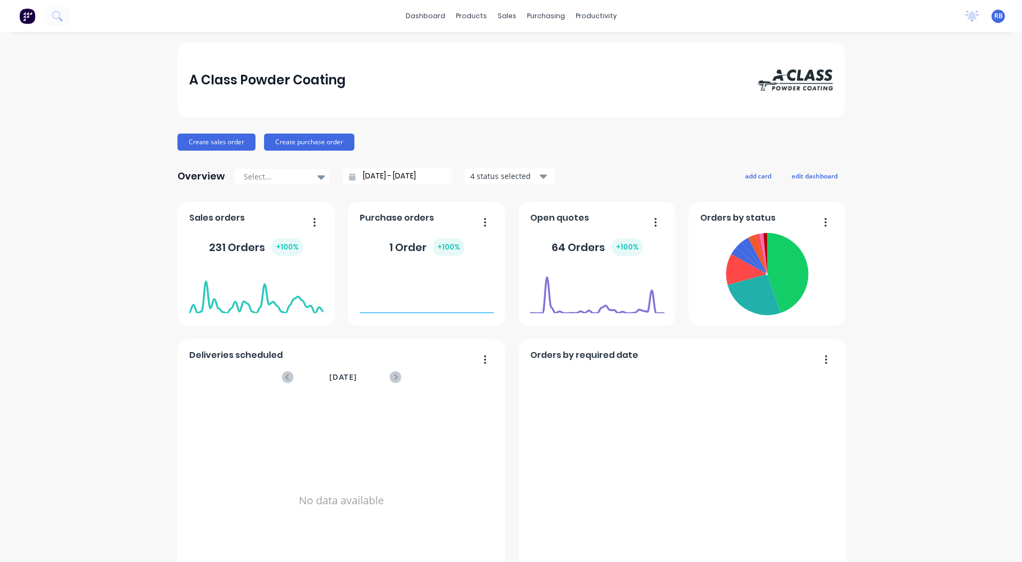
scroll to position [461, 0]
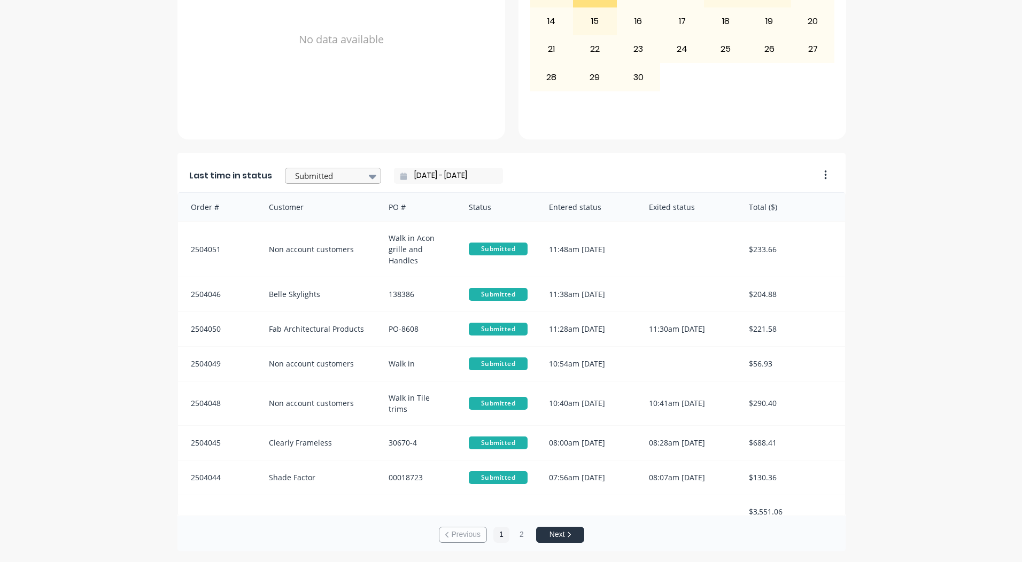
click at [331, 176] on div at bounding box center [327, 175] width 67 height 13
click at [942, 266] on div "A Class Powder Coating Create sales order Create purchase order Overview Select…" at bounding box center [511, 67] width 1022 height 970
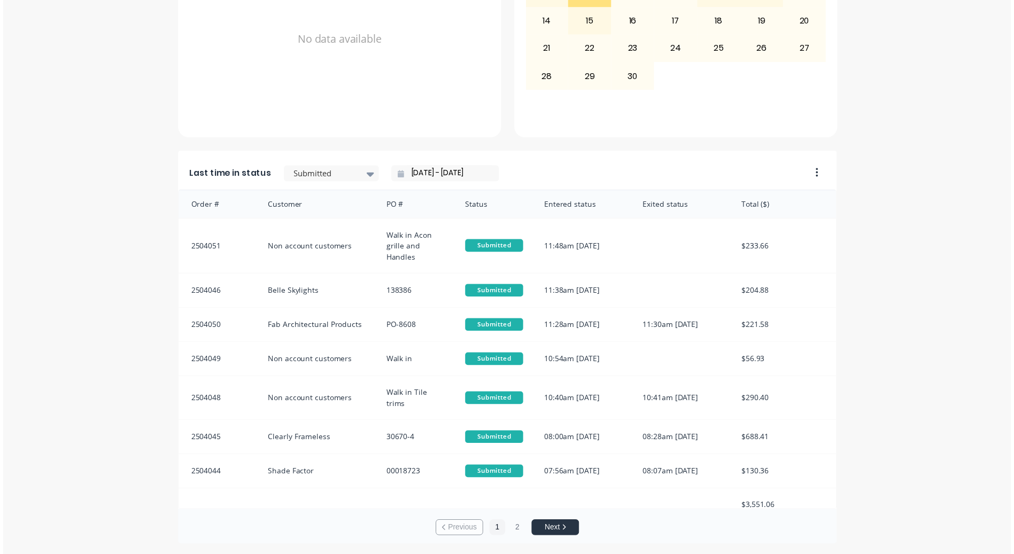
scroll to position [0, 0]
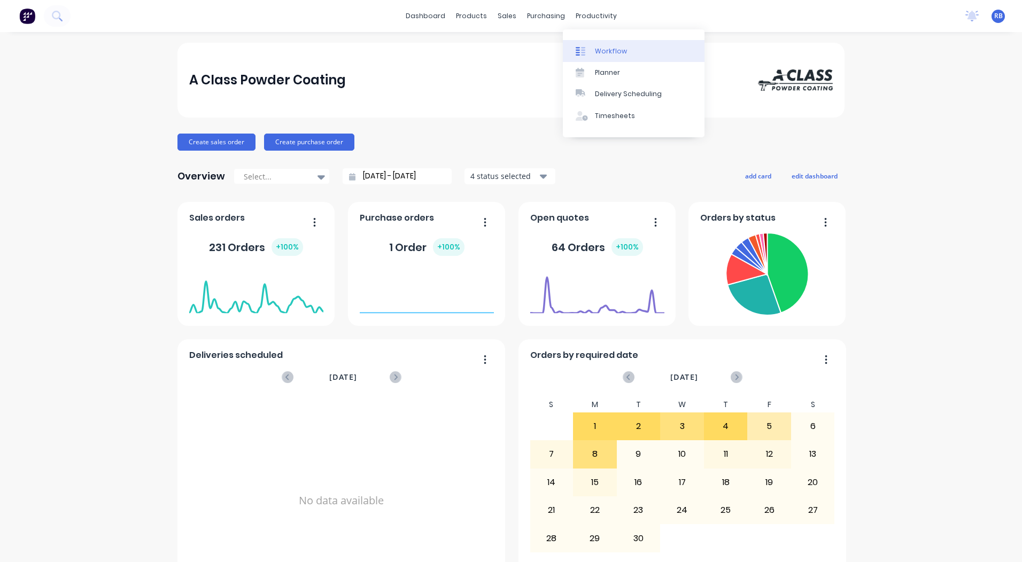
click at [606, 44] on link "Workflow" at bounding box center [634, 50] width 142 height 21
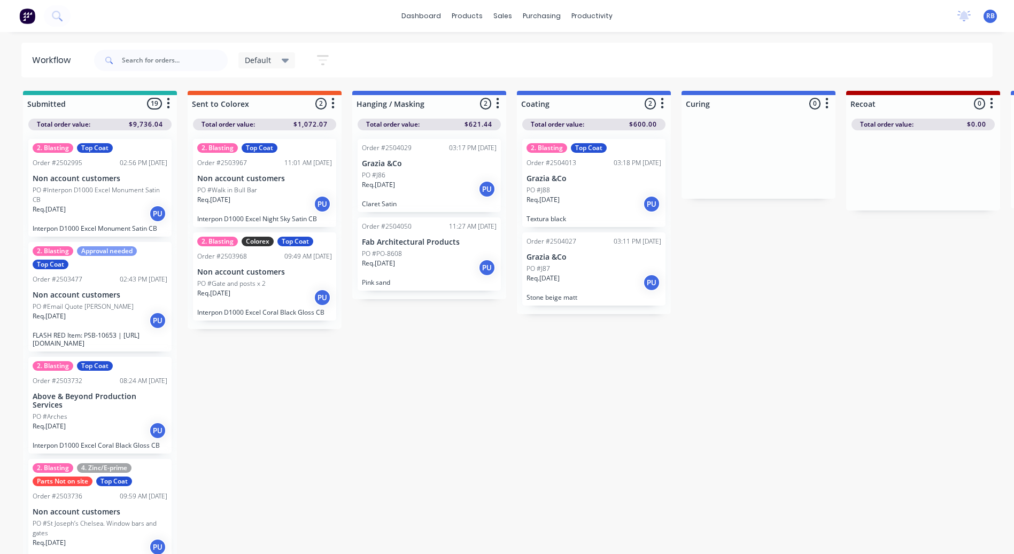
click at [265, 67] on div "Default" at bounding box center [266, 60] width 57 height 16
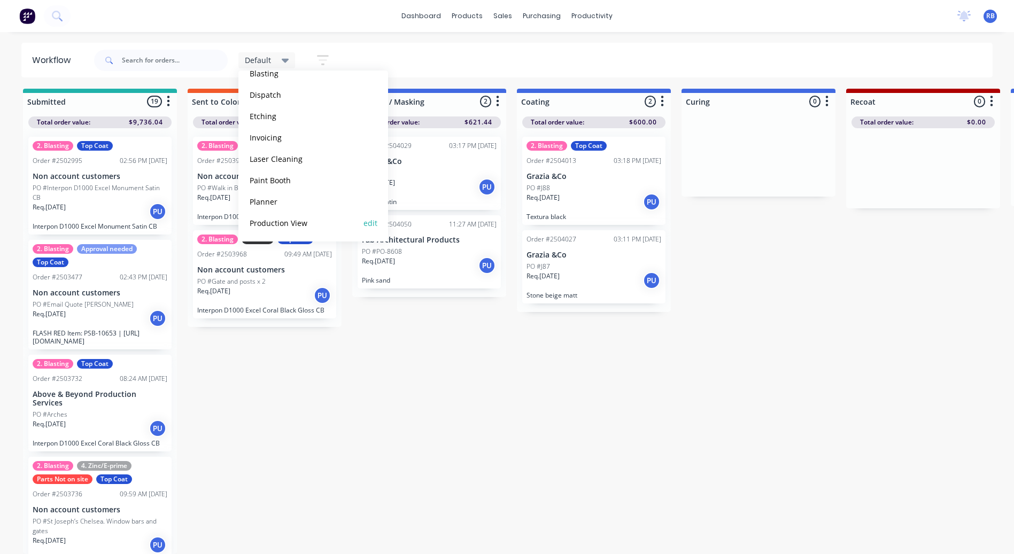
scroll to position [10, 0]
click at [286, 227] on button "Production View" at bounding box center [303, 223] width 114 height 12
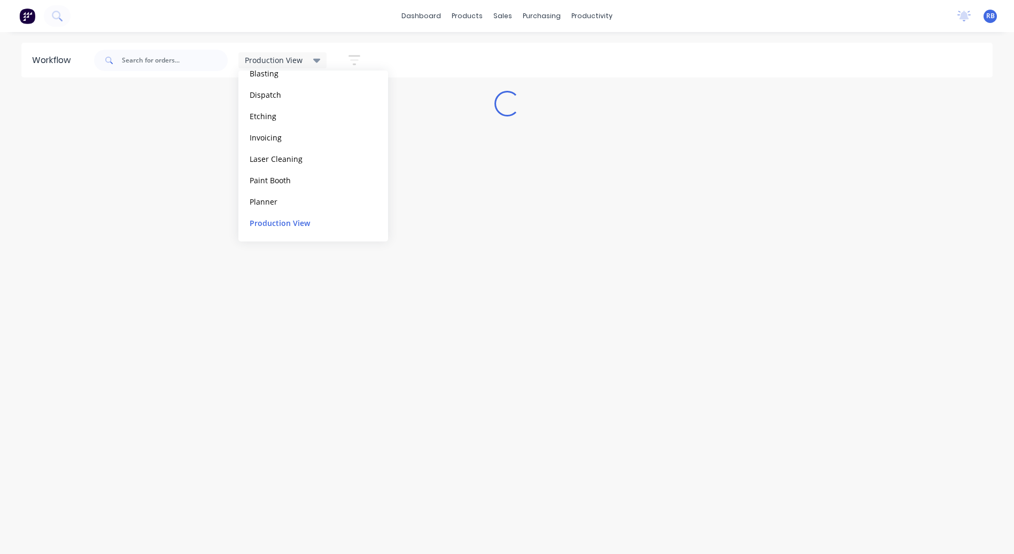
scroll to position [0, 0]
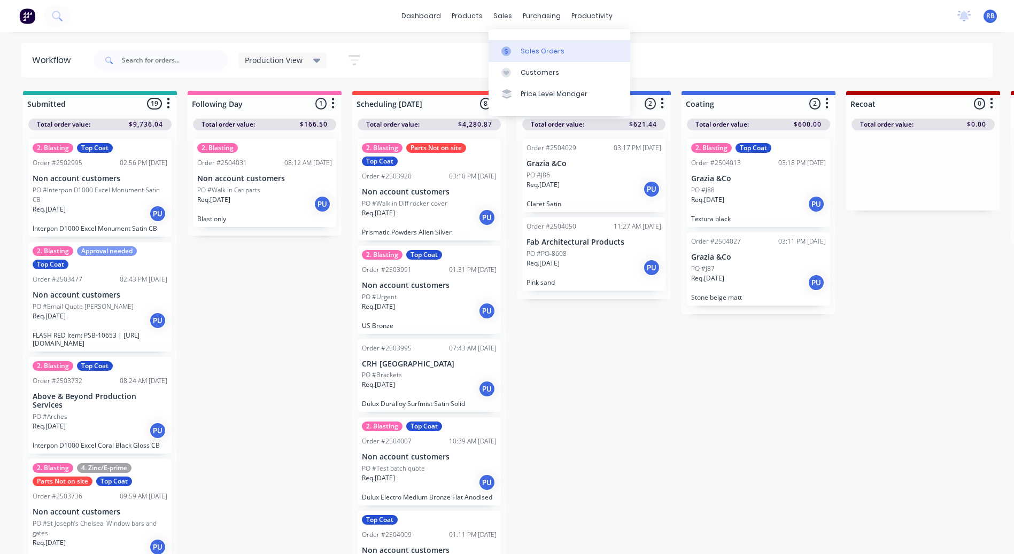
click at [530, 58] on link "Sales Orders" at bounding box center [559, 50] width 142 height 21
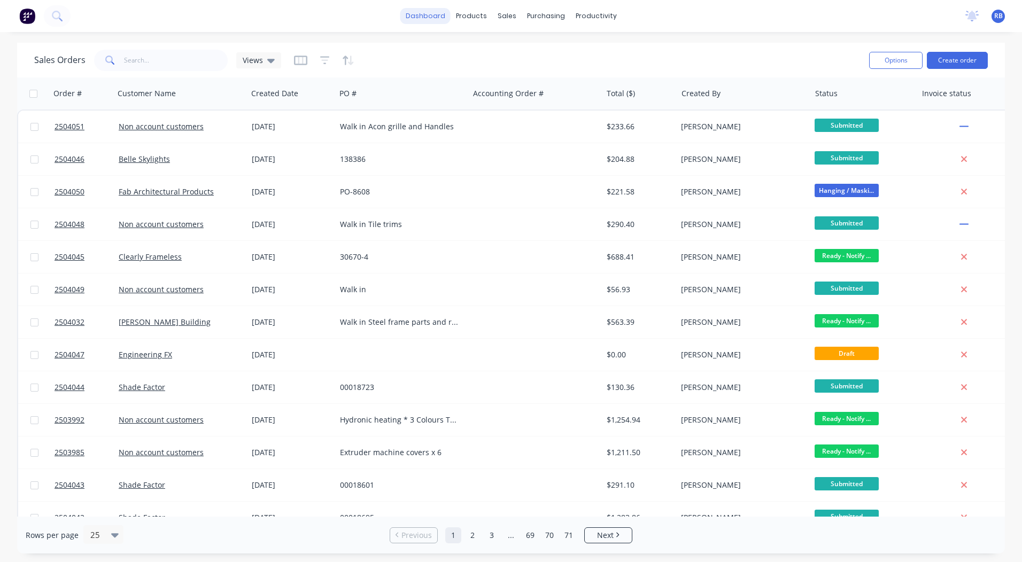
click at [422, 17] on link "dashboard" at bounding box center [425, 16] width 50 height 16
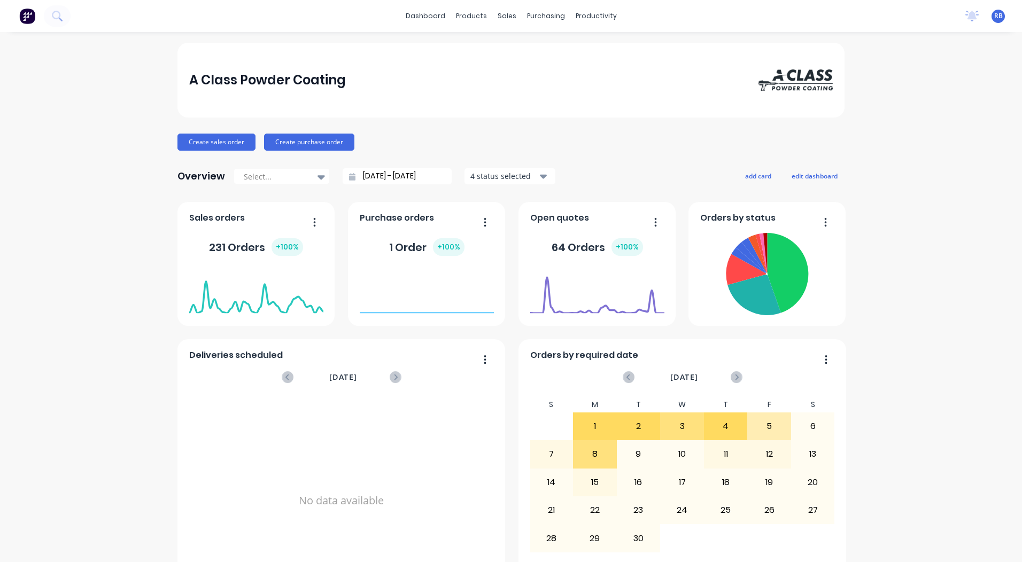
scroll to position [461, 0]
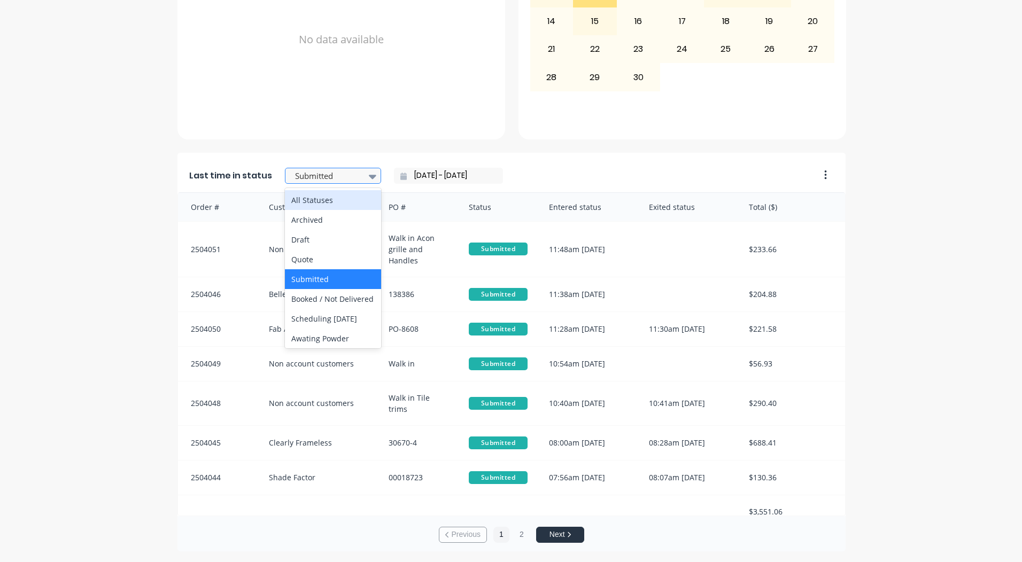
click at [338, 176] on div at bounding box center [327, 175] width 67 height 13
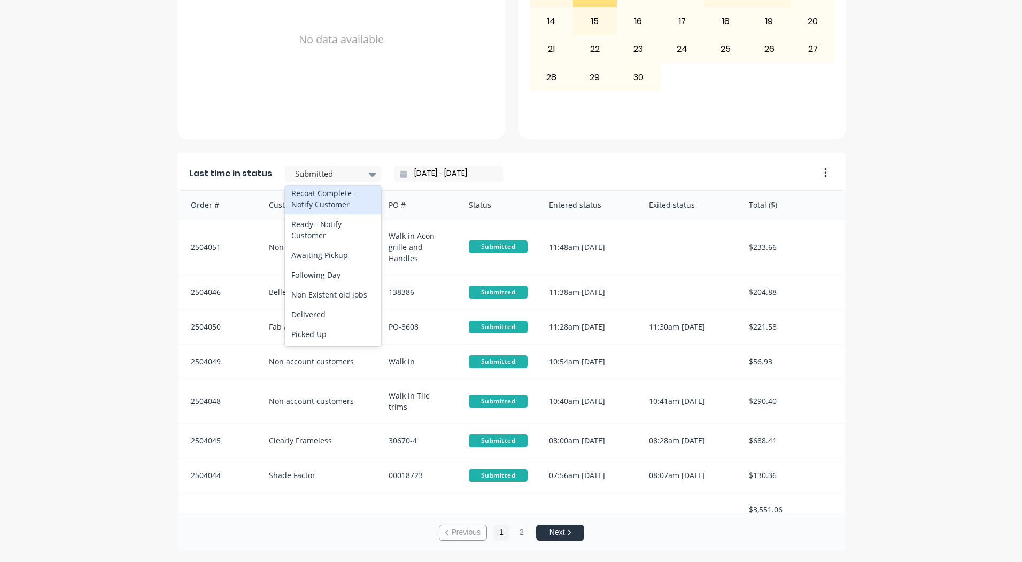
scroll to position [502, 0]
click at [320, 265] on div "Ready - Notify Customer" at bounding box center [333, 249] width 96 height 31
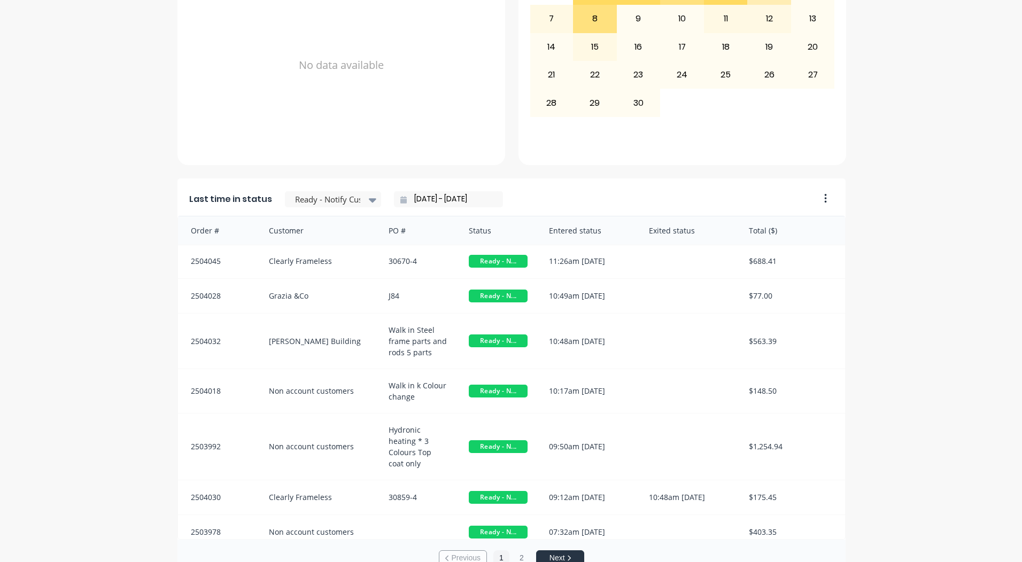
scroll to position [0, 0]
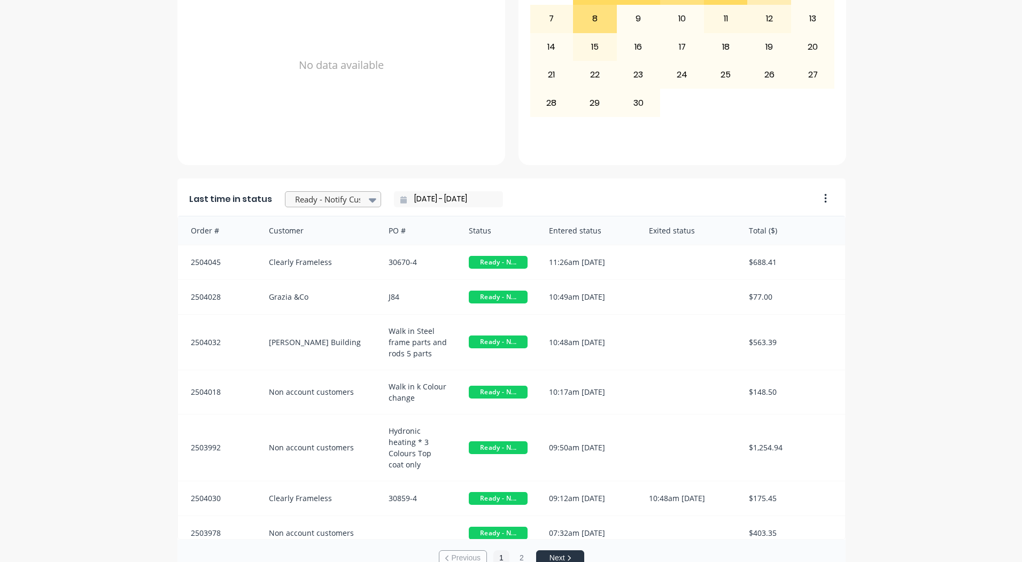
click at [324, 204] on div at bounding box center [327, 199] width 67 height 13
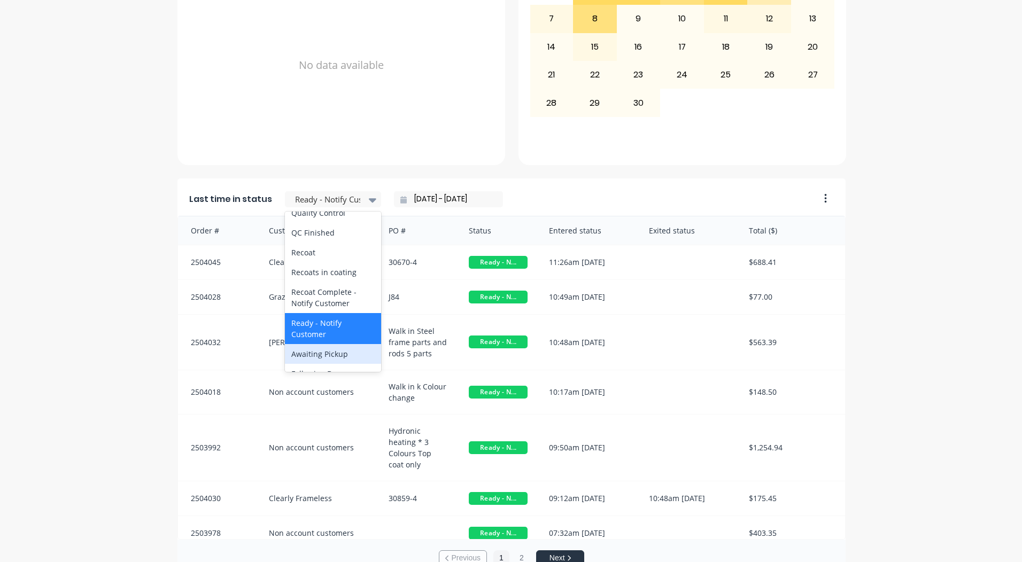
scroll to position [395, 0]
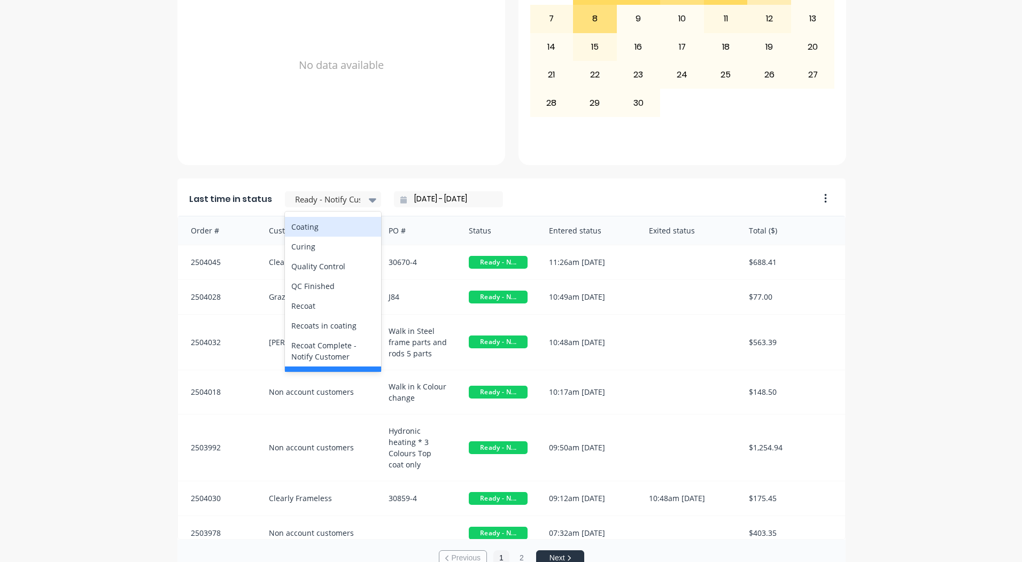
click at [328, 237] on div "Coating" at bounding box center [333, 227] width 96 height 20
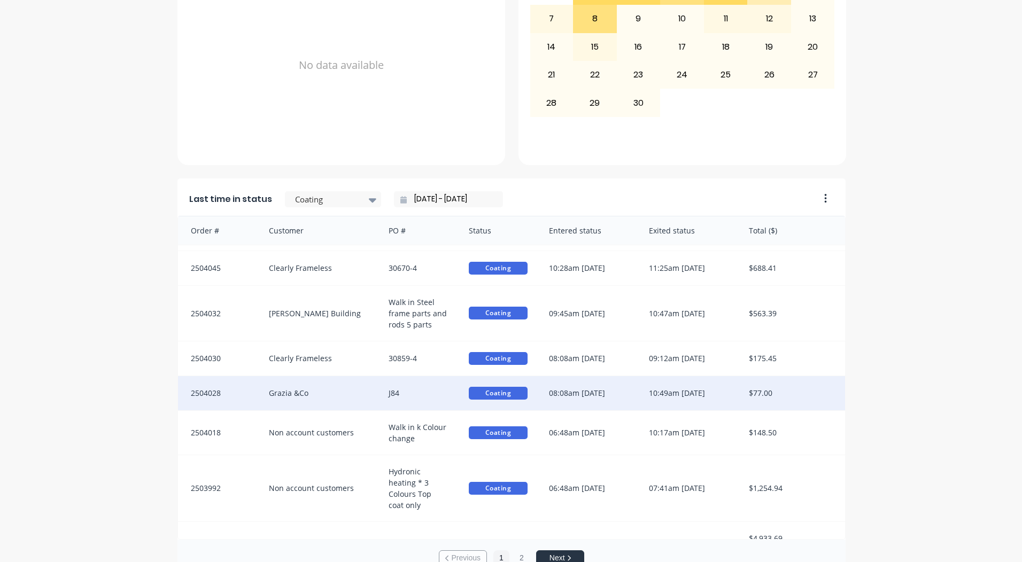
scroll to position [44, 0]
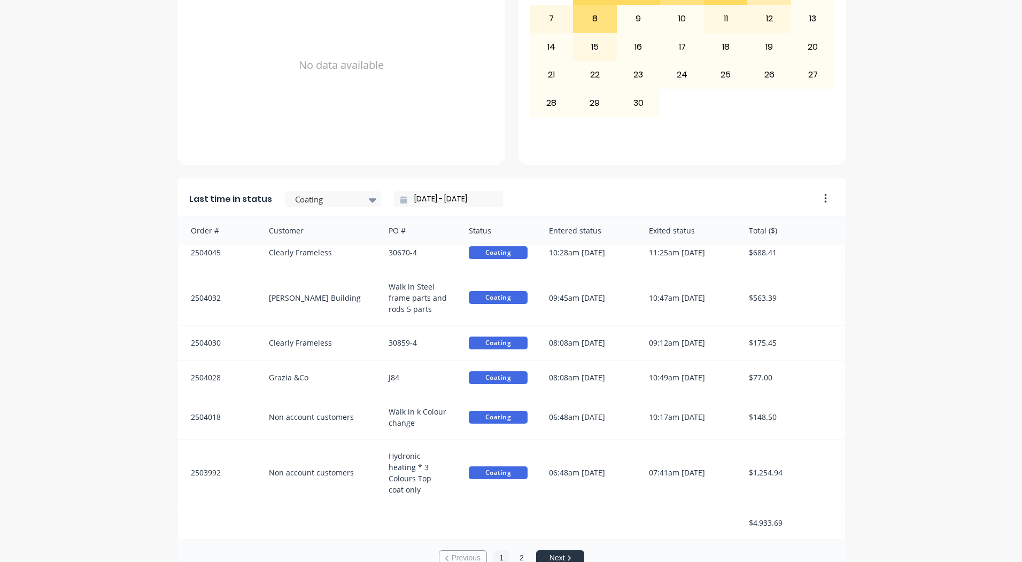
click at [516, 552] on button "2" at bounding box center [522, 558] width 16 height 16
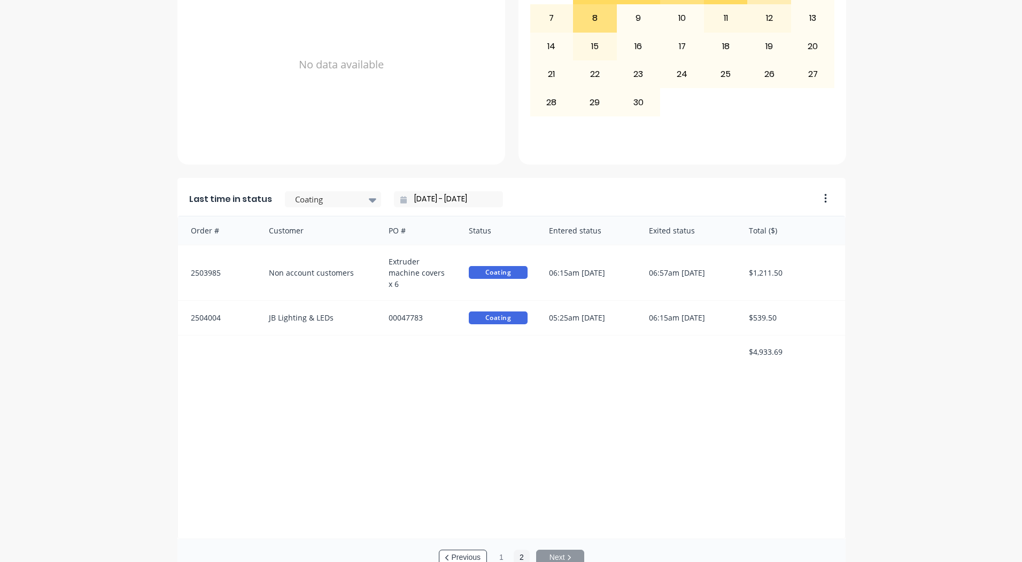
scroll to position [461, 0]
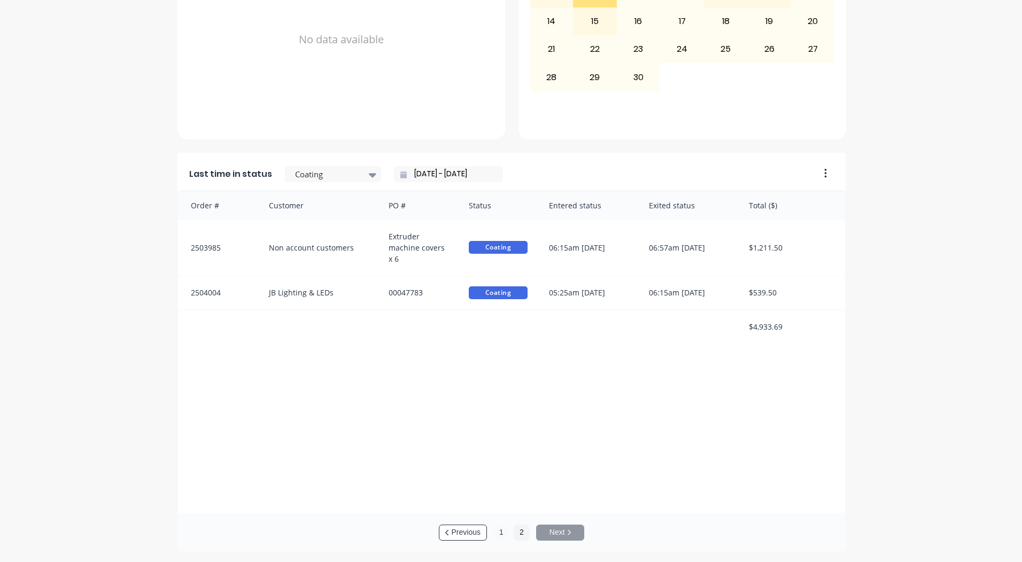
click at [502, 536] on button "1" at bounding box center [501, 533] width 16 height 16
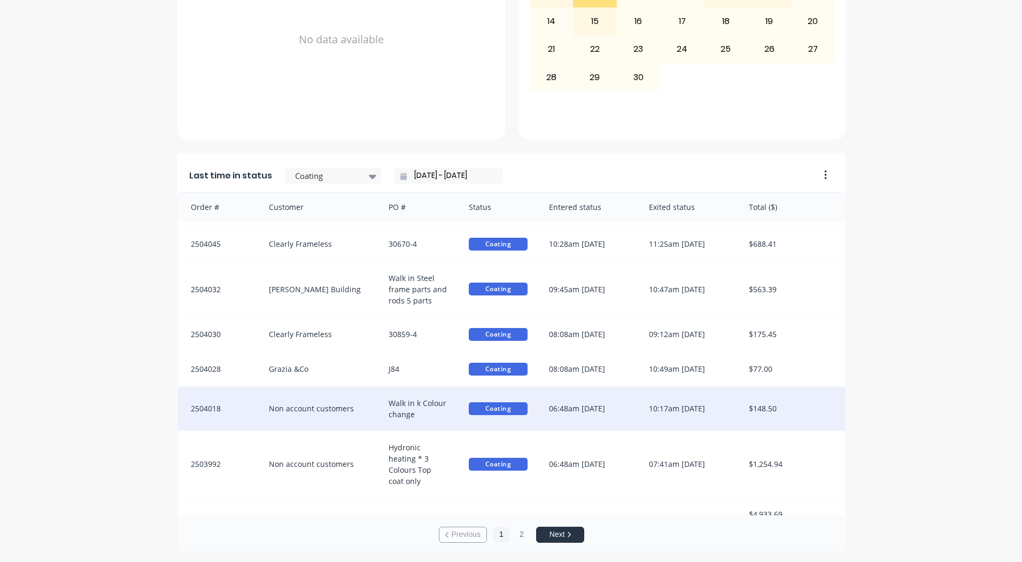
scroll to position [44, 0]
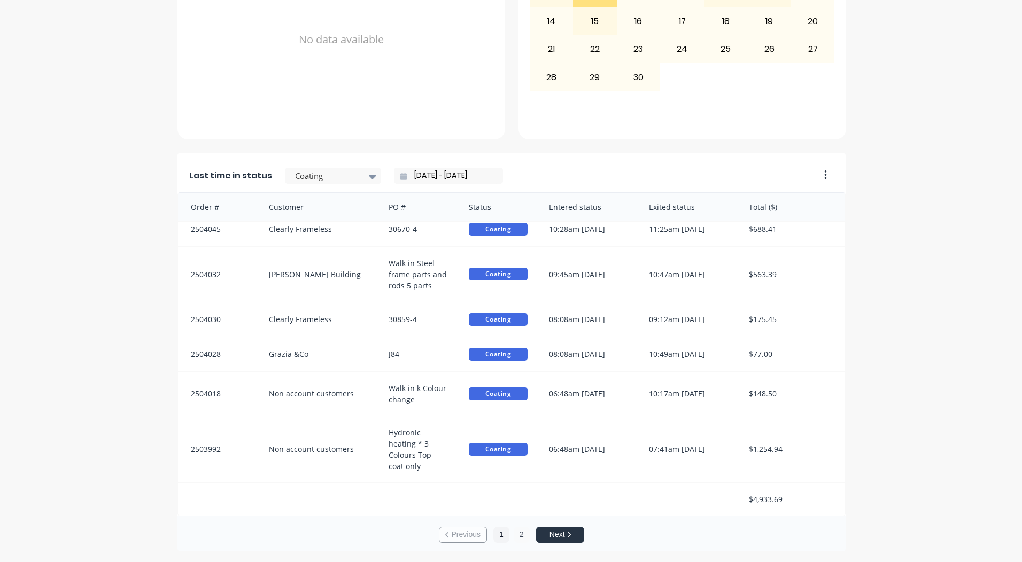
click at [519, 538] on button "2" at bounding box center [522, 535] width 16 height 16
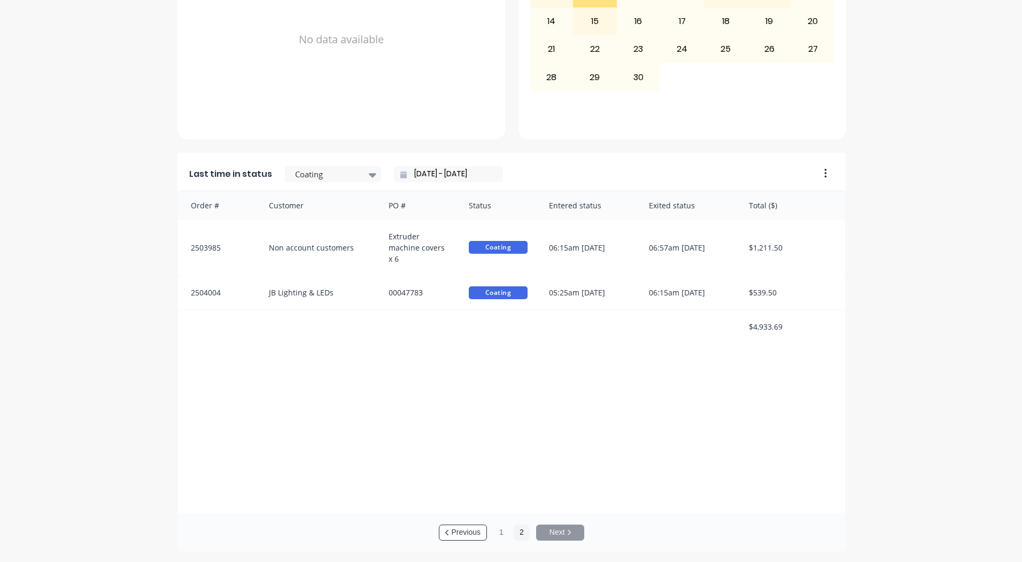
scroll to position [0, 0]
click at [503, 535] on button "1" at bounding box center [501, 534] width 16 height 16
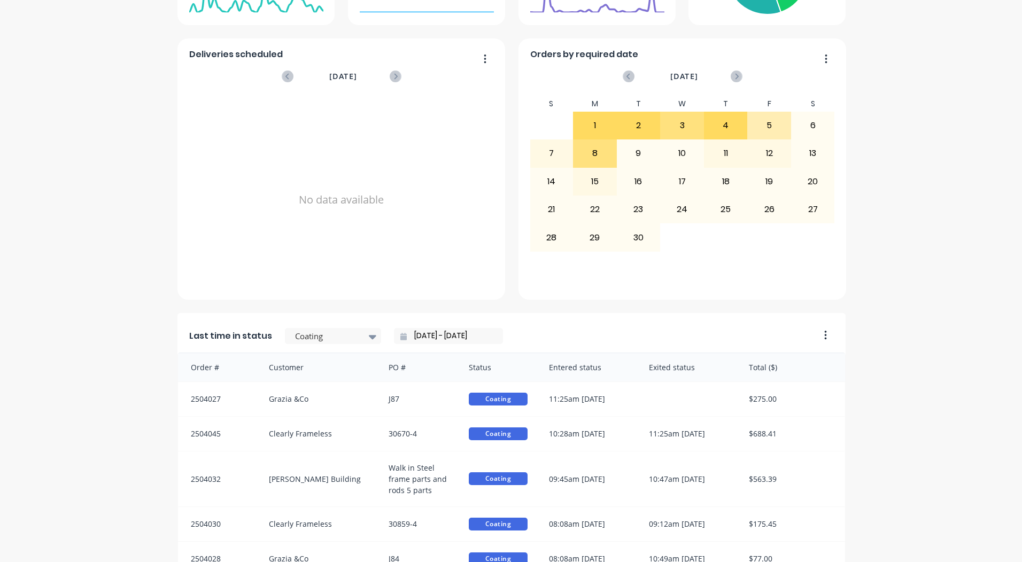
scroll to position [461, 0]
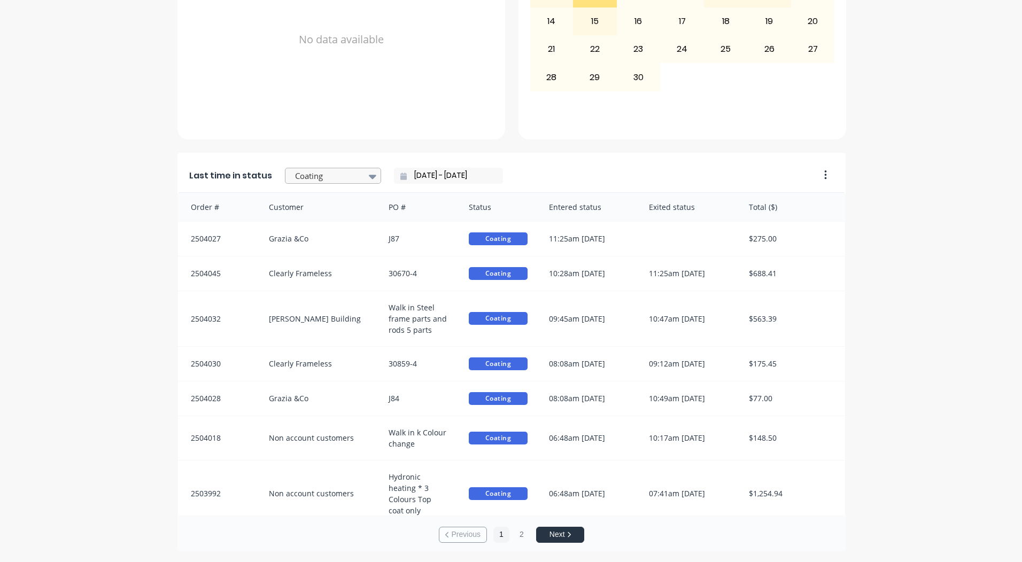
click at [347, 176] on div at bounding box center [327, 175] width 67 height 13
click at [933, 254] on div "A Class Powder Coating Create sales order Create purchase order Overview Select…" at bounding box center [511, 67] width 1022 height 970
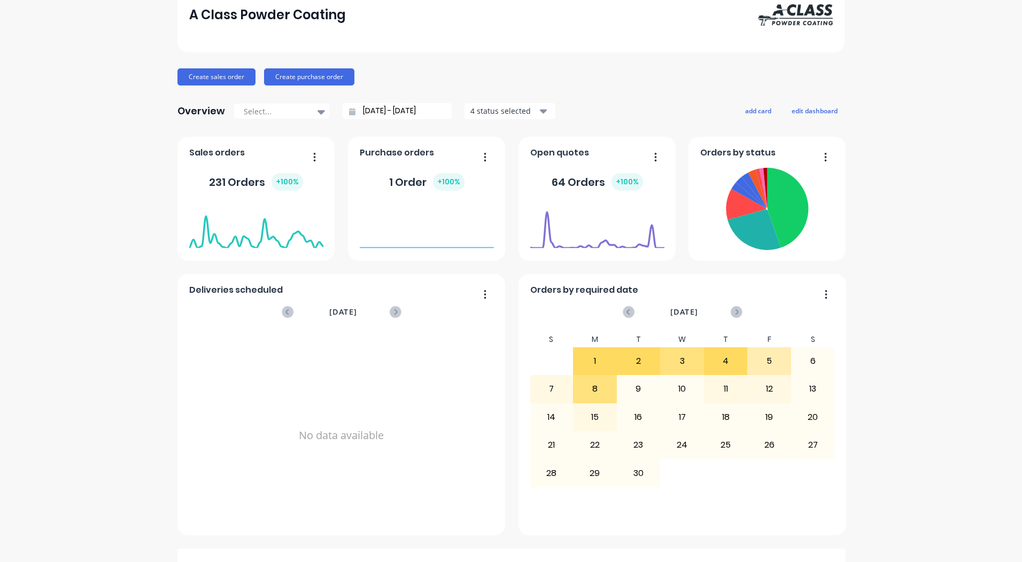
scroll to position [0, 0]
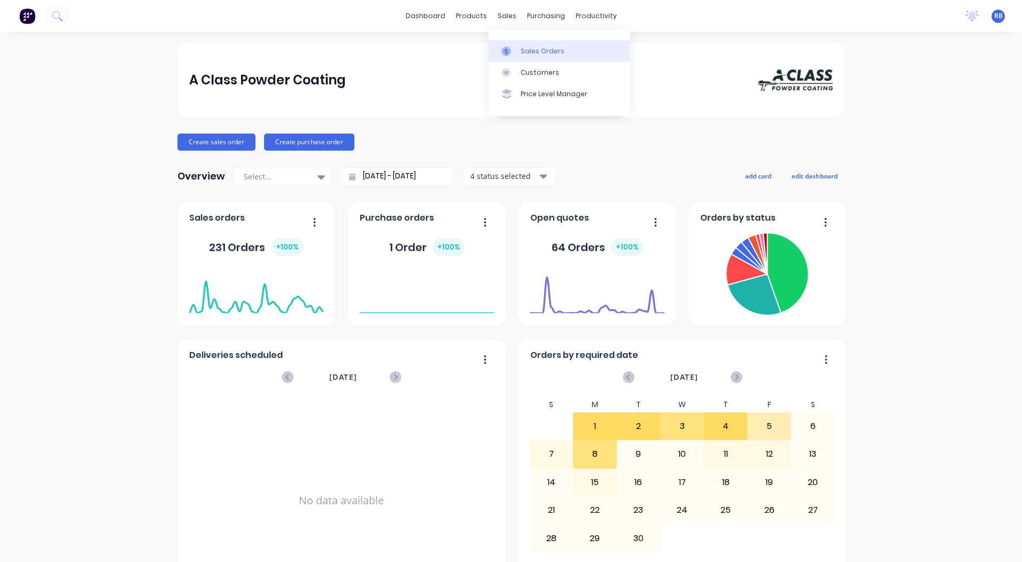
click at [530, 47] on div "Sales Orders" at bounding box center [543, 51] width 44 height 10
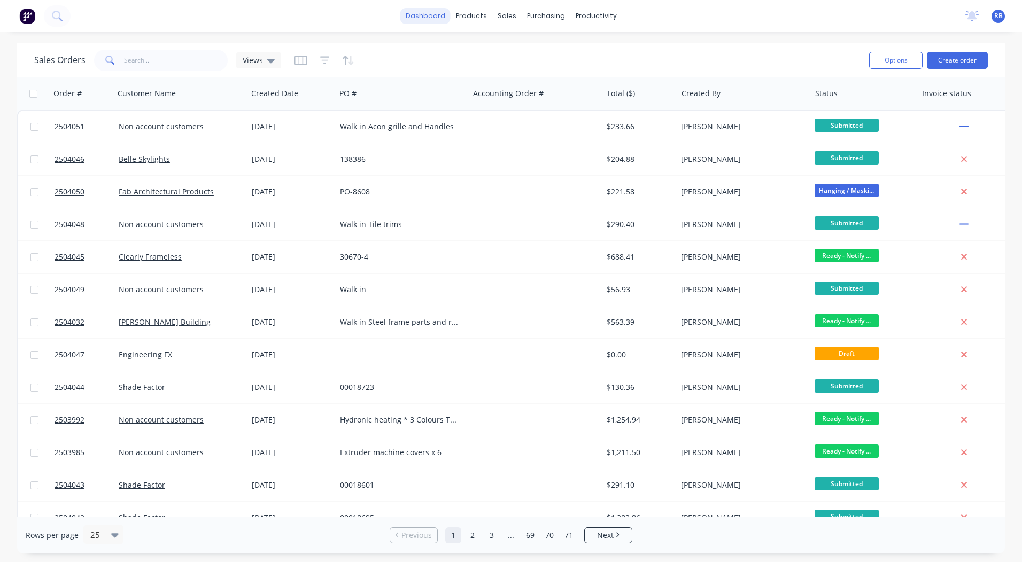
click at [422, 10] on link "dashboard" at bounding box center [425, 16] width 50 height 16
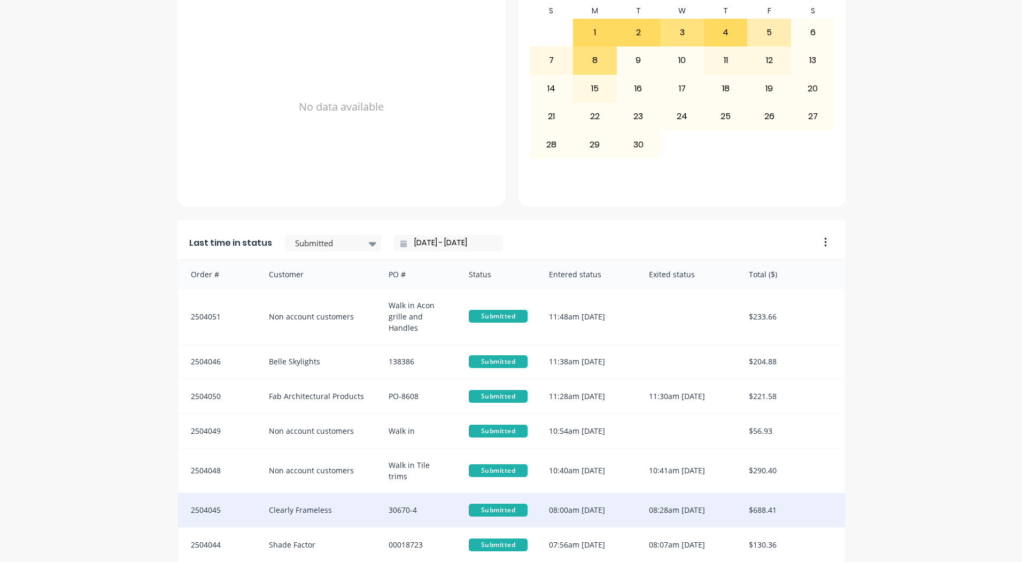
scroll to position [461, 0]
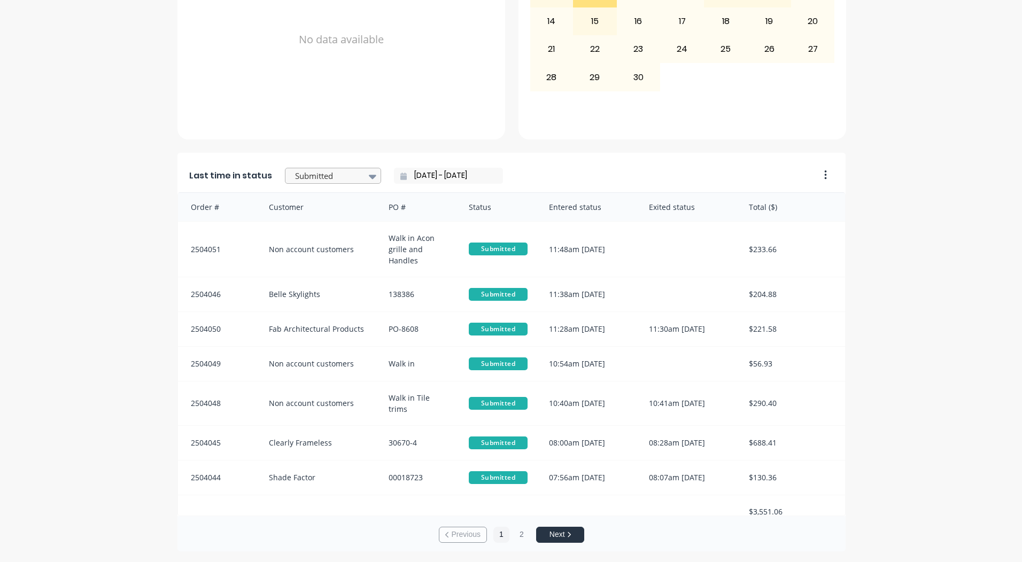
click at [339, 168] on div "Submitted" at bounding box center [328, 176] width 74 height 16
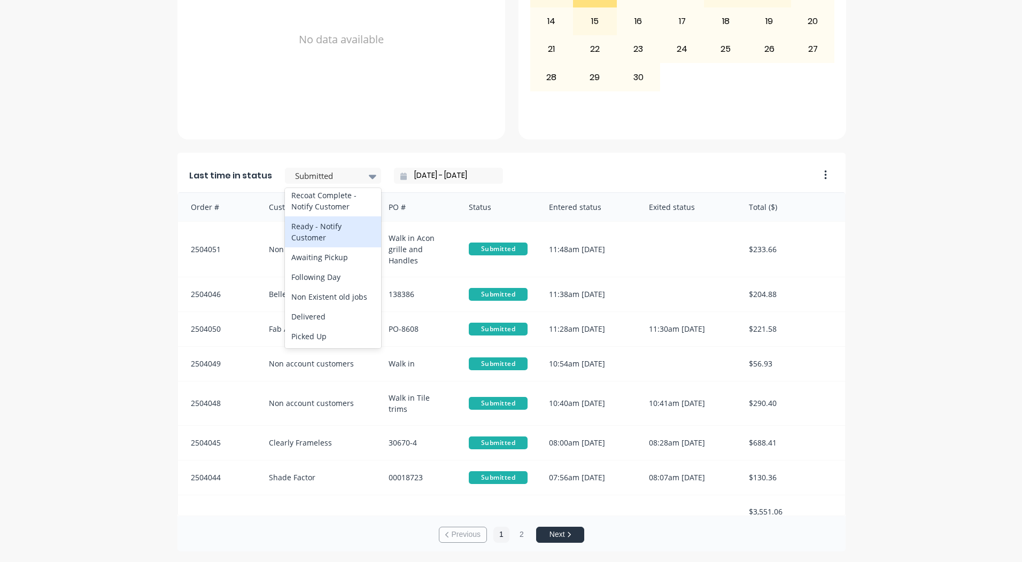
click at [307, 234] on div "Ready - Notify Customer" at bounding box center [333, 231] width 96 height 31
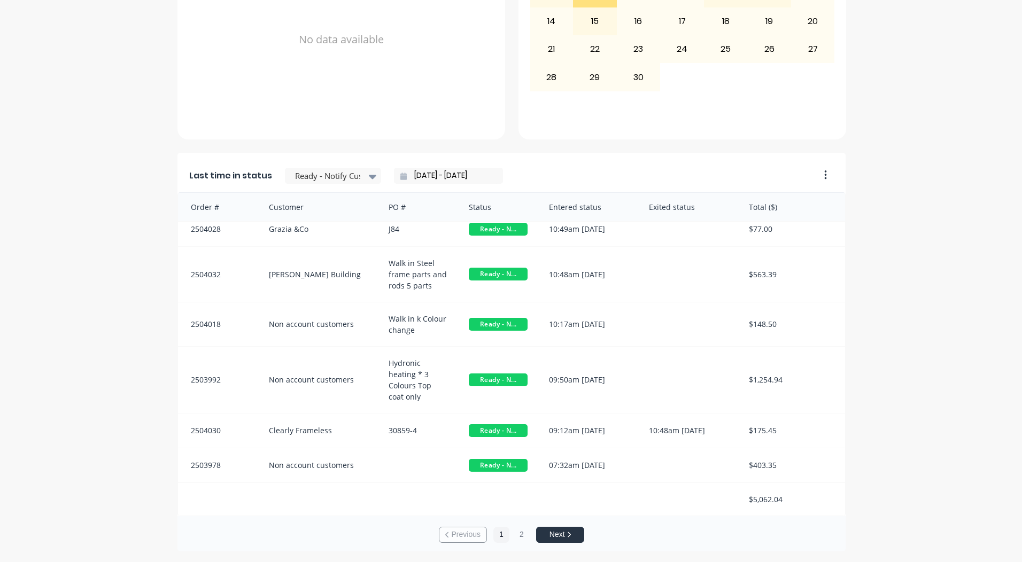
scroll to position [0, 0]
click at [515, 531] on button "2" at bounding box center [522, 535] width 16 height 16
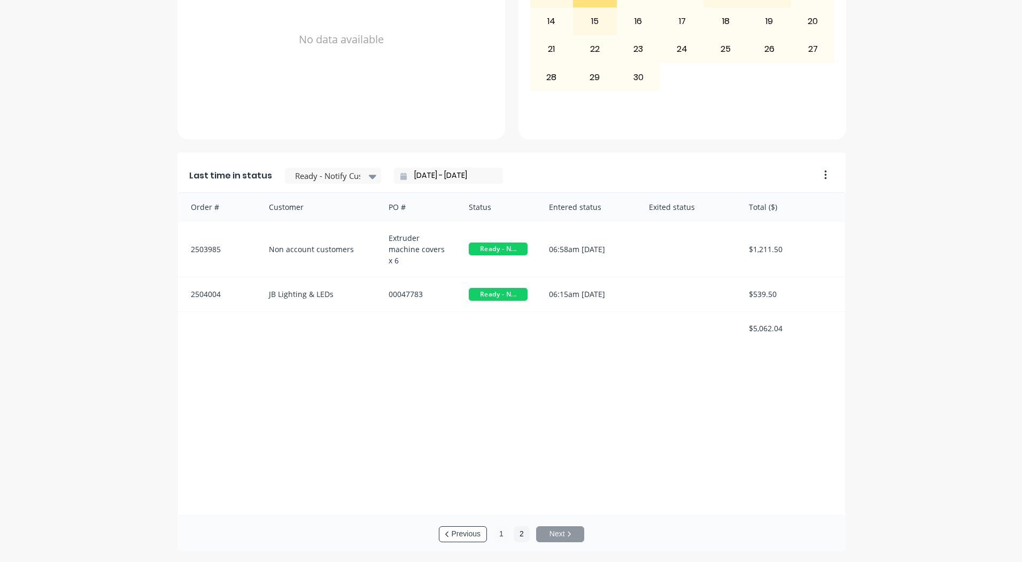
click at [495, 532] on button "1" at bounding box center [501, 534] width 16 height 16
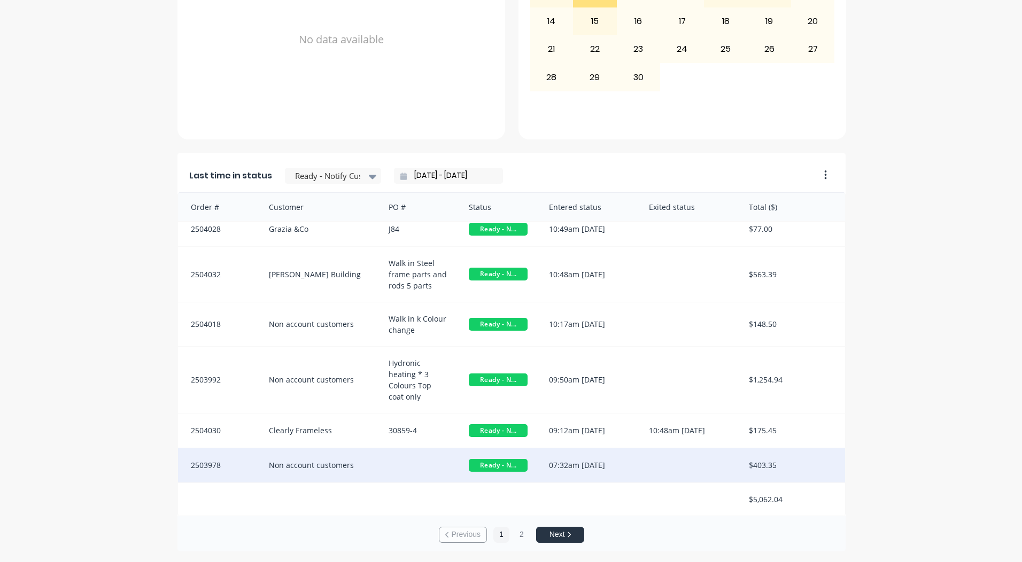
click at [322, 456] on div "Non account customers" at bounding box center [318, 465] width 120 height 34
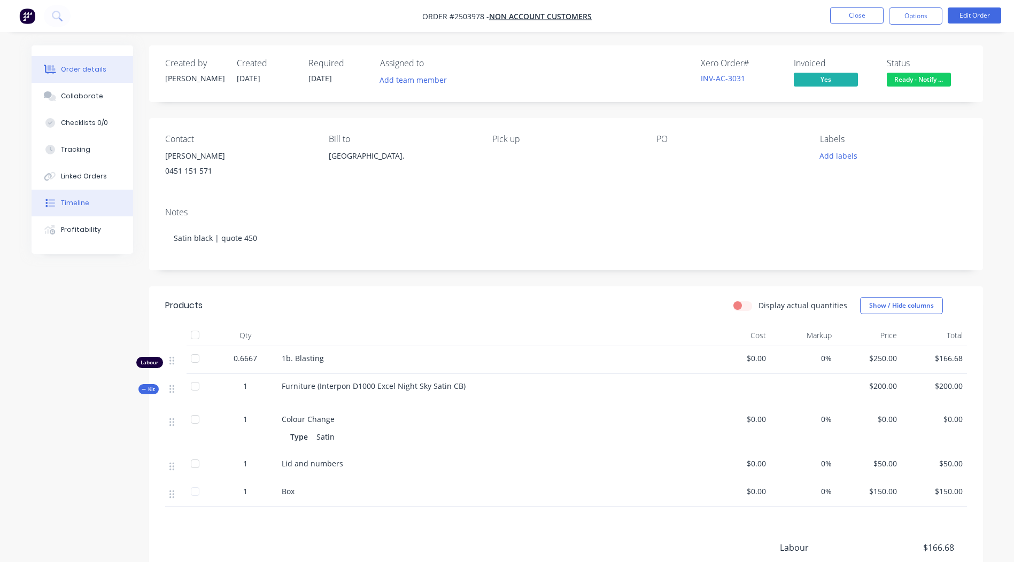
click at [88, 207] on button "Timeline" at bounding box center [83, 203] width 102 height 27
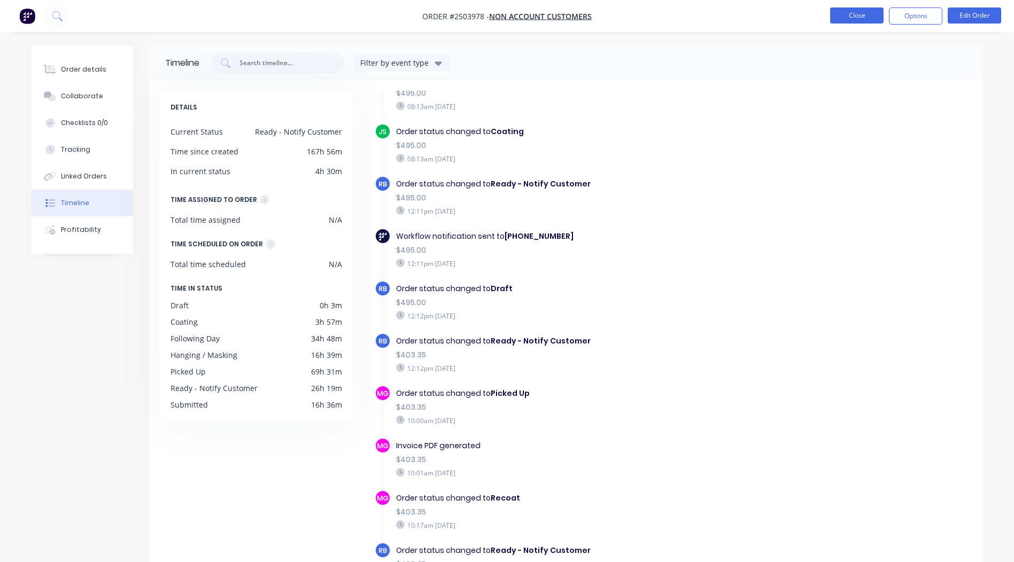
click at [873, 11] on button "Close" at bounding box center [856, 15] width 53 height 16
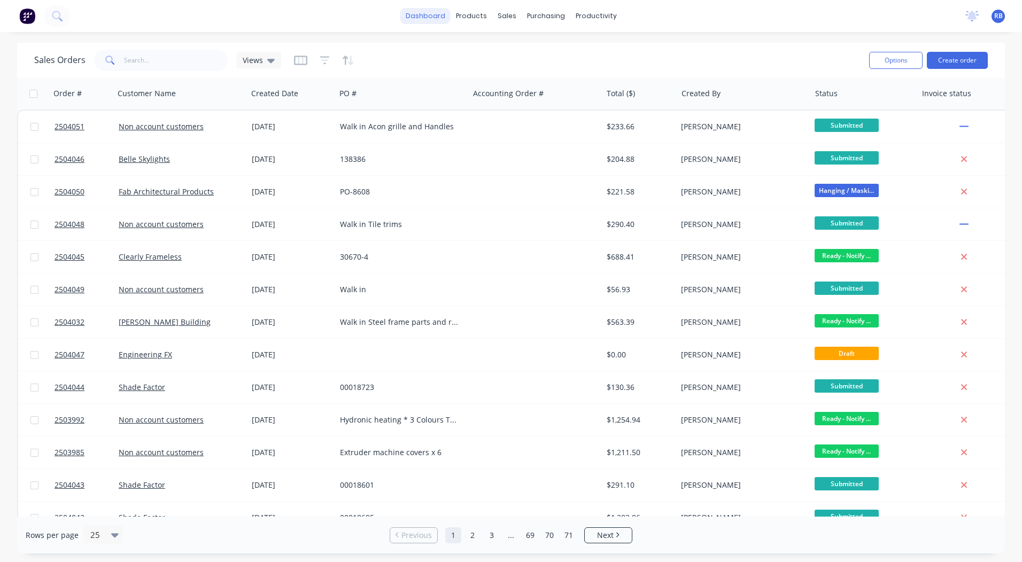
click at [420, 15] on link "dashboard" at bounding box center [425, 16] width 50 height 16
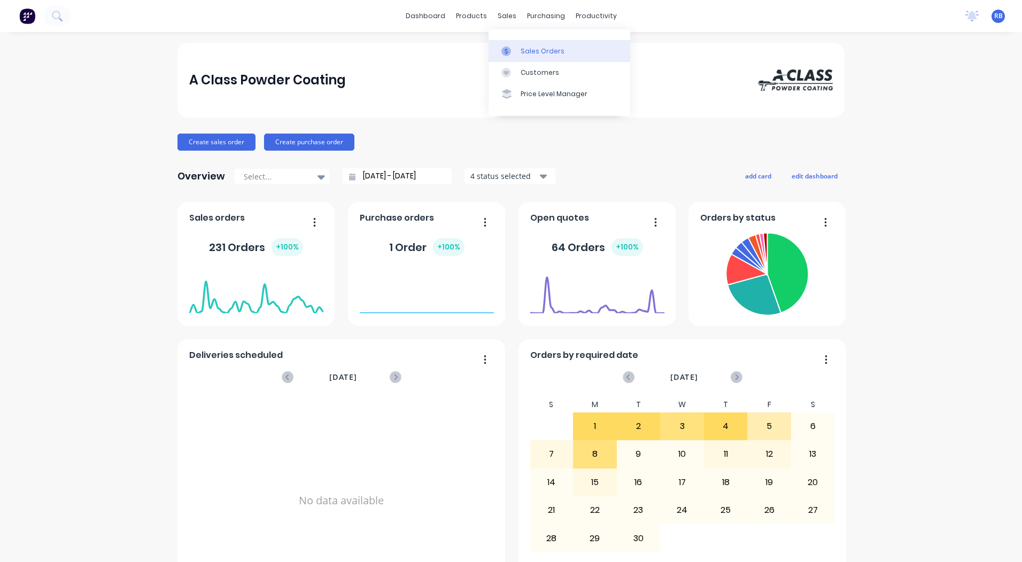
click at [526, 49] on div "Sales Orders" at bounding box center [543, 51] width 44 height 10
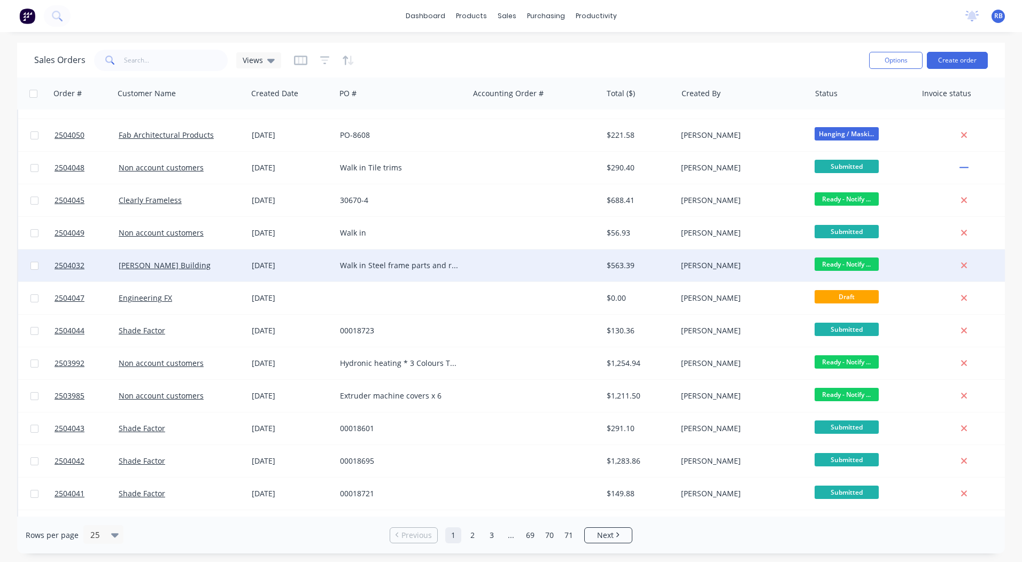
scroll to position [107, 0]
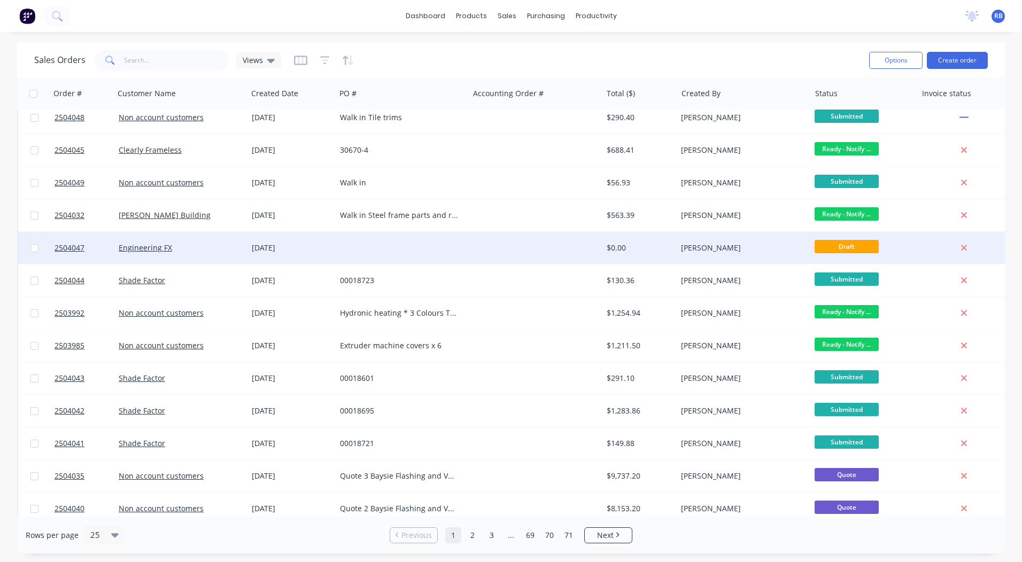
click at [262, 252] on div "[DATE]" at bounding box center [292, 248] width 80 height 11
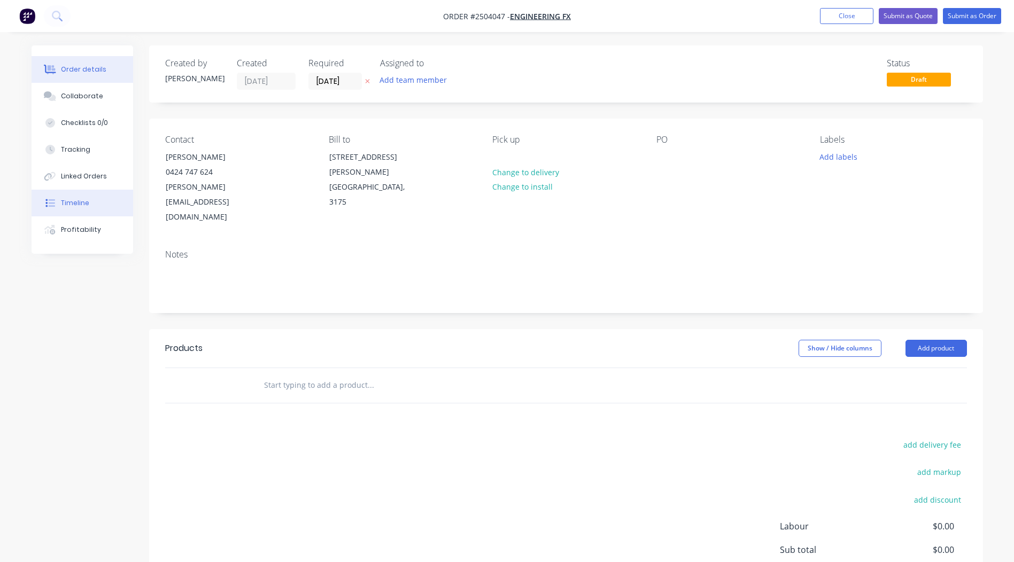
click at [73, 204] on div "Timeline" at bounding box center [75, 203] width 28 height 10
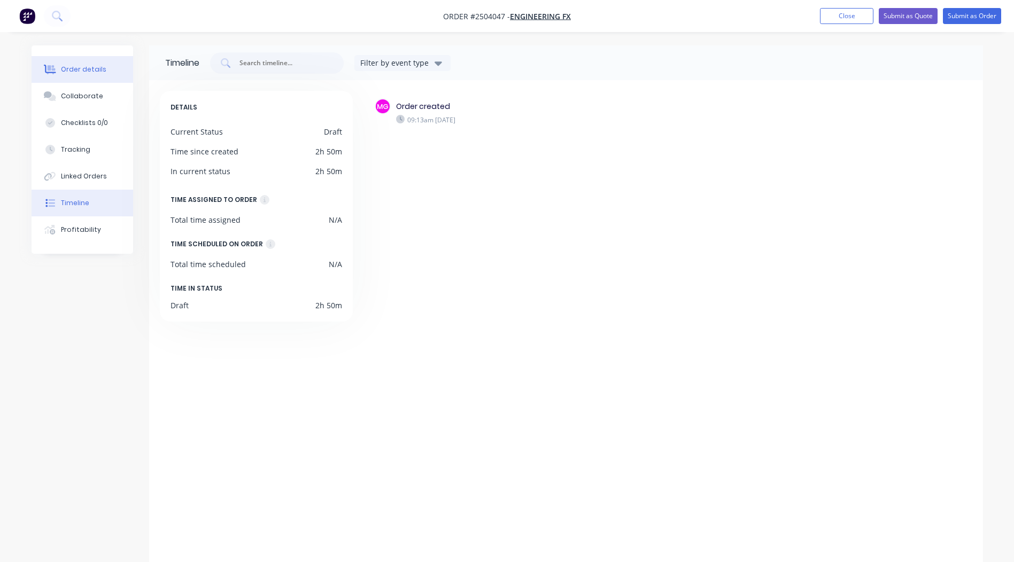
click at [80, 72] on div "Order details" at bounding box center [83, 70] width 45 height 10
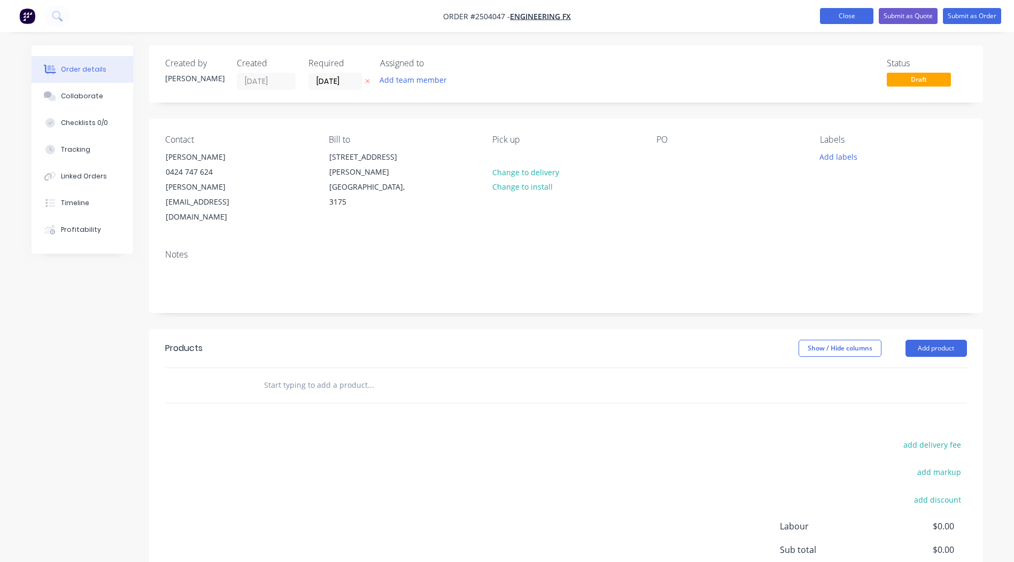
click at [847, 20] on button "Close" at bounding box center [846, 16] width 53 height 16
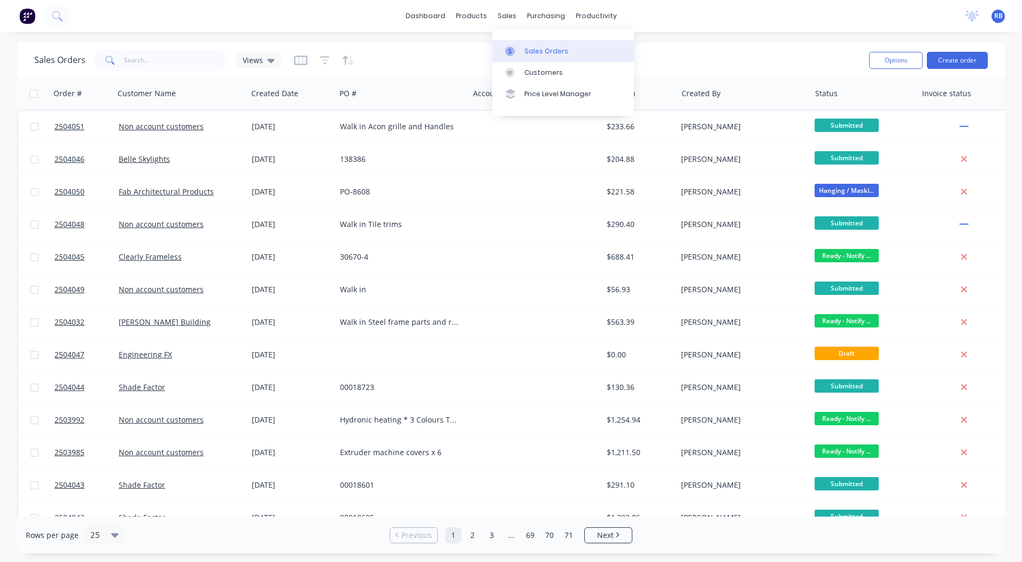
click at [522, 46] on link "Sales Orders" at bounding box center [563, 50] width 142 height 21
click at [530, 42] on link "Sales Orders" at bounding box center [563, 50] width 142 height 21
click at [717, 25] on div "dashboard products sales purchasing productivity dashboard products Product Cat…" at bounding box center [511, 16] width 1022 height 32
click at [430, 13] on link "dashboard" at bounding box center [425, 16] width 50 height 16
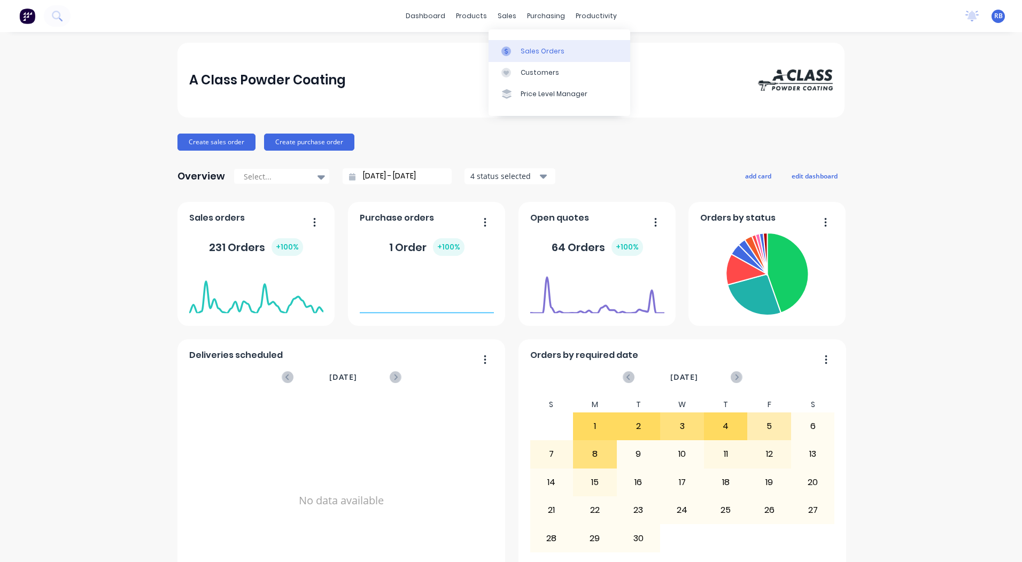
click at [517, 45] on link "Sales Orders" at bounding box center [559, 50] width 142 height 21
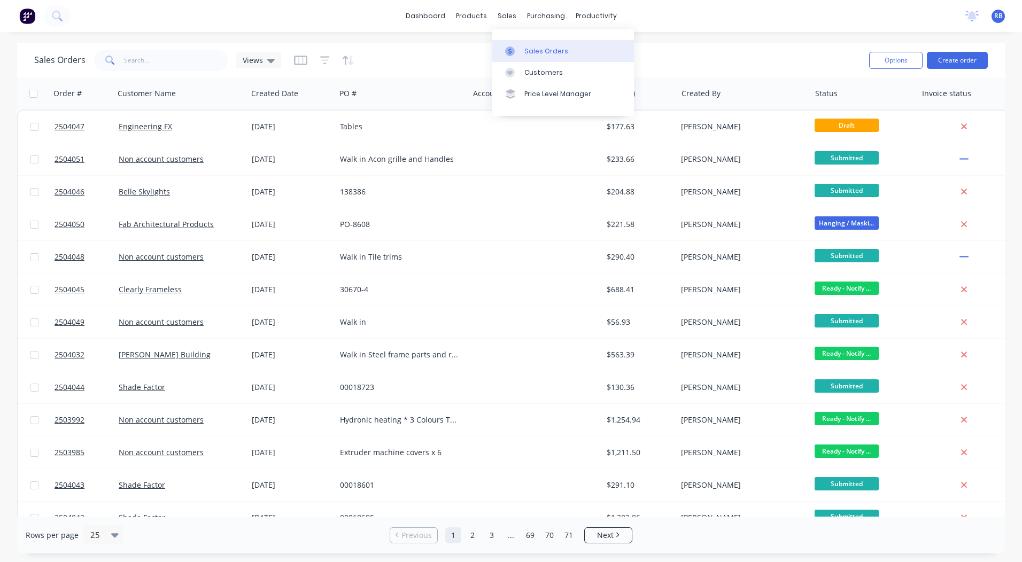
click at [534, 45] on link "Sales Orders" at bounding box center [563, 50] width 142 height 21
click at [434, 12] on link "dashboard" at bounding box center [425, 16] width 50 height 16
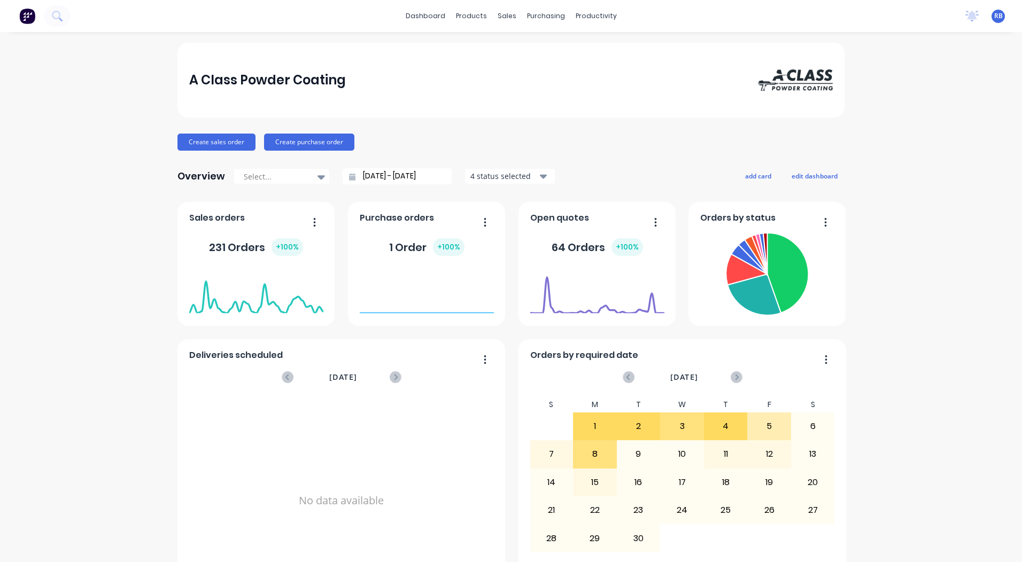
click at [483, 175] on div "4 status selected" at bounding box center [503, 175] width 67 height 11
click at [869, 258] on div "A Class Powder Coating Create sales order Create purchase order Overview Select…" at bounding box center [511, 528] width 1022 height 970
click at [540, 58] on link "Sales Orders" at bounding box center [559, 50] width 142 height 21
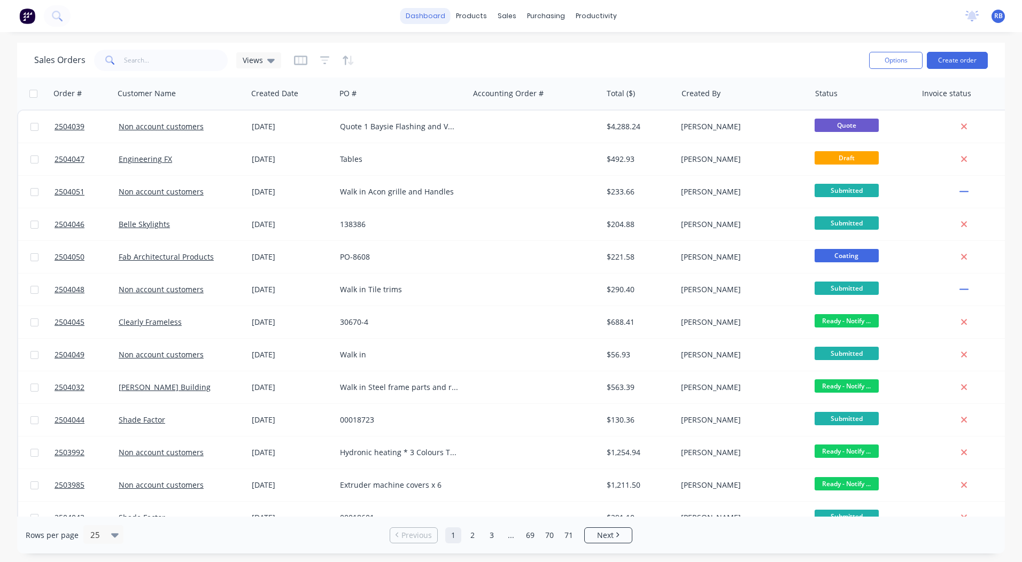
click at [426, 9] on link "dashboard" at bounding box center [425, 16] width 50 height 16
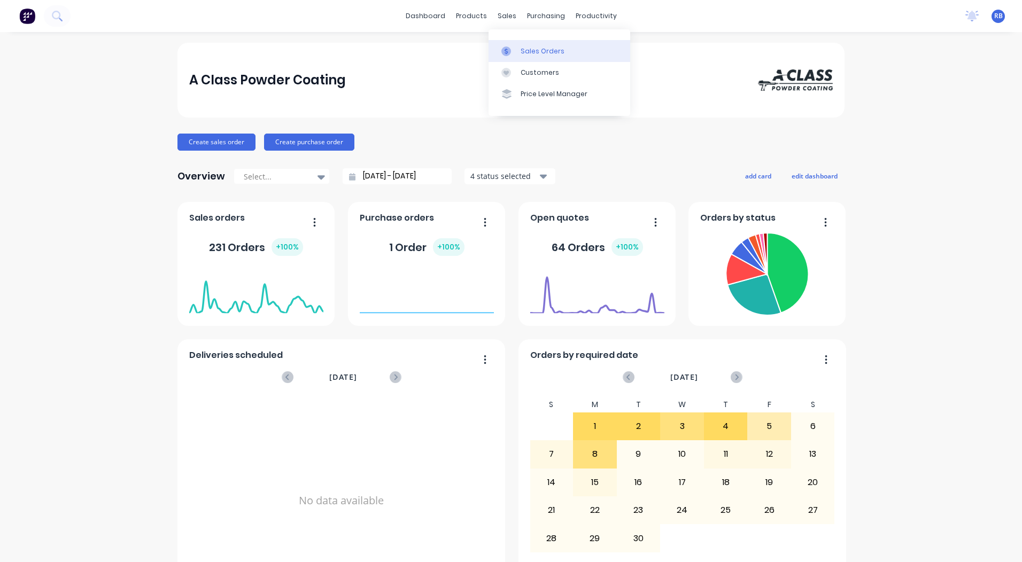
click at [539, 50] on div "Sales Orders" at bounding box center [543, 51] width 44 height 10
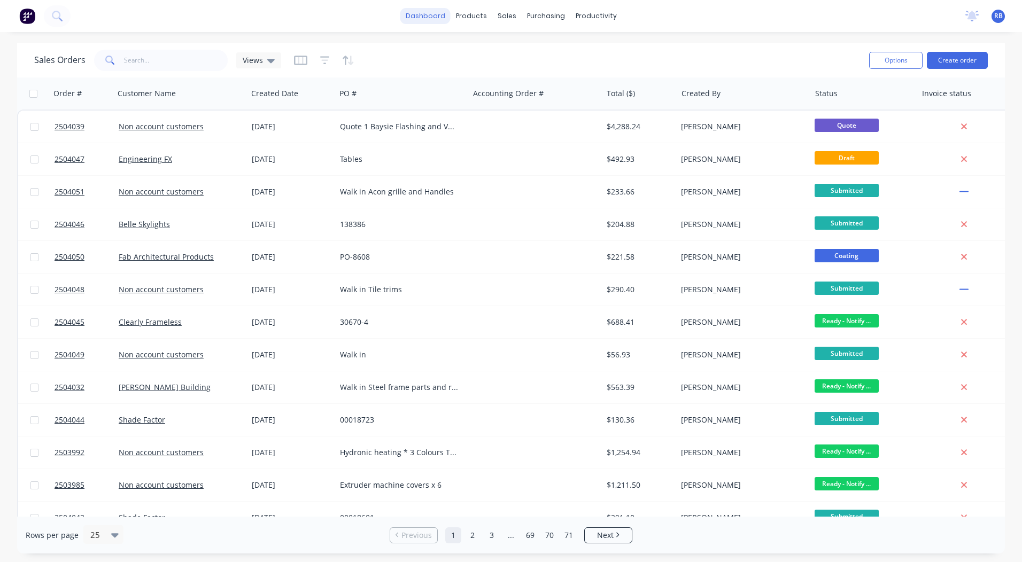
click at [421, 14] on link "dashboard" at bounding box center [425, 16] width 50 height 16
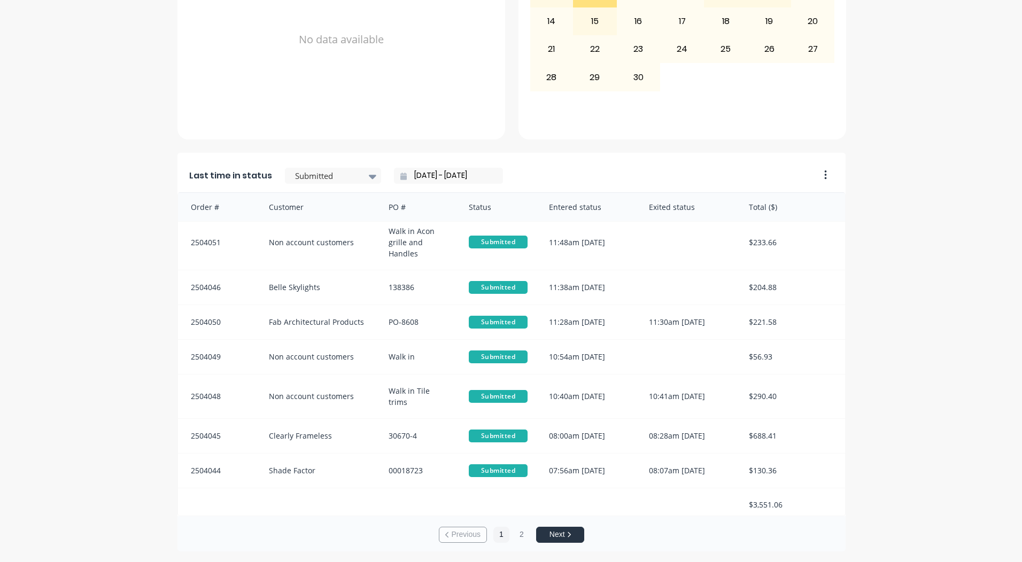
scroll to position [12, 0]
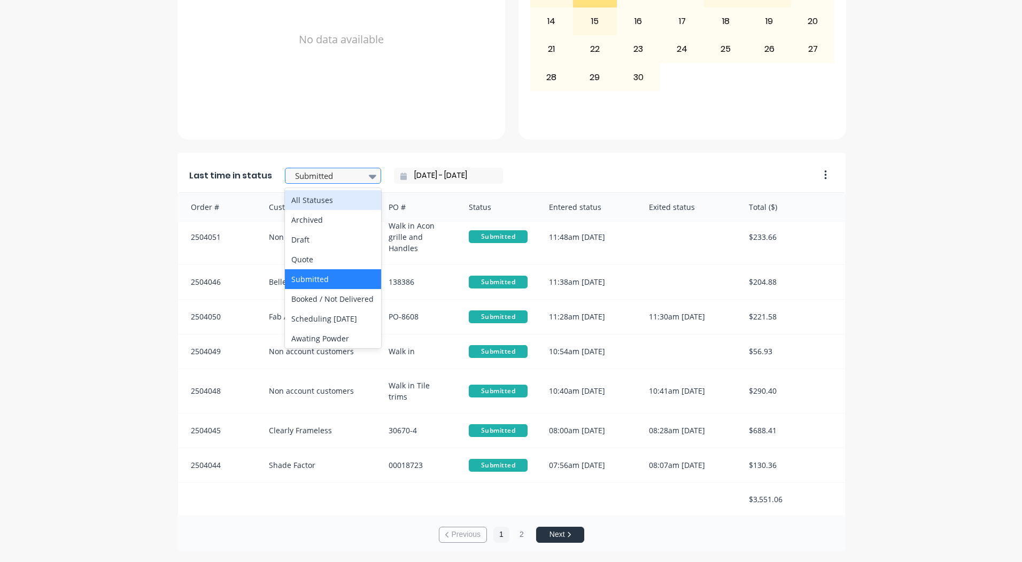
click at [311, 179] on div at bounding box center [327, 175] width 67 height 13
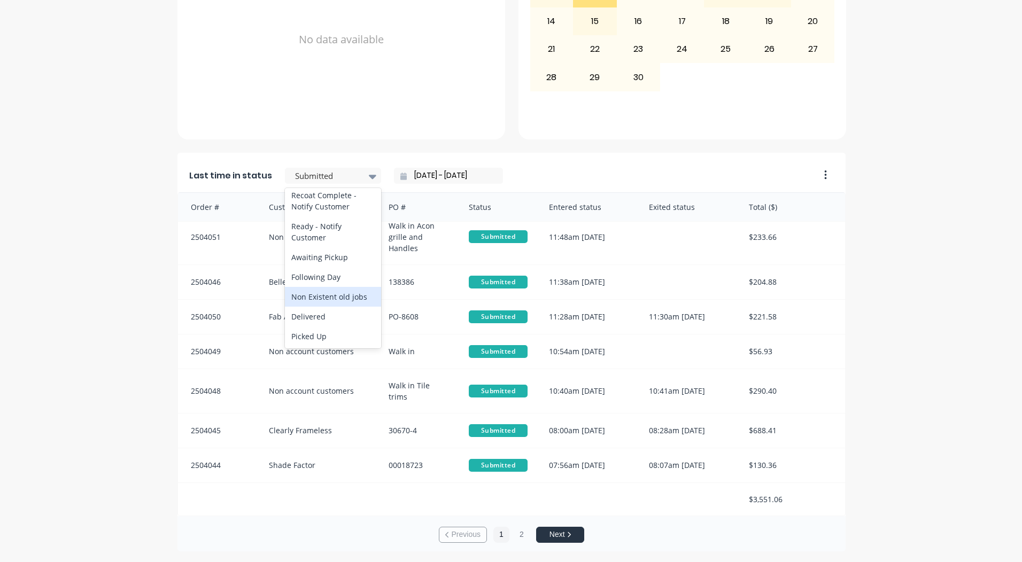
scroll to position [2, 0]
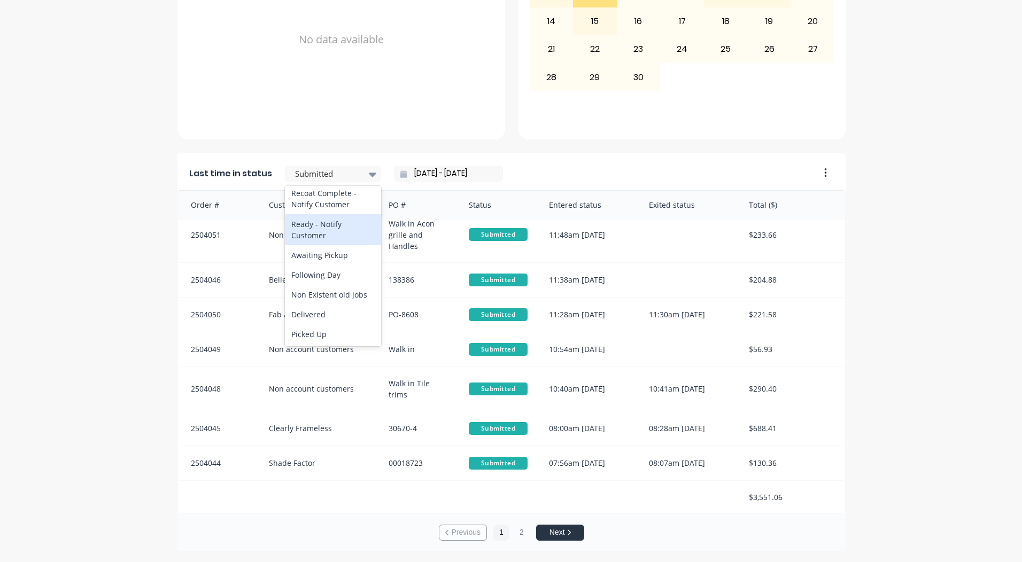
click at [314, 229] on div "Ready - Notify Customer" at bounding box center [333, 229] width 96 height 31
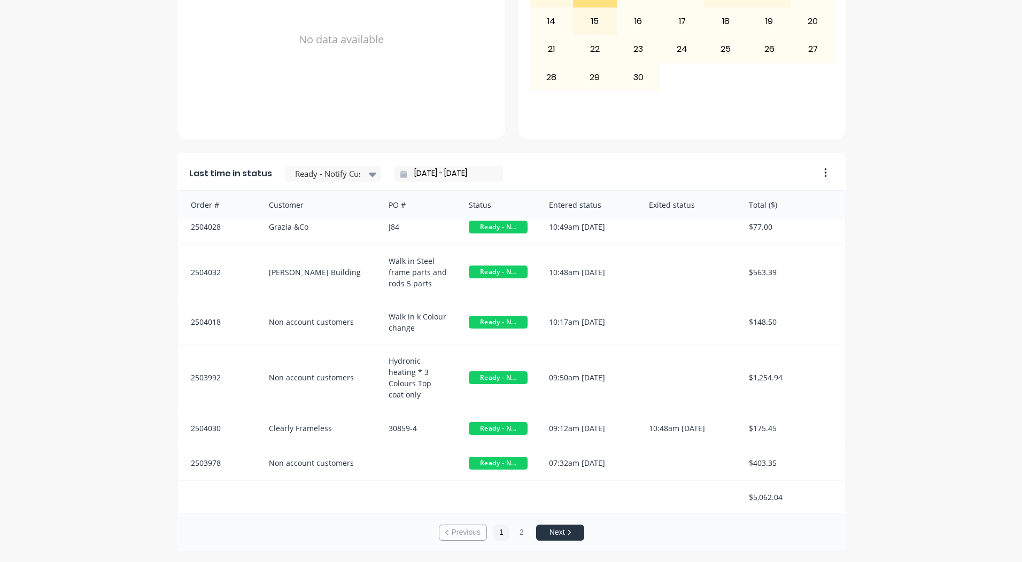
scroll to position [0, 0]
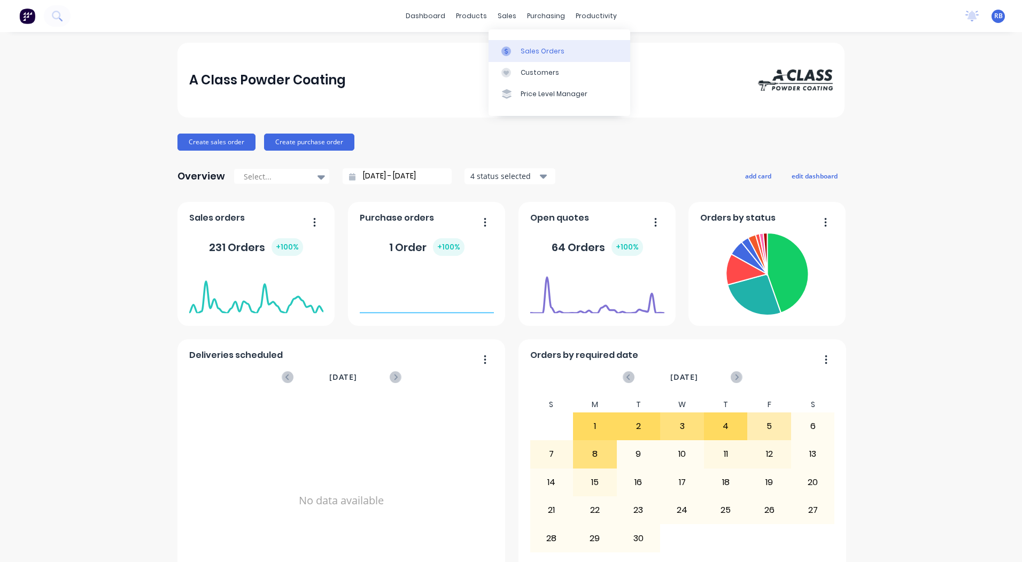
click at [529, 51] on div "Sales Orders" at bounding box center [543, 51] width 44 height 10
